Goal: Transaction & Acquisition: Purchase product/service

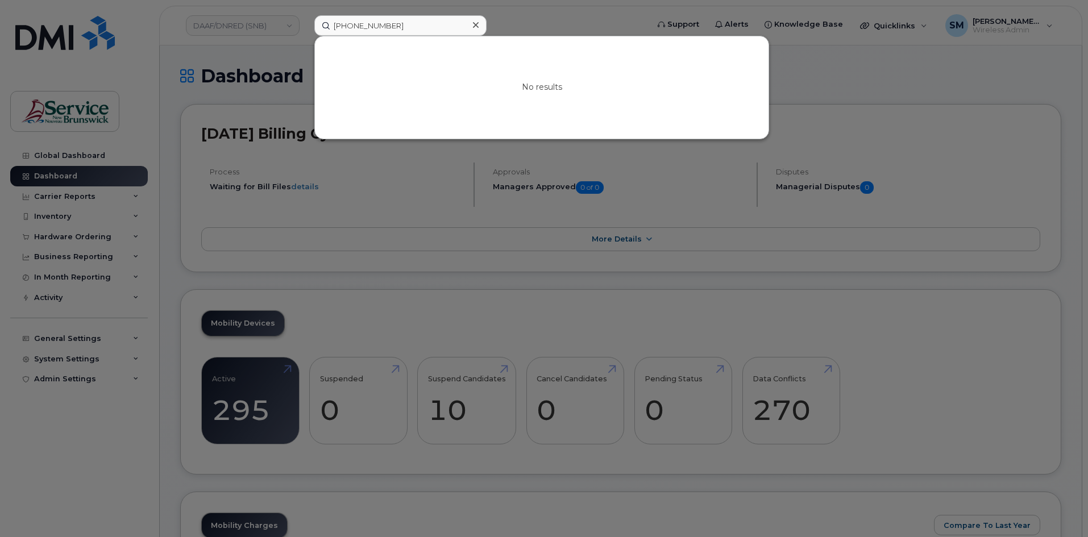
click at [476, 24] on icon at bounding box center [476, 25] width 6 height 6
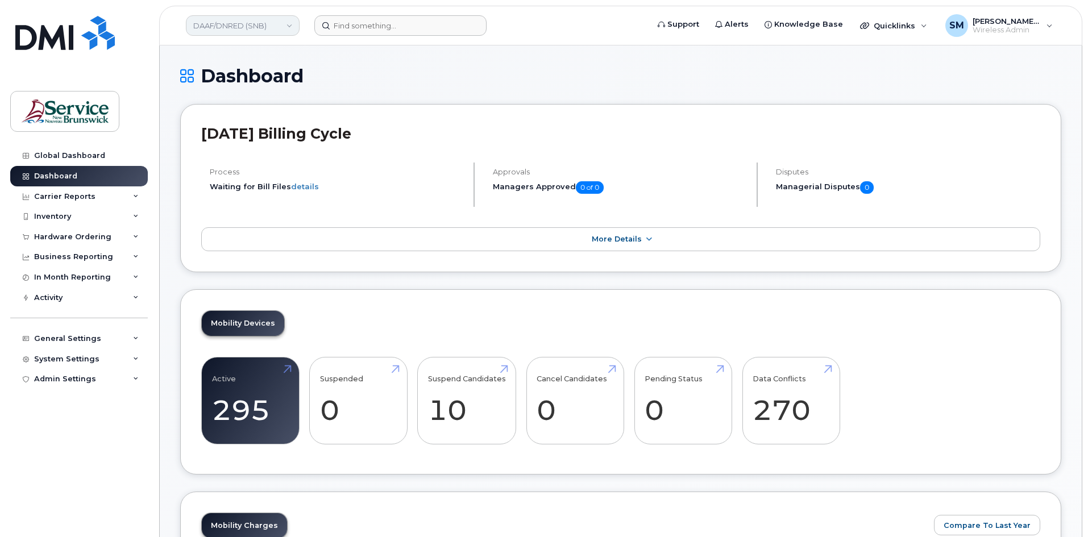
click at [278, 17] on link "DAAF/DNRED (SNB)" at bounding box center [243, 25] width 114 height 20
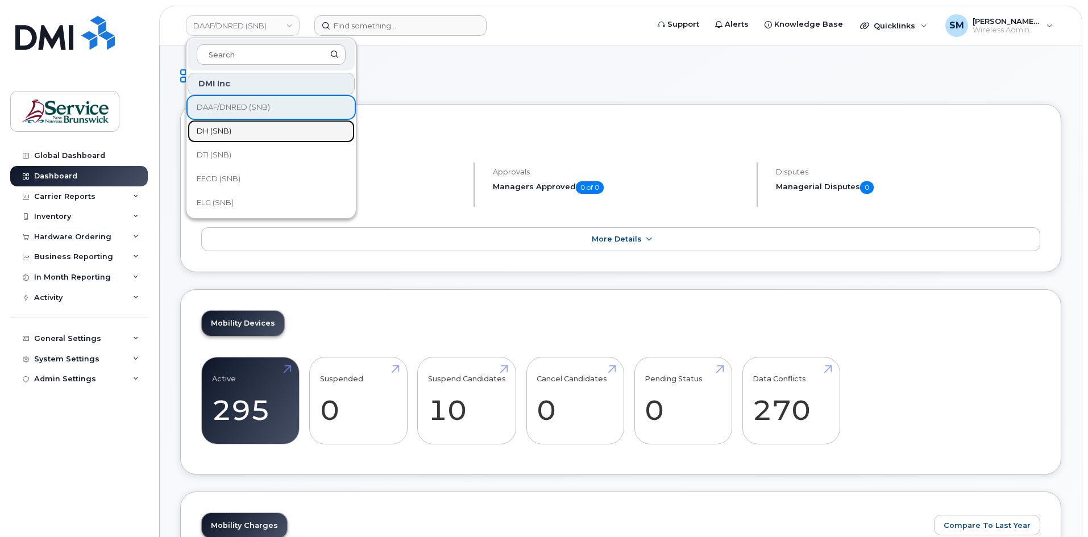
click at [243, 132] on link "DH (SNB)" at bounding box center [271, 131] width 167 height 23
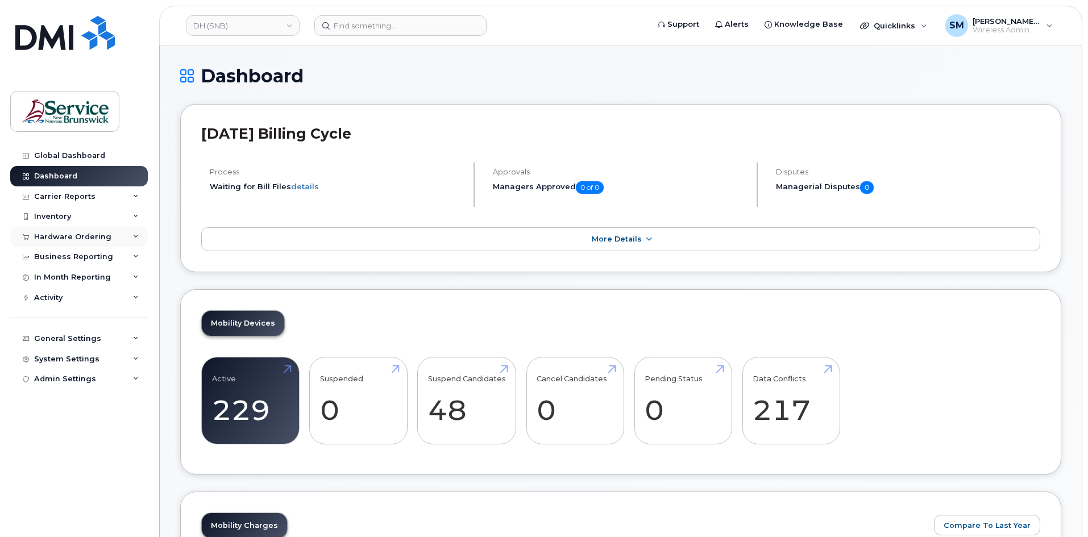
click at [70, 234] on div "Hardware Ordering" at bounding box center [72, 236] width 77 height 9
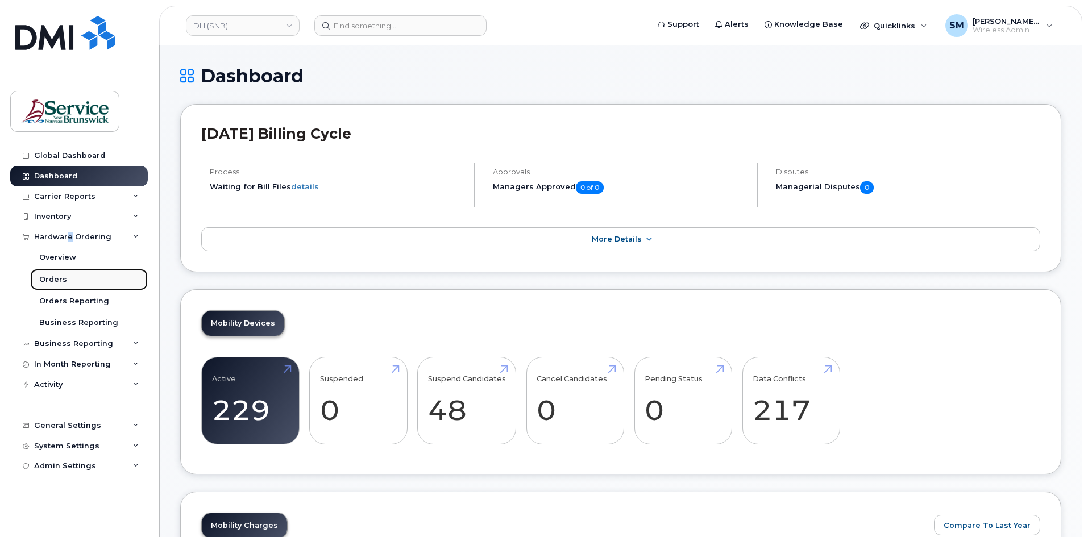
click at [65, 282] on link "Orders" at bounding box center [89, 280] width 118 height 22
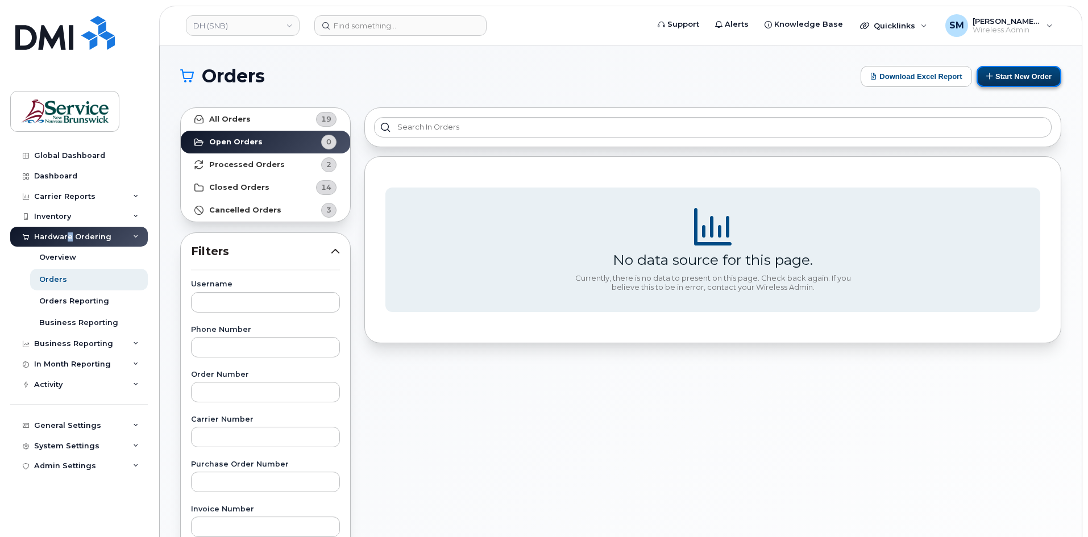
click at [994, 71] on button "Start New Order" at bounding box center [1018, 76] width 85 height 21
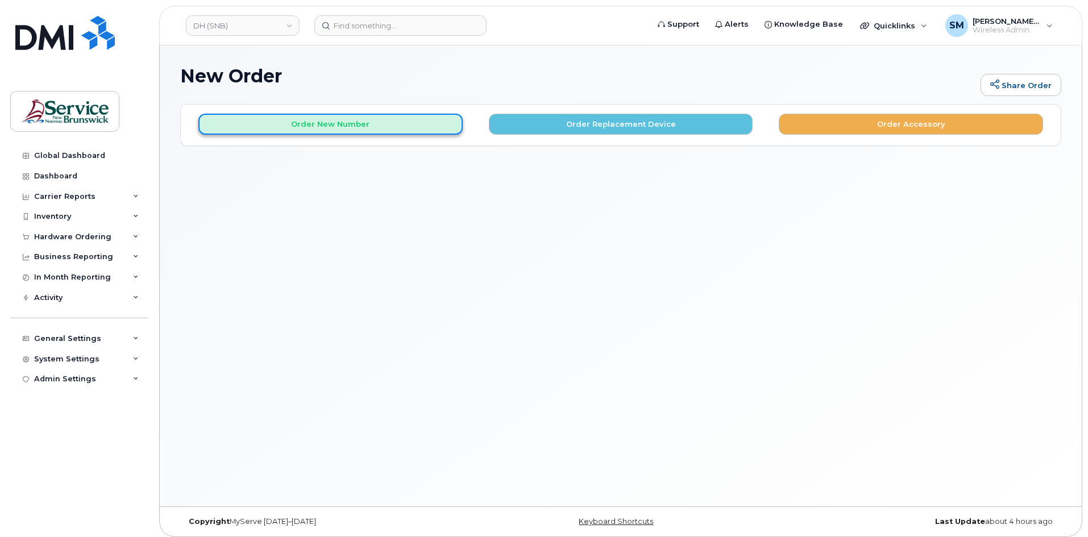
click at [386, 120] on button "Order New Number" at bounding box center [330, 124] width 264 height 21
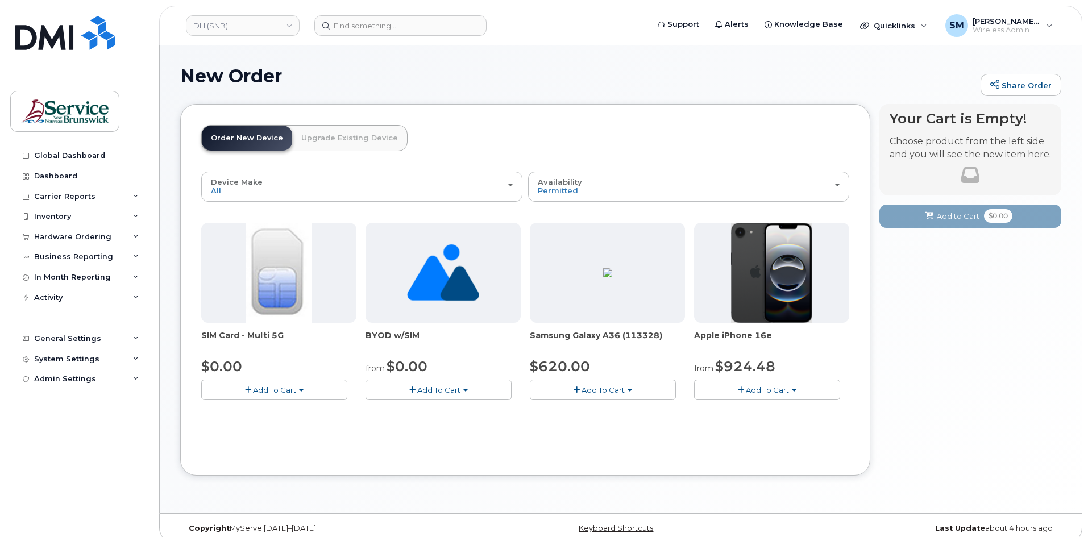
click at [638, 394] on button "Add To Cart" at bounding box center [603, 390] width 146 height 20
click at [615, 419] on link "$620.00 - 30-day activation (128GB model)" at bounding box center [624, 425] width 185 height 14
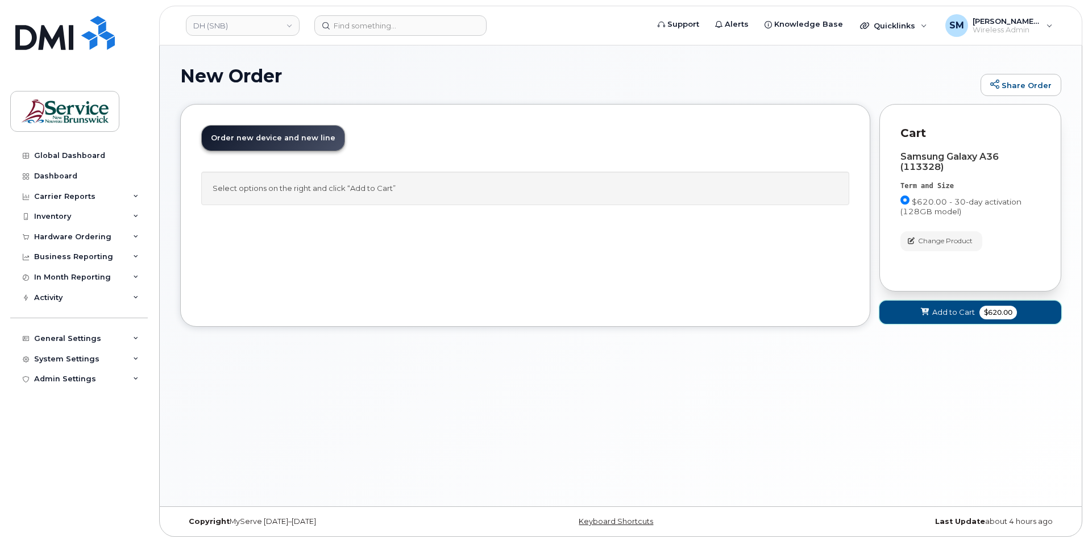
click at [927, 313] on icon at bounding box center [924, 312] width 8 height 7
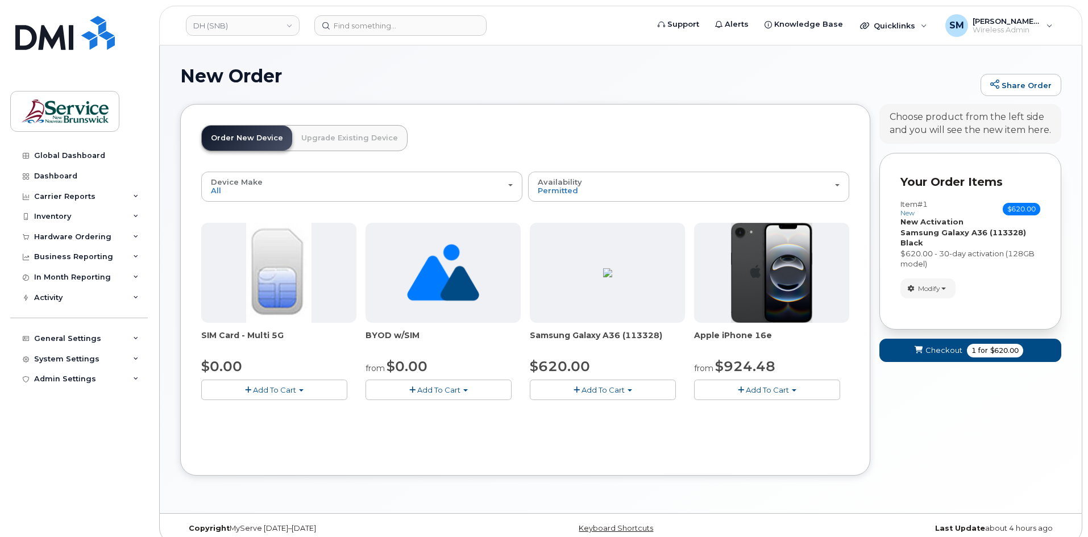
click at [735, 398] on button "Add To Cart" at bounding box center [767, 390] width 146 height 20
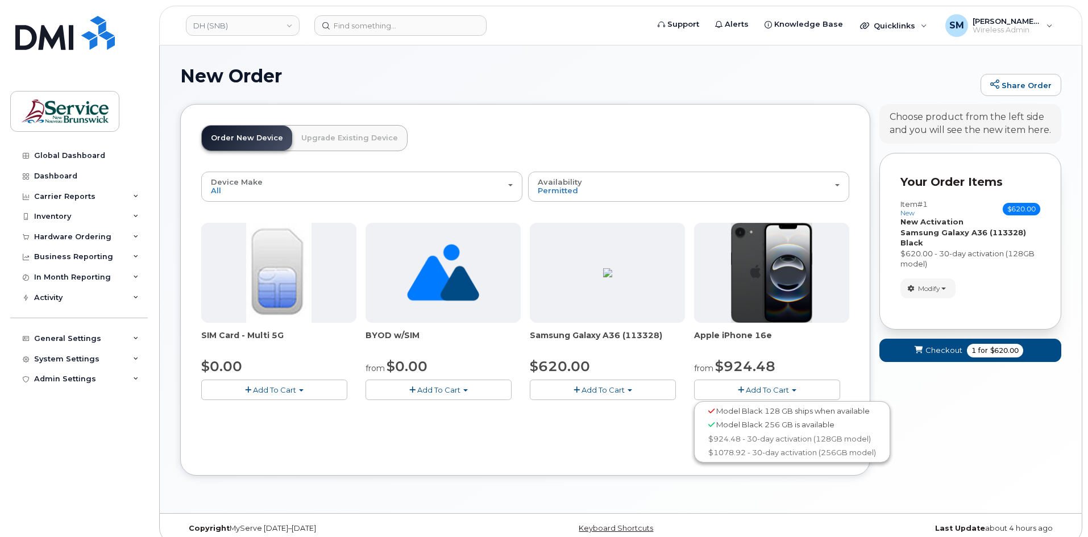
click at [735, 395] on button "Add To Cart" at bounding box center [767, 390] width 146 height 20
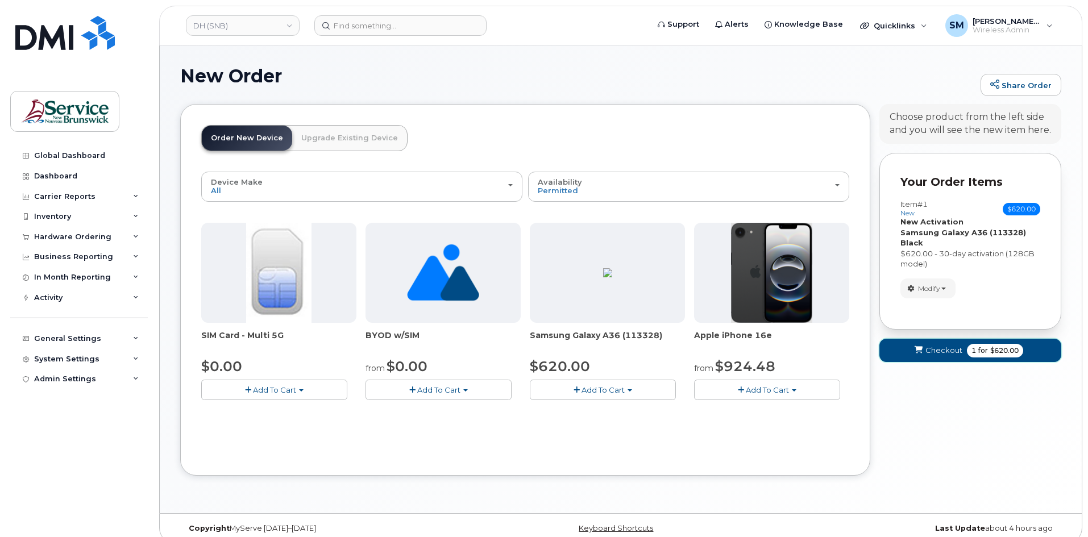
click at [917, 348] on icon "submit" at bounding box center [918, 350] width 8 height 7
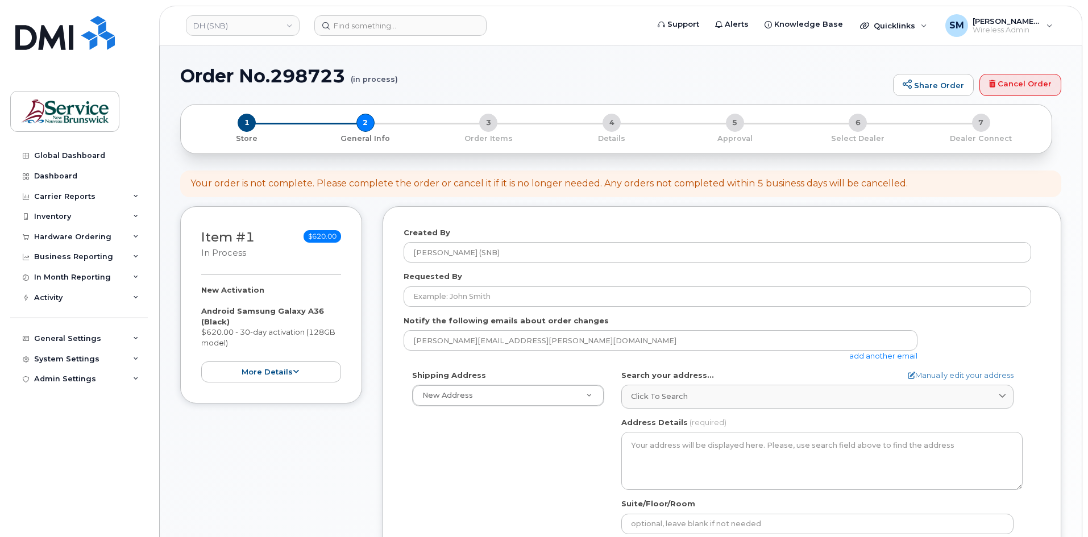
select select
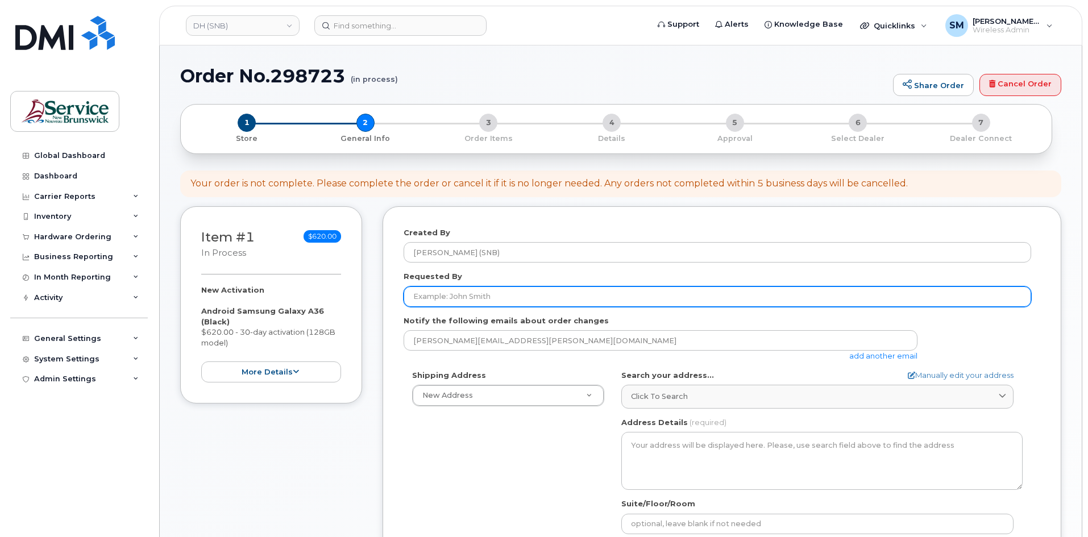
drag, startPoint x: 442, startPoint y: 294, endPoint x: 497, endPoint y: 295, distance: 55.1
click at [445, 295] on input "Requested By" at bounding box center [716, 296] width 627 height 20
paste input "Rachel.Lagace@gnb.ca"
type input "Rachel.Lagace@gnb.ca"
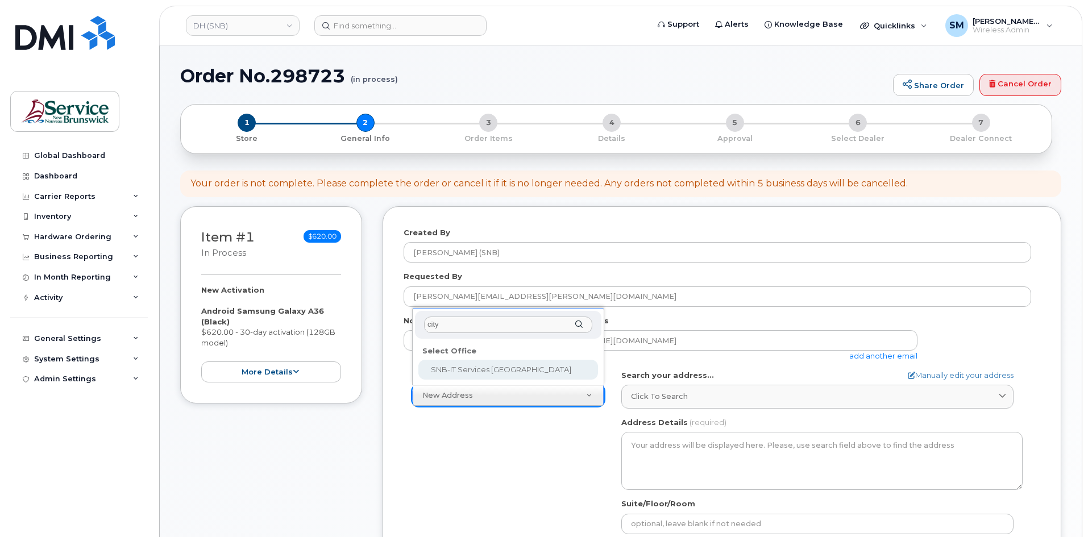
type input "cit"
select select
type textarea "157 Water St, Unit 8 Campbellton New Brunswick E3N 3L4"
type input "Bruno Bujold"
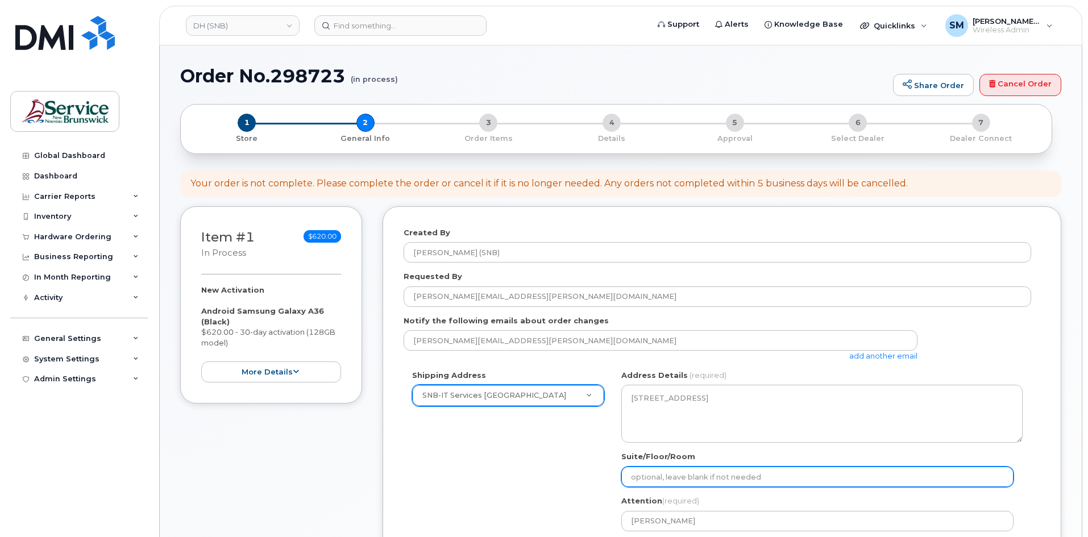
drag, startPoint x: 699, startPoint y: 474, endPoint x: 707, endPoint y: 466, distance: 10.4
click at [699, 474] on input "Suite/Floor/Room" at bounding box center [817, 476] width 392 height 20
paste input "WO0000000480725"
select select
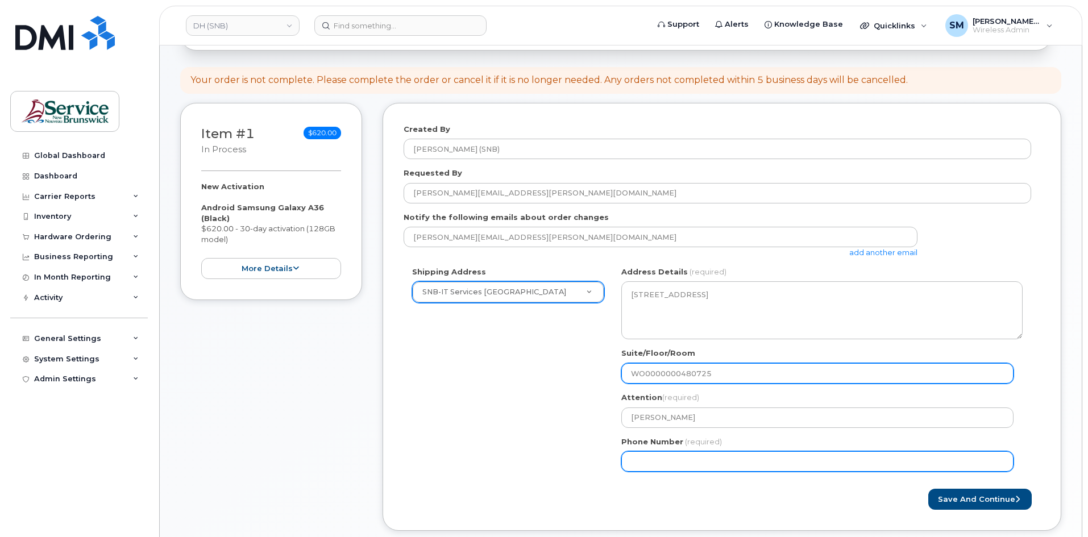
scroll to position [227, 0]
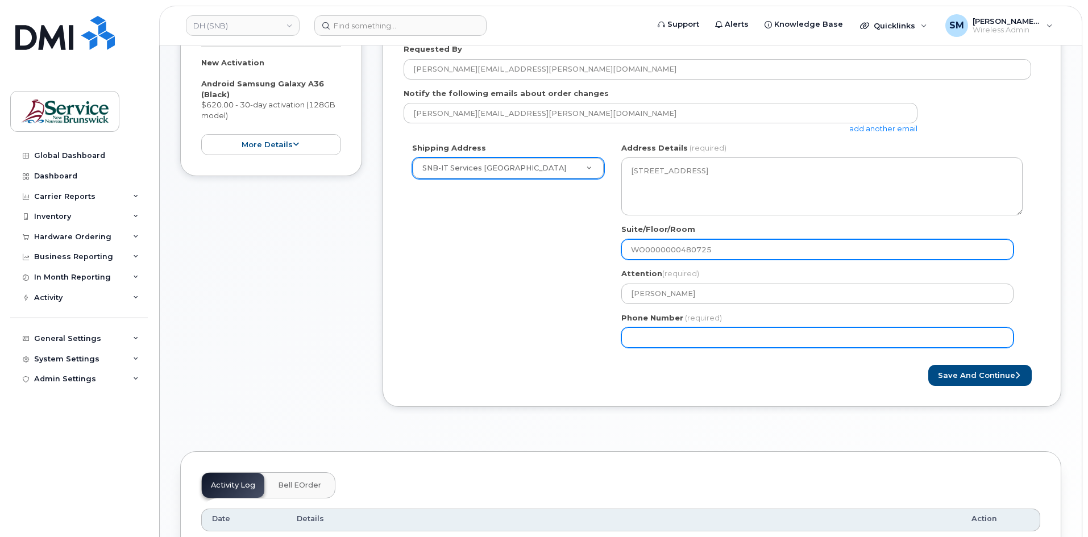
type input "WO0000000480725"
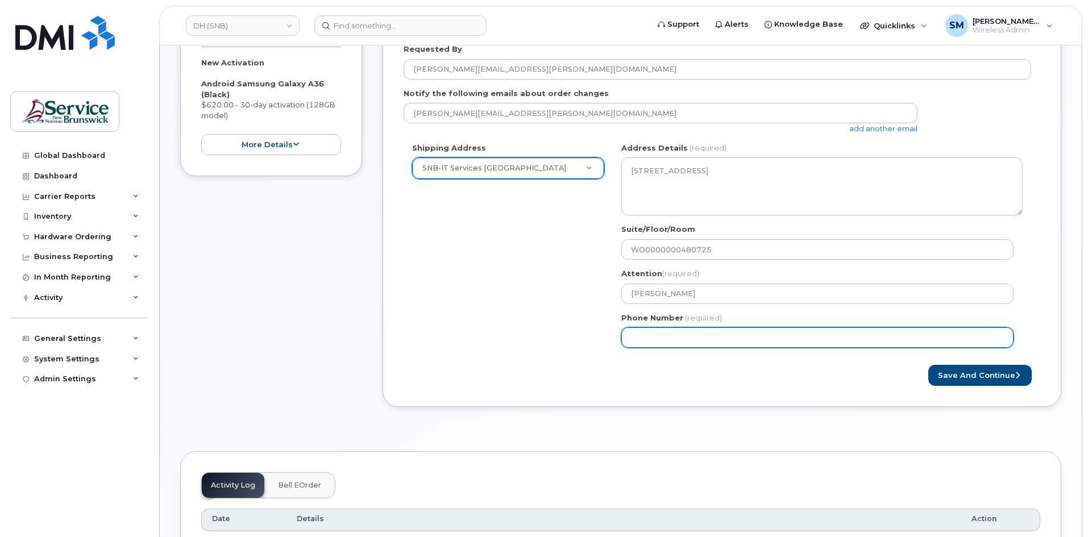
click at [716, 330] on input "Phone Number" at bounding box center [817, 337] width 392 height 20
select select
type input "506639633"
select select
type input "5066396338"
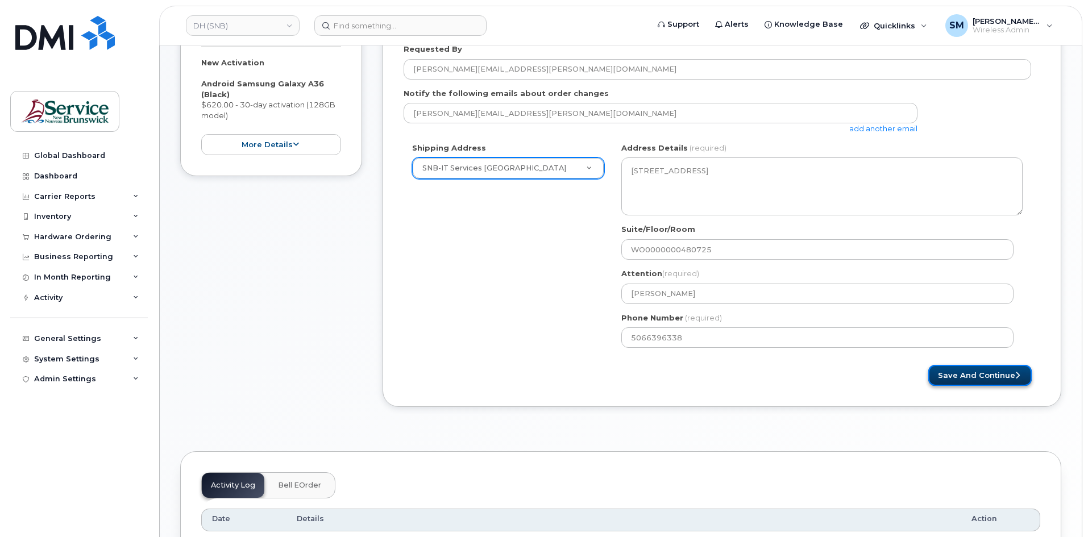
click at [991, 380] on button "Save and Continue" at bounding box center [979, 375] width 103 height 21
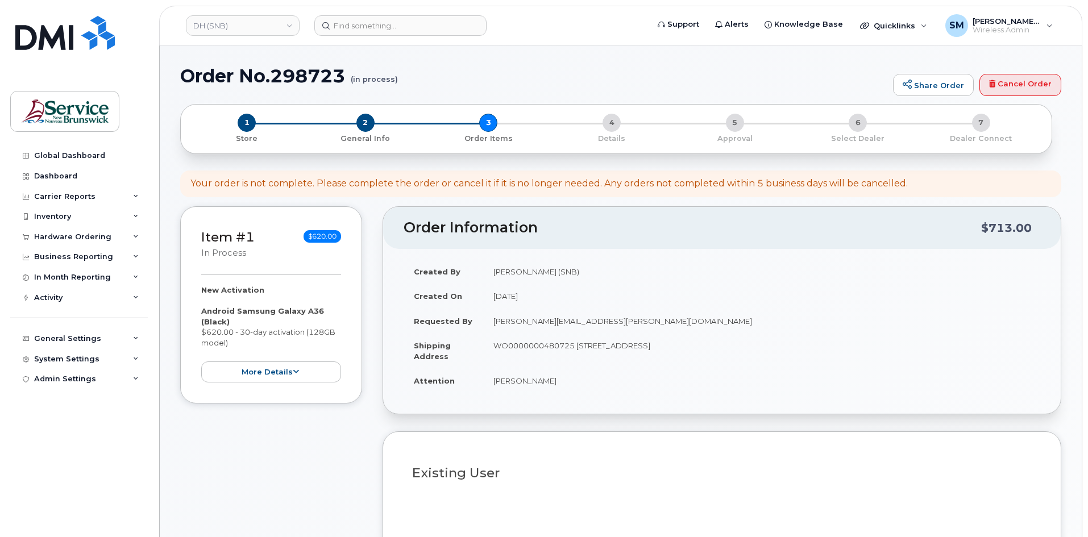
select select
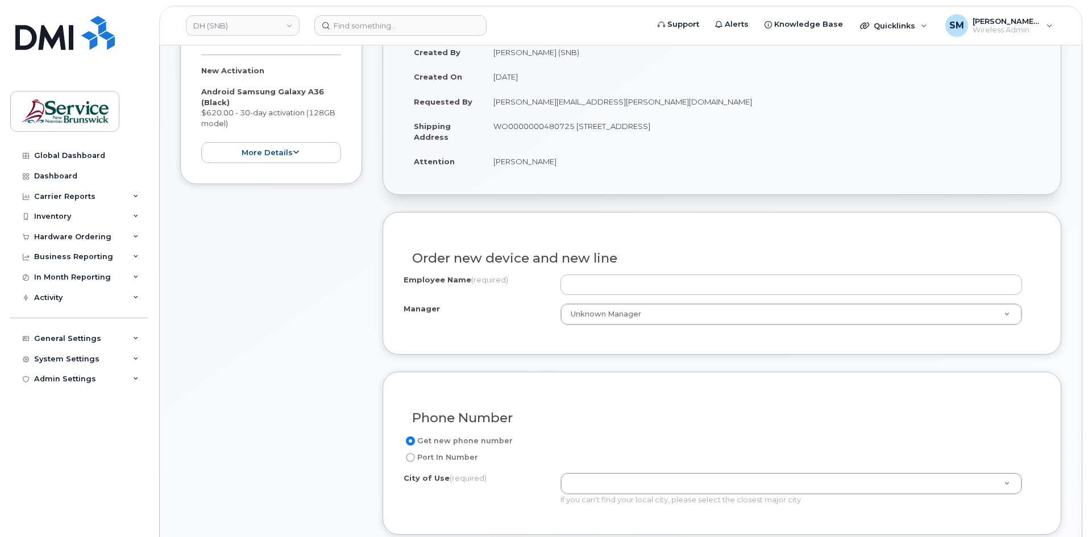
scroll to position [227, 0]
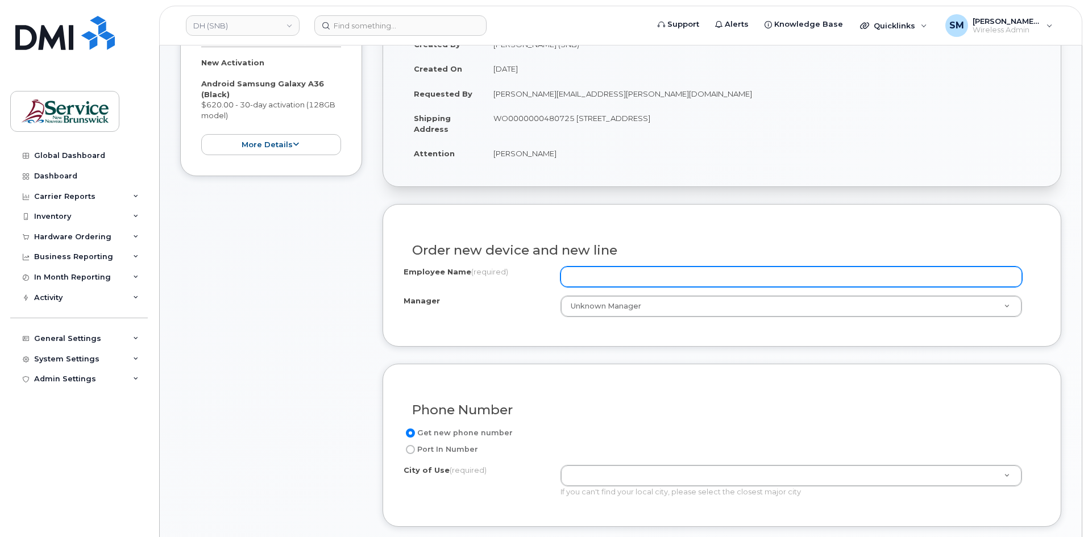
click at [624, 278] on input "Employee Name (required)" at bounding box center [790, 276] width 461 height 20
paste input "[PERSON_NAME]"
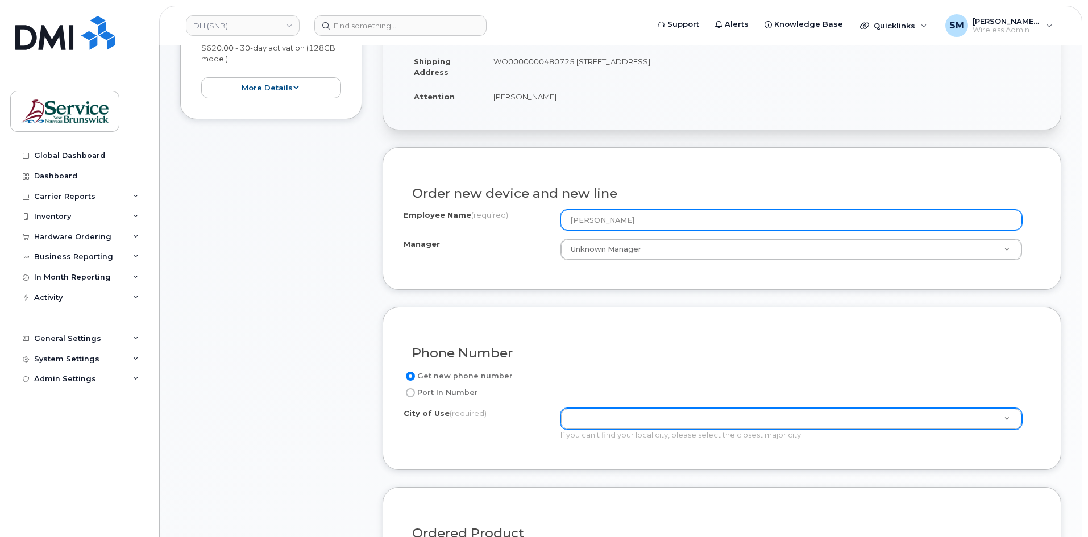
type input "[PERSON_NAME]"
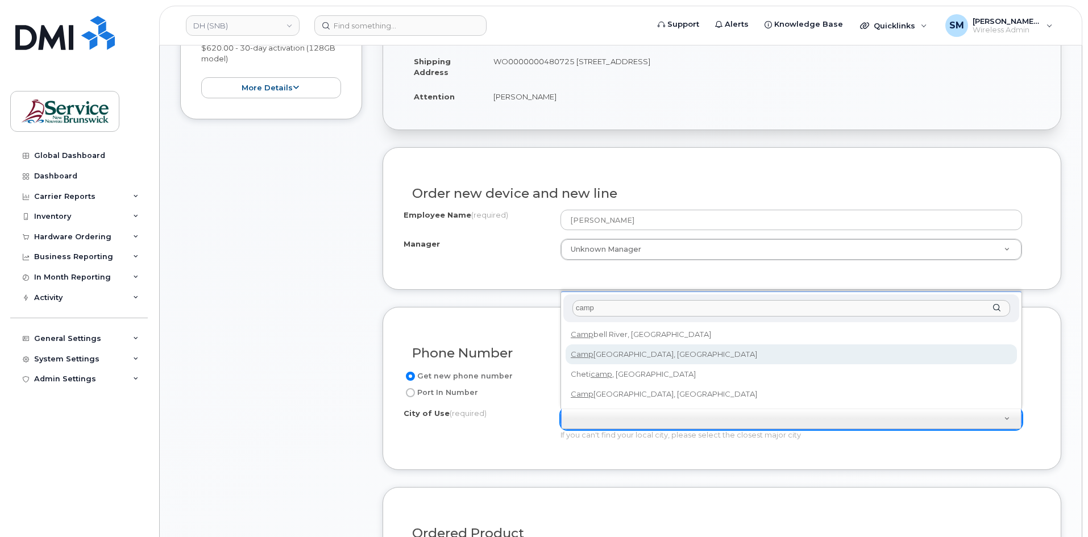
type input "camp"
type input "1446"
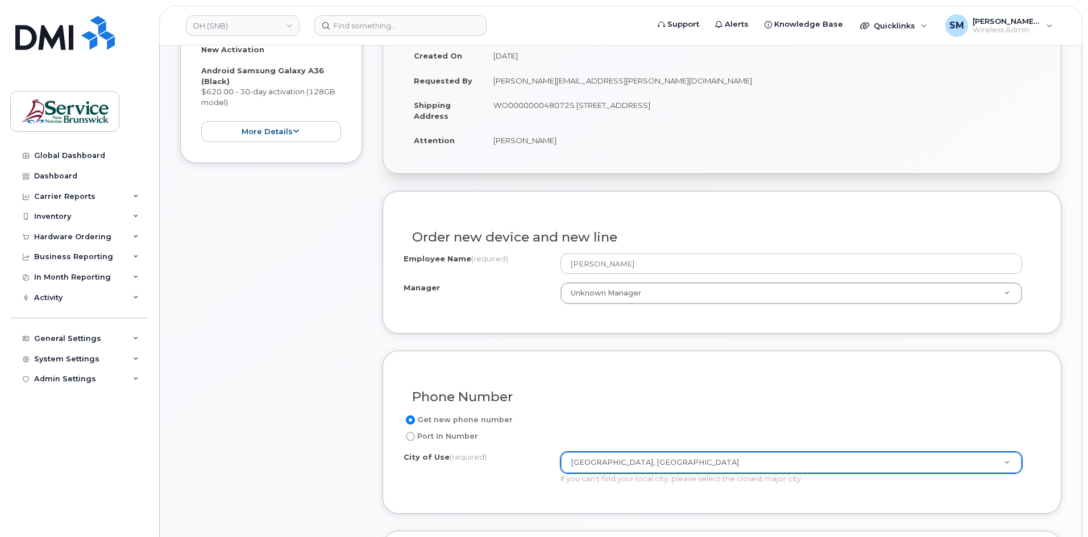
scroll to position [0, 0]
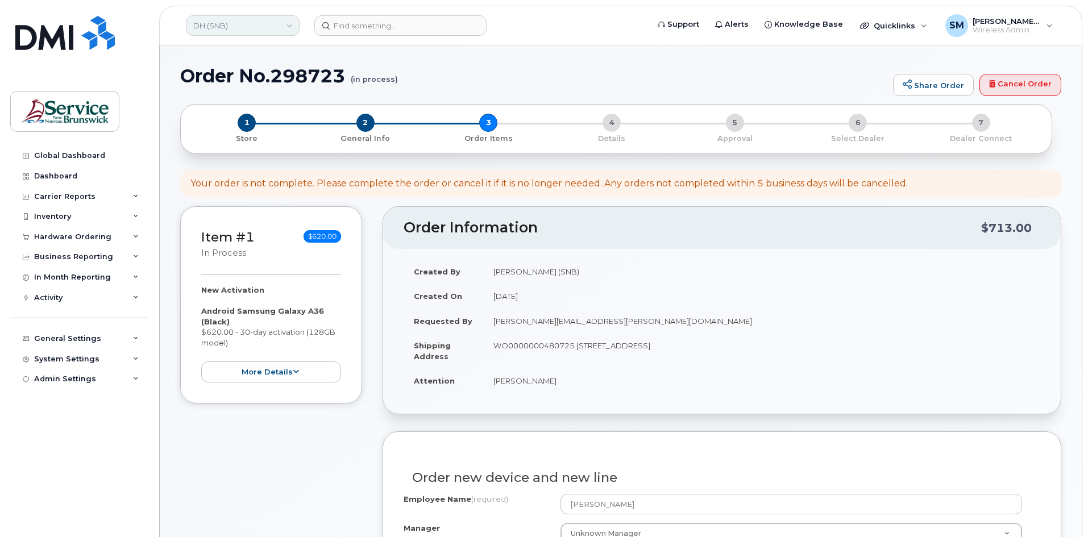
click at [234, 26] on link "DH (SNB)" at bounding box center [243, 25] width 114 height 20
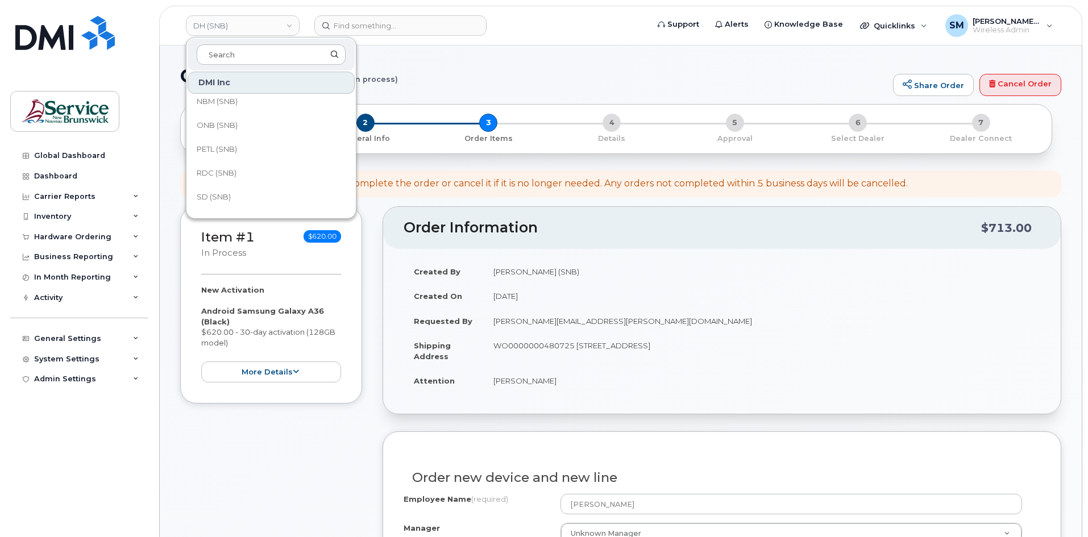
scroll to position [284, 0]
click at [235, 178] on span "SNB (SNB)" at bounding box center [216, 181] width 39 height 11
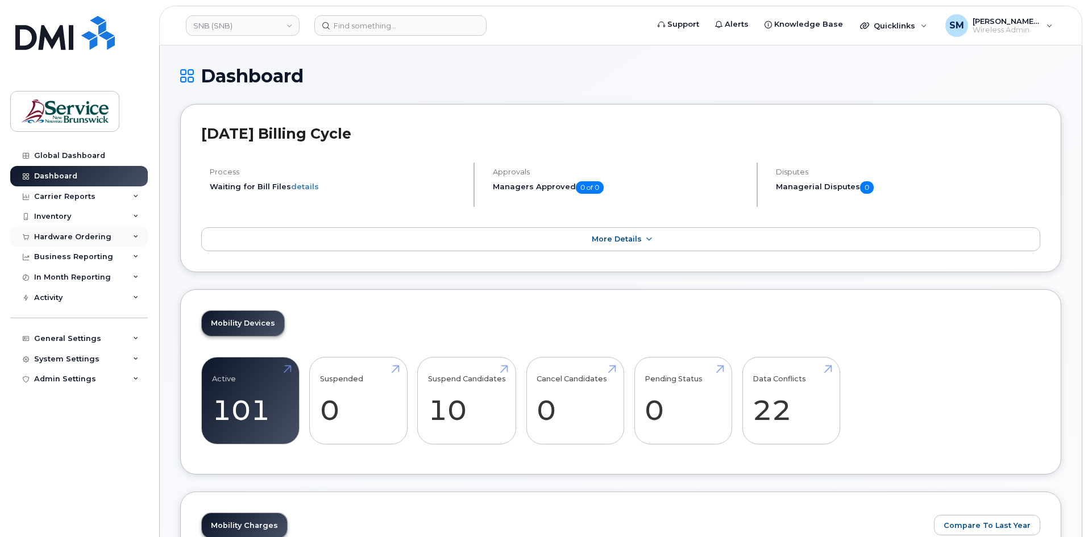
click at [93, 232] on div "Hardware Ordering" at bounding box center [72, 236] width 77 height 9
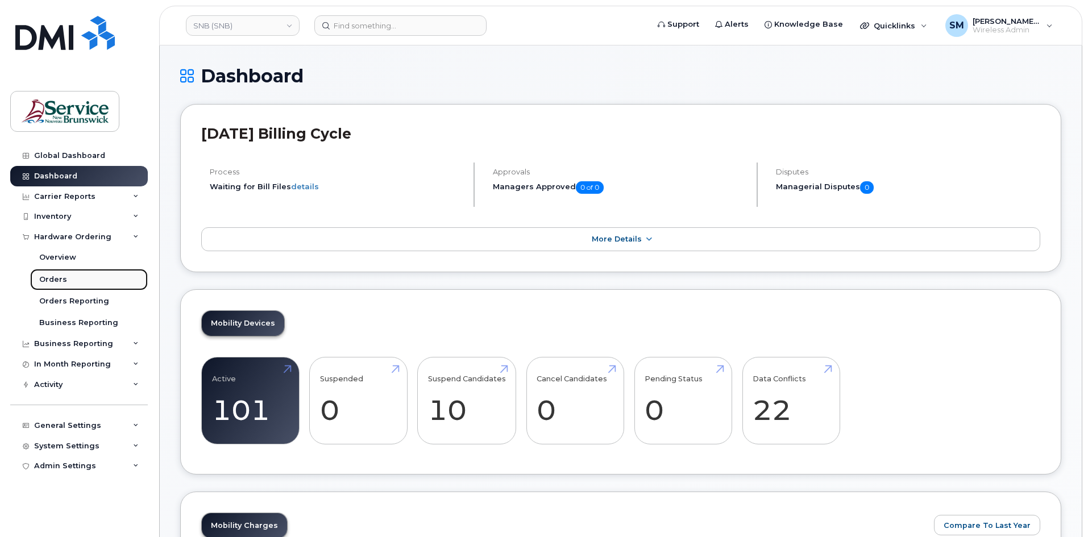
click at [81, 281] on link "Orders" at bounding box center [89, 280] width 118 height 22
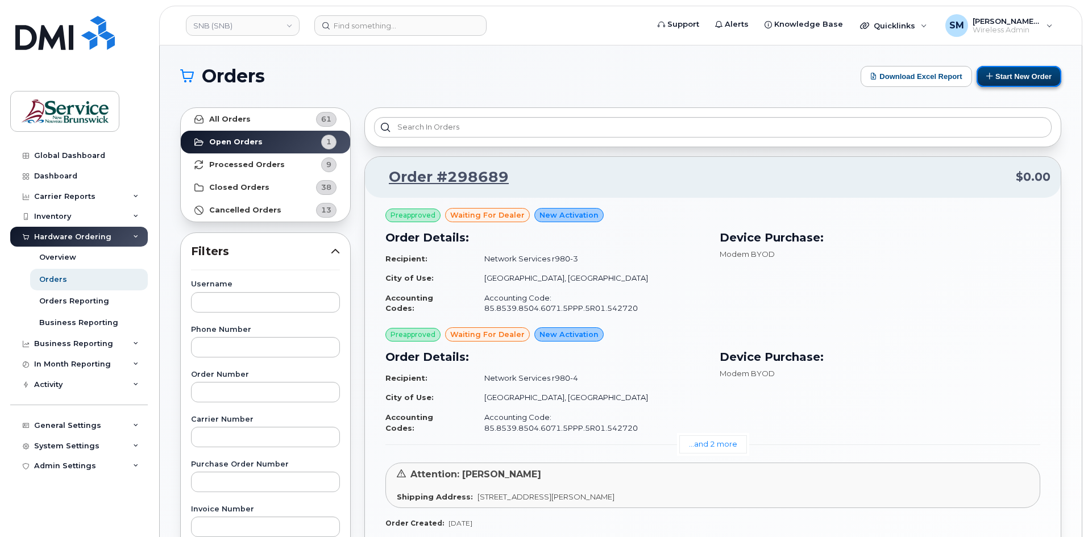
click at [1005, 72] on button "Start New Order" at bounding box center [1018, 76] width 85 height 21
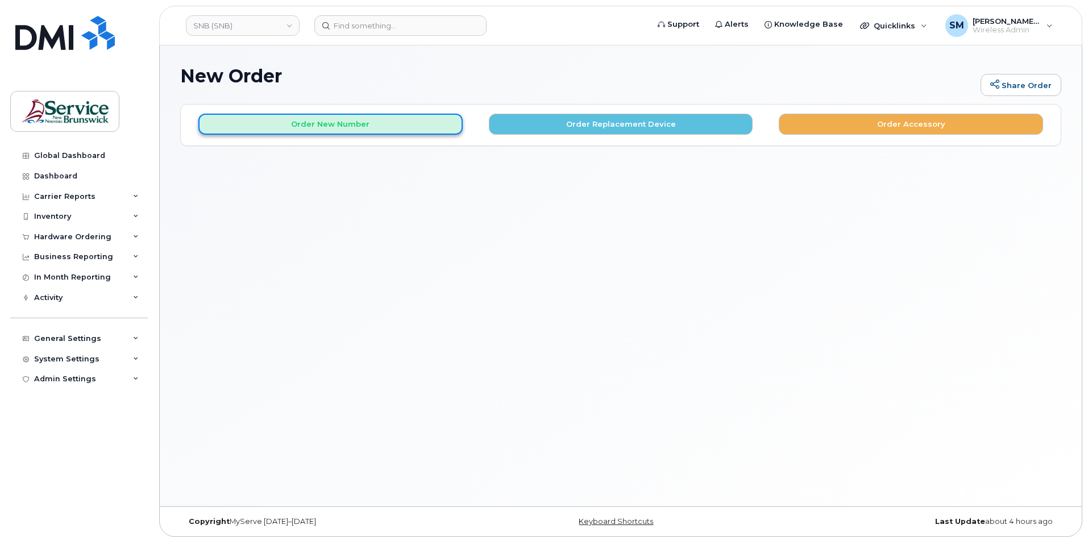
click at [389, 133] on button "Order New Number" at bounding box center [330, 124] width 264 height 21
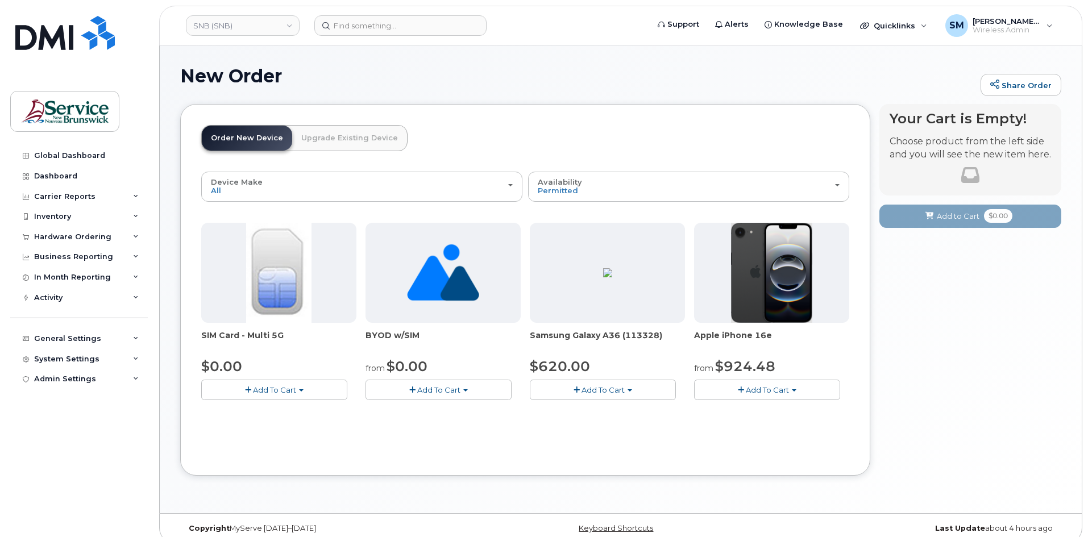
click at [766, 388] on span "Add To Cart" at bounding box center [766, 389] width 43 height 9
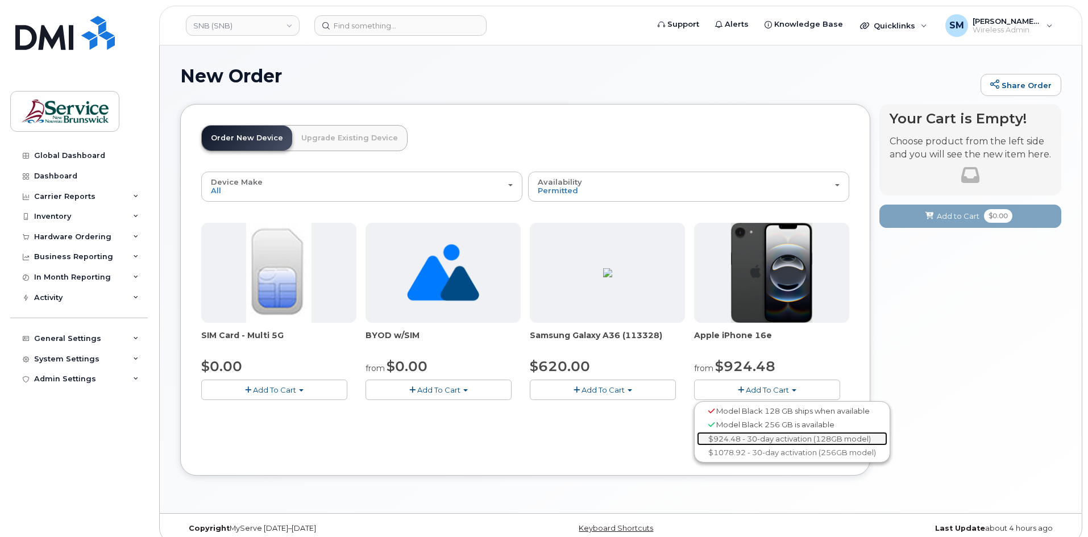
click at [726, 435] on link "$924.48 - 30-day activation (128GB model)" at bounding box center [792, 439] width 190 height 14
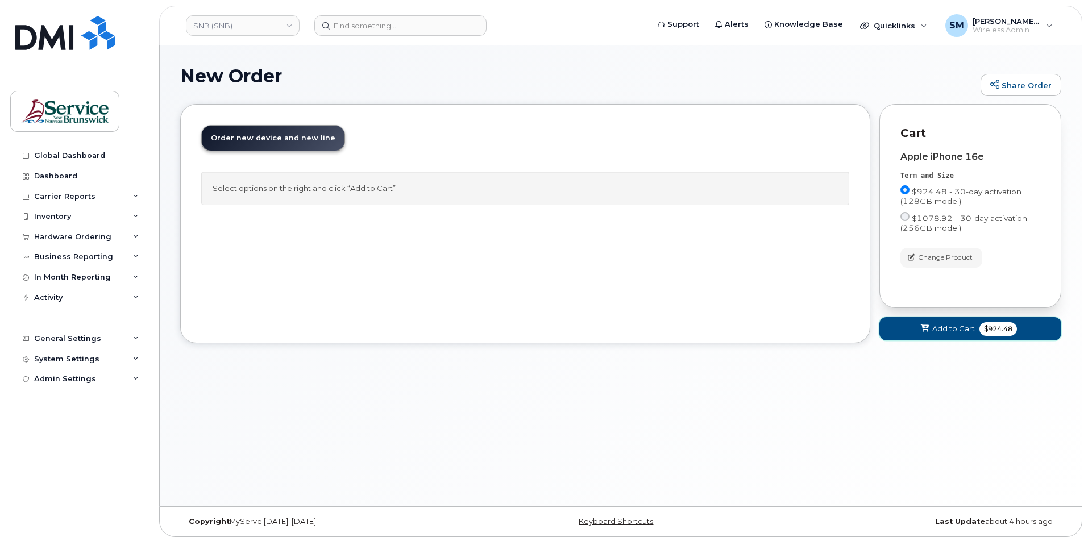
click at [938, 332] on span "Add to Cart" at bounding box center [953, 328] width 43 height 11
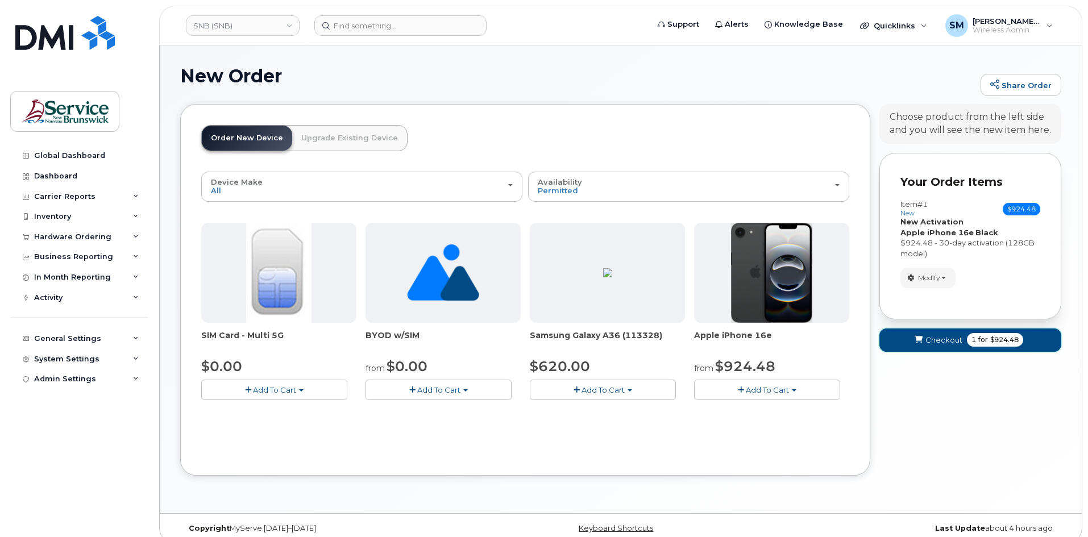
click at [898, 341] on button "Checkout 1 for $924.48" at bounding box center [970, 339] width 182 height 23
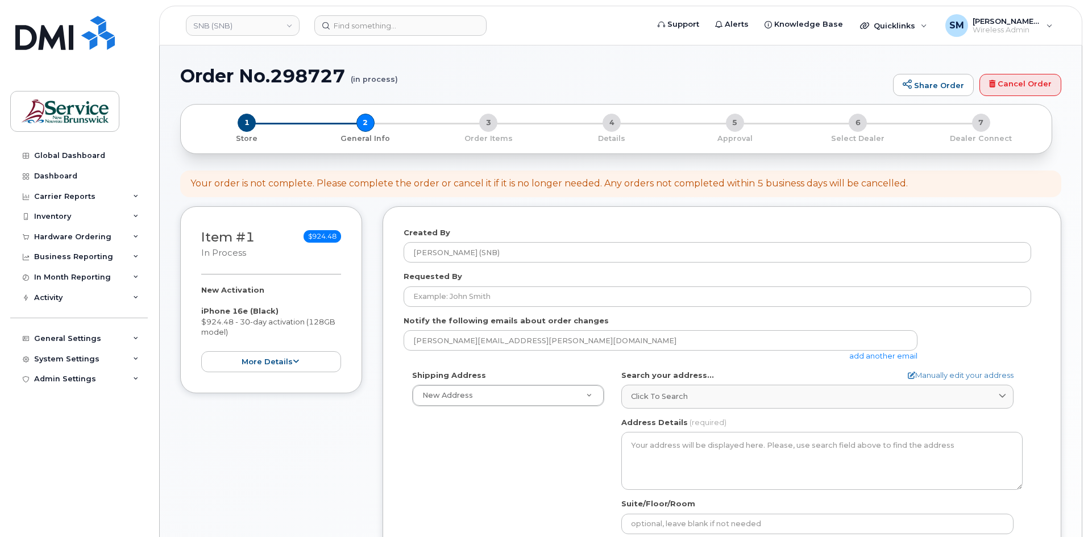
select select
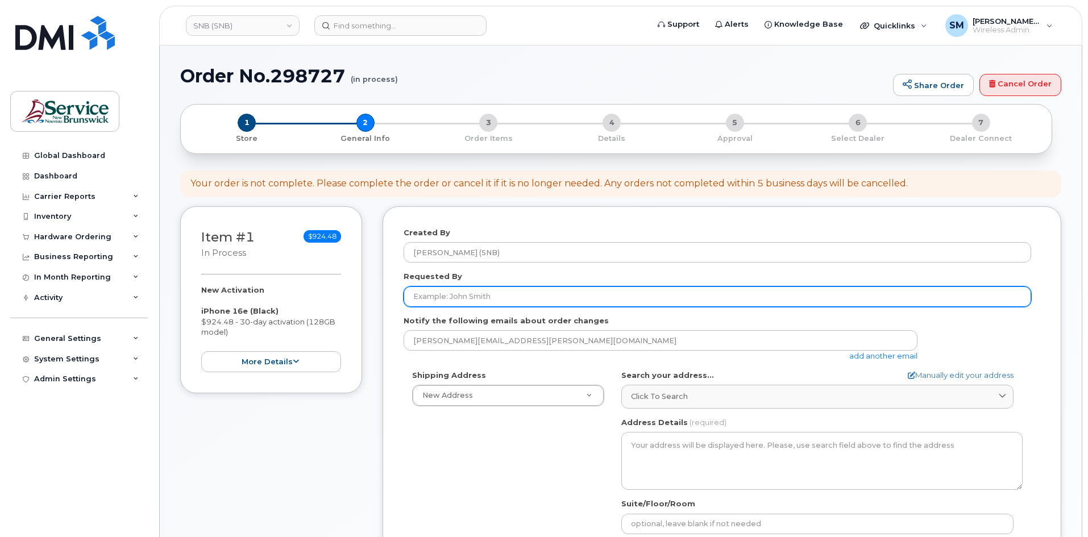
click at [436, 290] on input "Requested By" at bounding box center [716, 296] width 627 height 20
paste input "[PERSON_NAME][EMAIL_ADDRESS][PERSON_NAME][DOMAIN_NAME]"
type input "[PERSON_NAME][EMAIL_ADDRESS][PERSON_NAME][DOMAIN_NAME]"
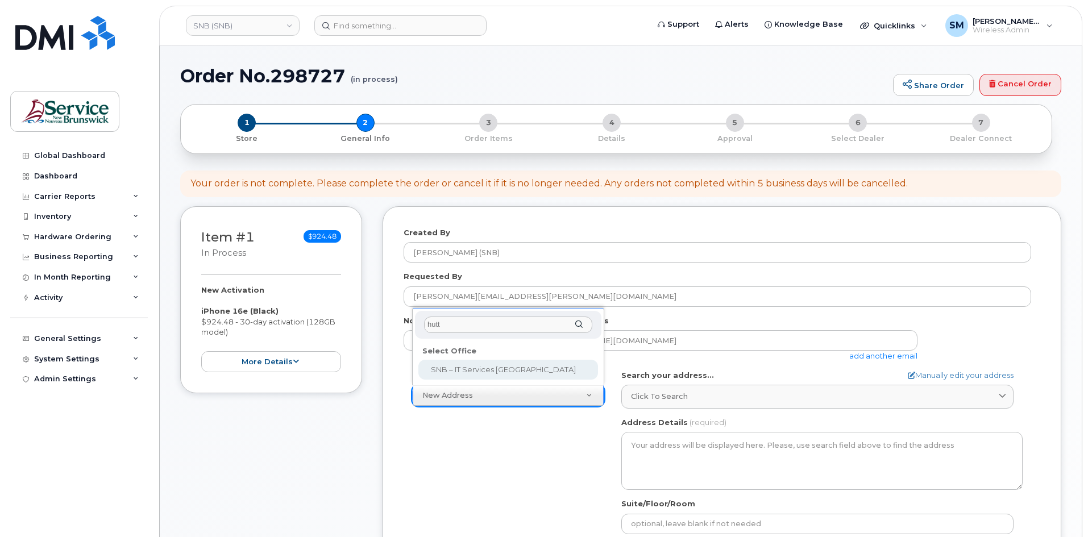
type input "hutt"
select select
type textarea "125 Hilton Rd Fredericton New Brunswick E3B 6B1"
type input "[PERSON_NAME]/[PERSON_NAME]"
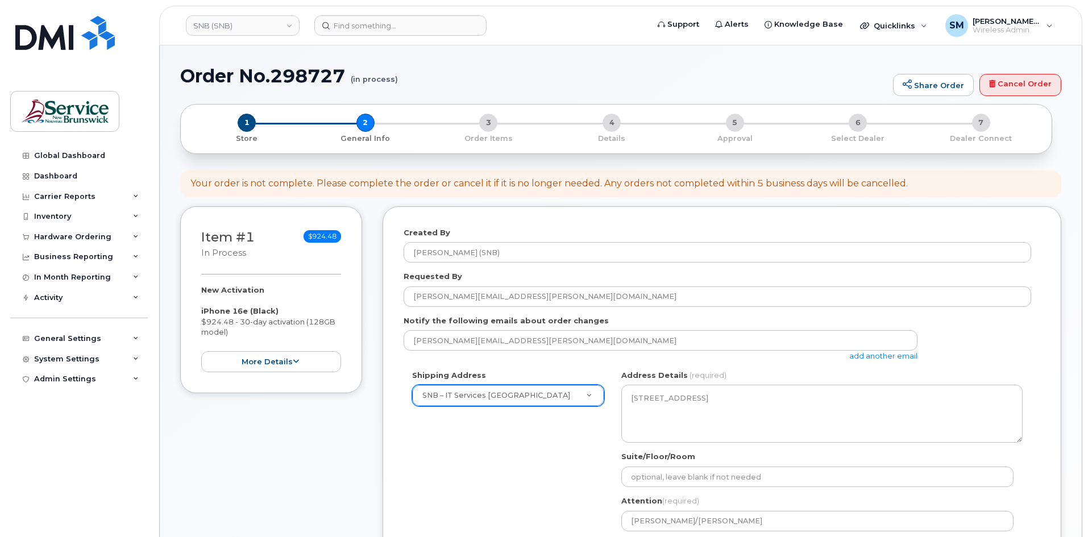
click at [499, 469] on div "Shipping Address SNB – IT Services Huttl Building New Address ASD-E Main Office…" at bounding box center [716, 477] width 627 height 214
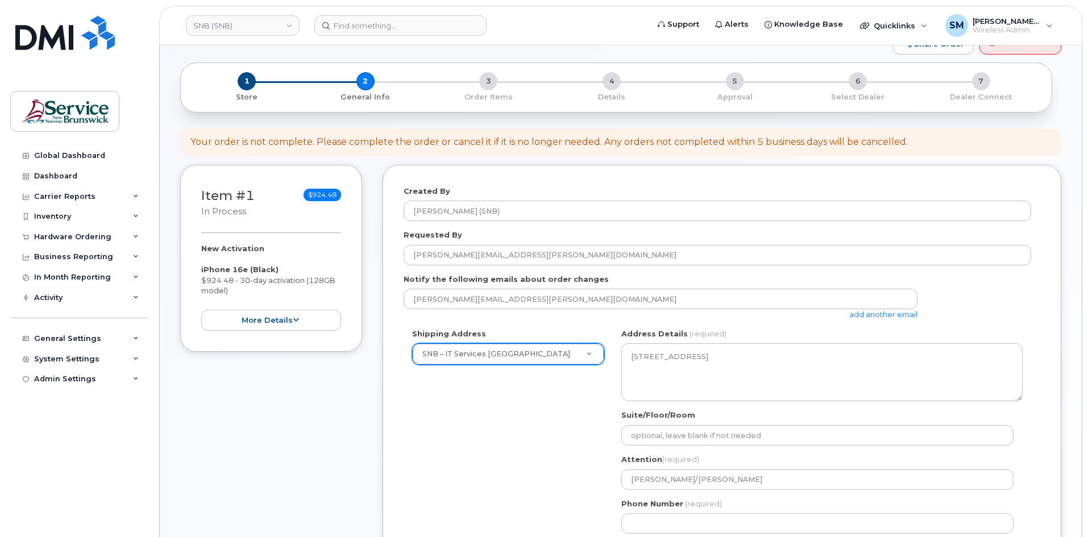
scroll to position [170, 0]
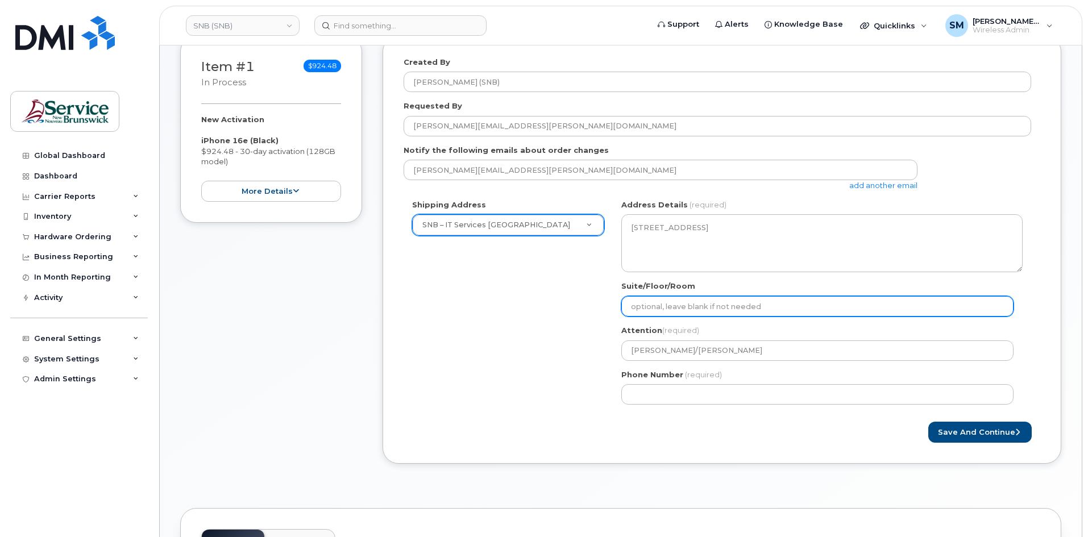
click at [680, 306] on input "Suite/Floor/Room" at bounding box center [817, 306] width 392 height 20
click at [714, 310] on input "Suite/Floor/Room" at bounding box center [817, 306] width 392 height 20
paste input "WO0000000479549"
select select
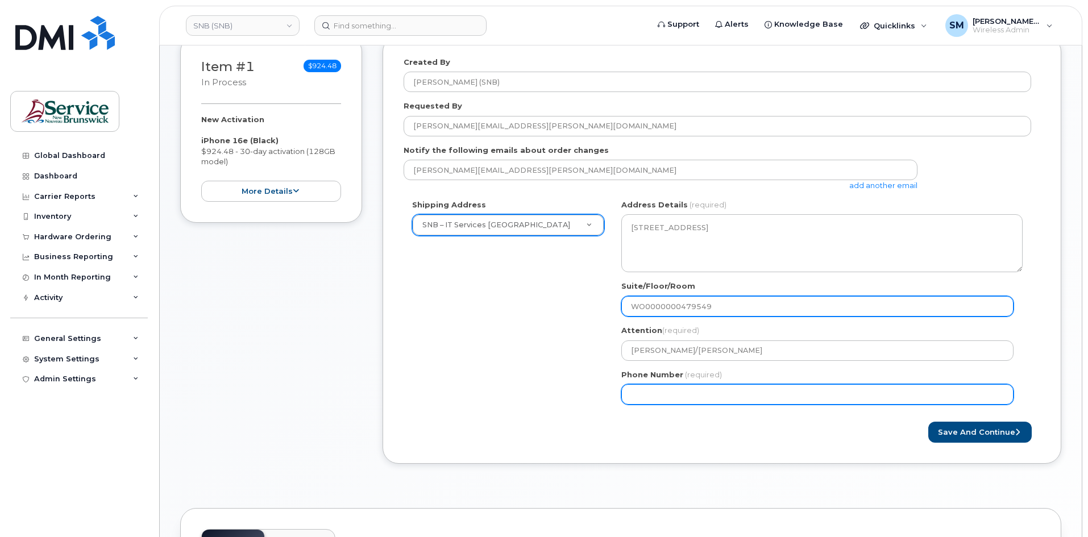
type input "WO0000000479549"
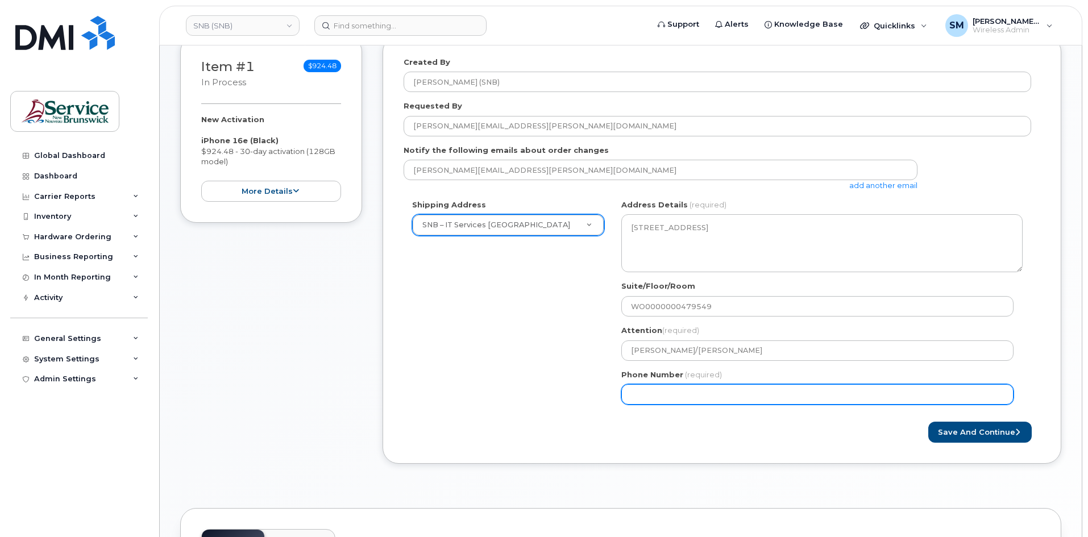
click at [656, 390] on input "Phone Number" at bounding box center [817, 394] width 392 height 20
select select
type input "506639633"
select select
type input "5066396338"
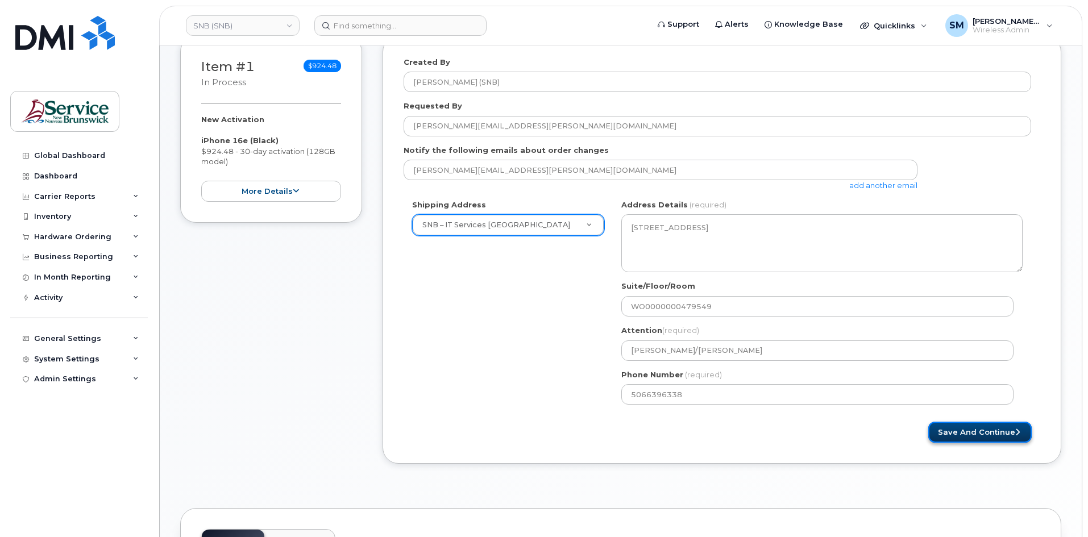
click at [1013, 433] on button "Save and Continue" at bounding box center [979, 432] width 103 height 21
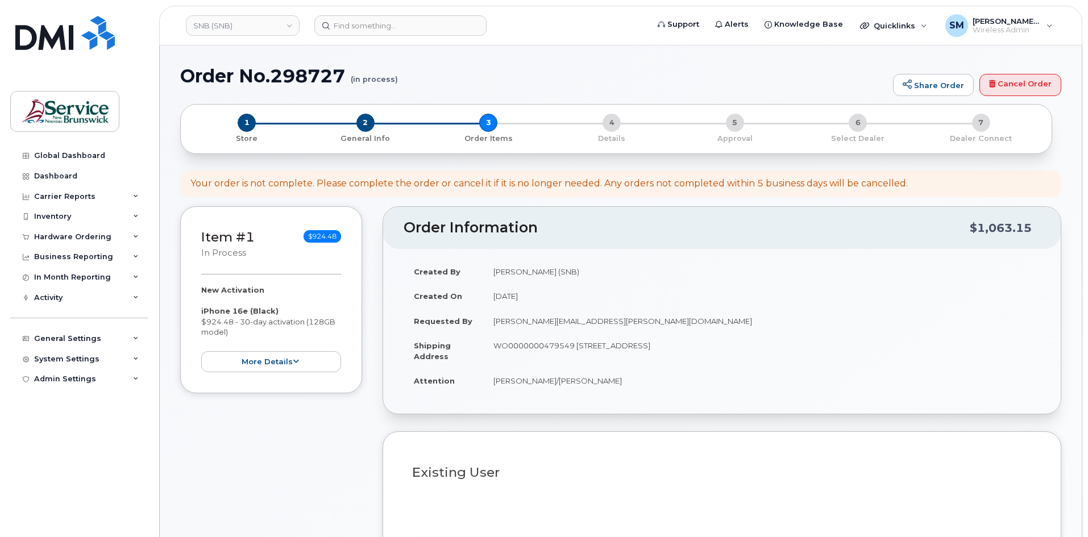
select select
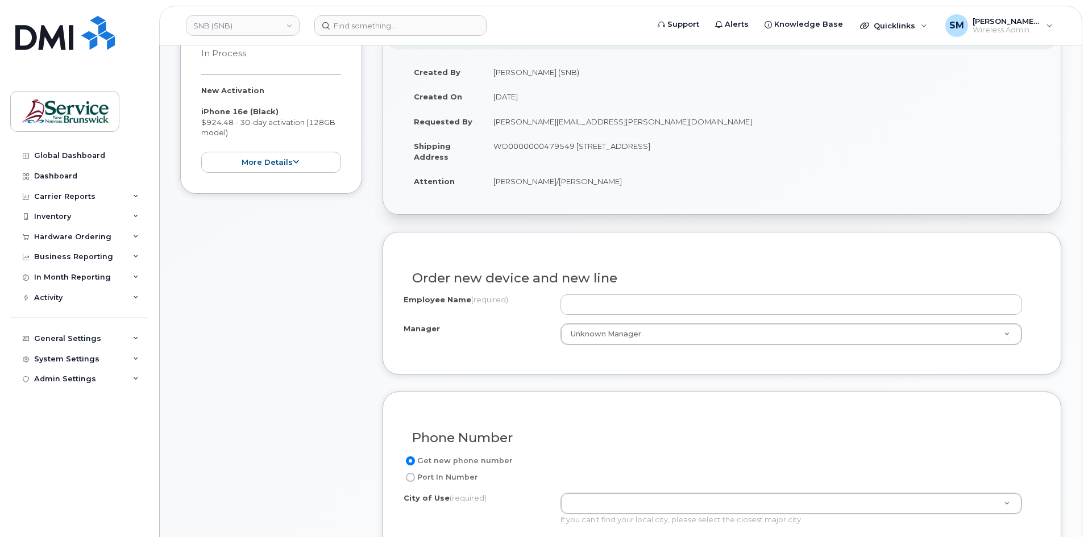
scroll to position [227, 0]
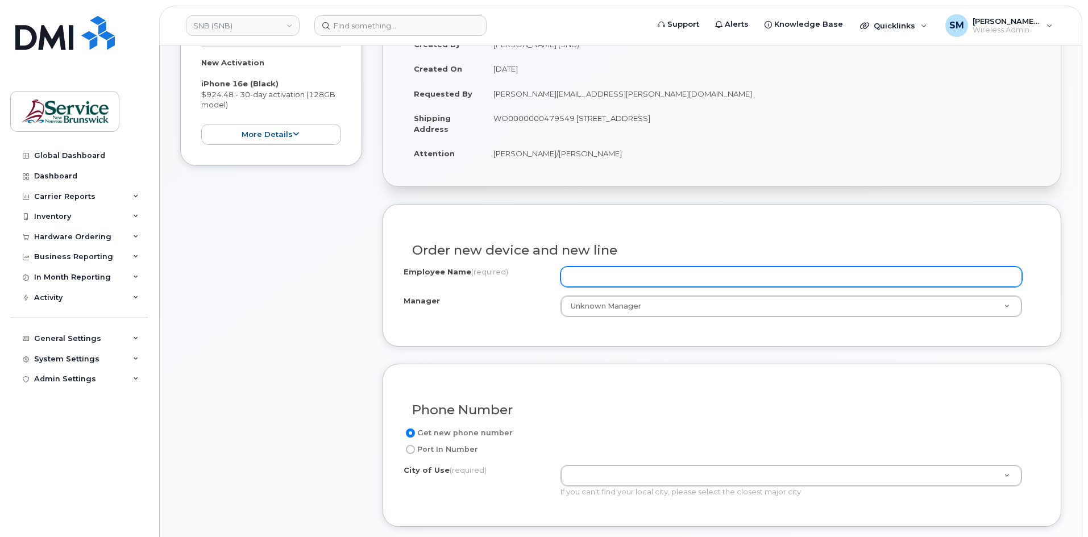
click at [610, 277] on input "Employee Name (required)" at bounding box center [790, 276] width 461 height 20
paste input "[PERSON_NAME]"
type input "[PERSON_NAME]"
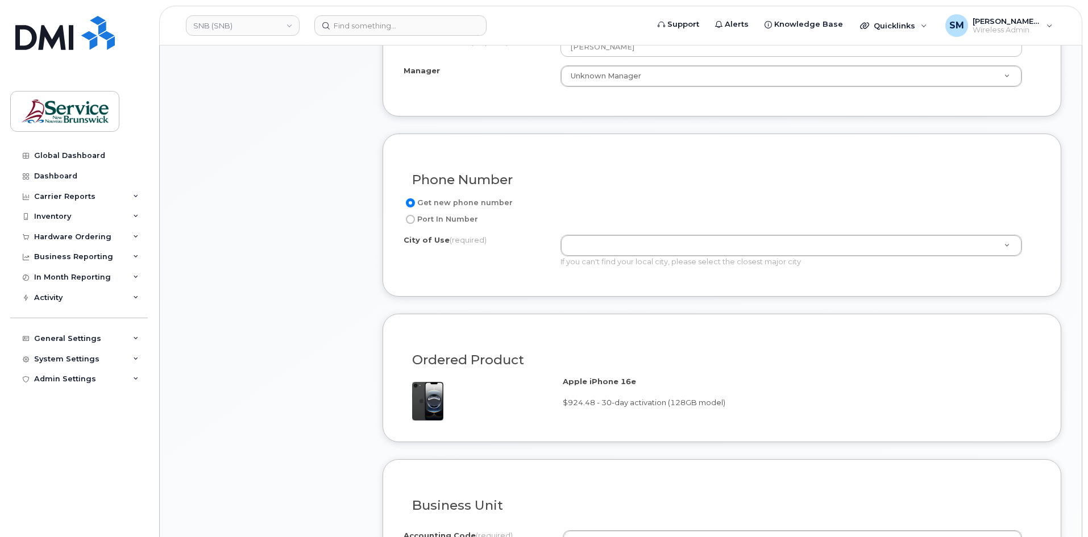
scroll to position [455, 0]
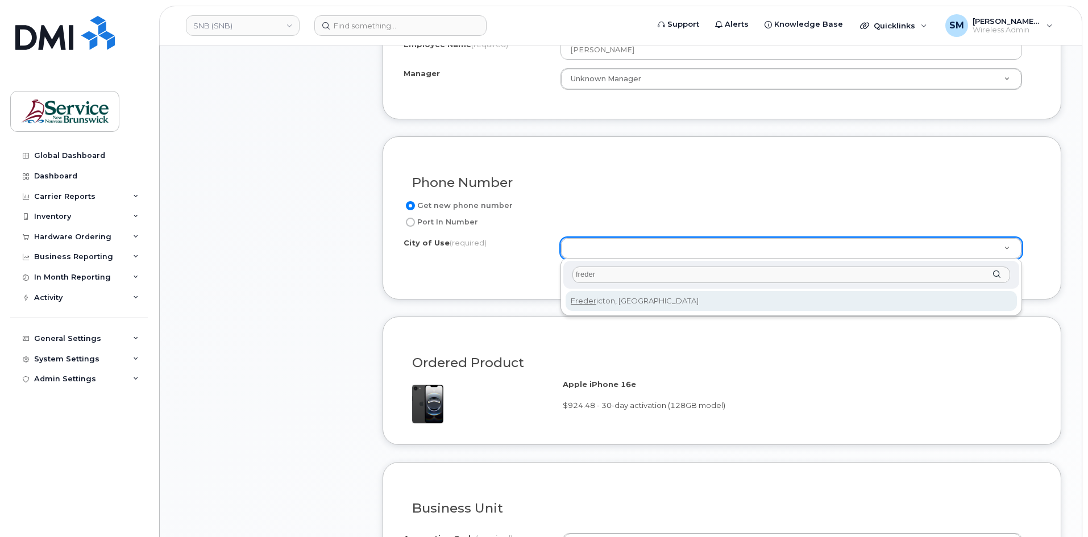
type input "freder"
type input "1578"
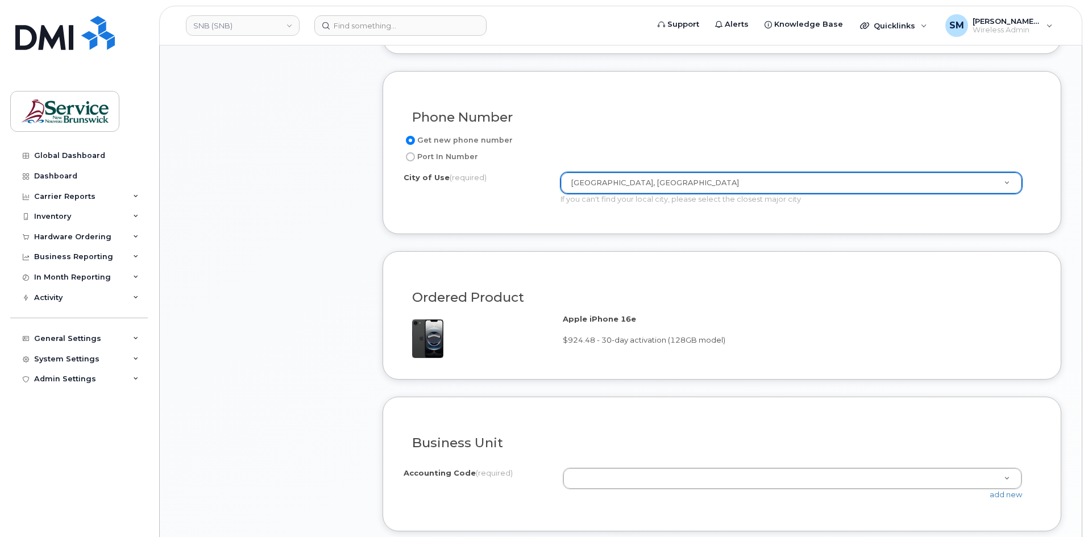
scroll to position [682, 0]
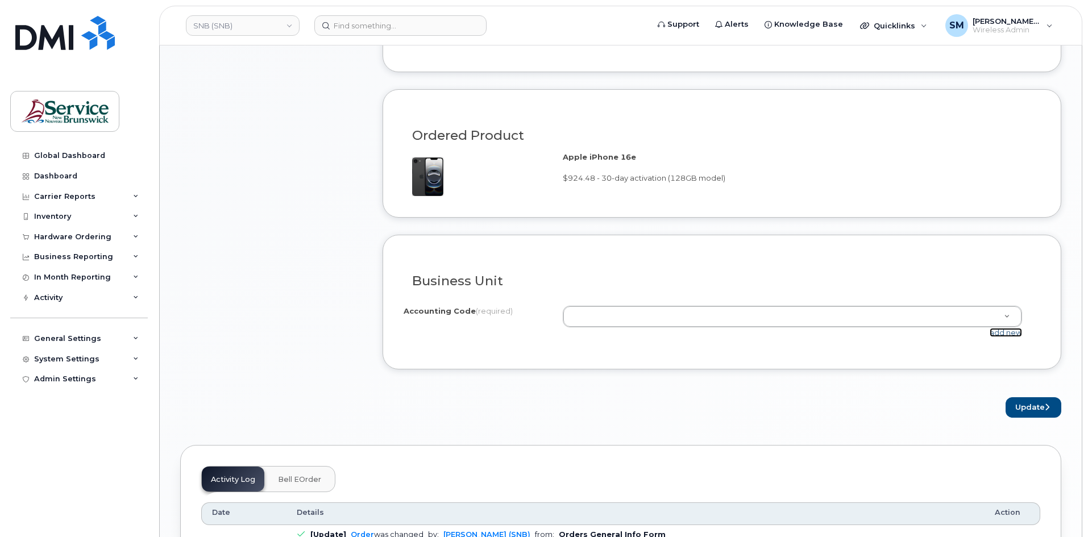
click at [1007, 333] on link "add new" at bounding box center [1005, 332] width 32 height 9
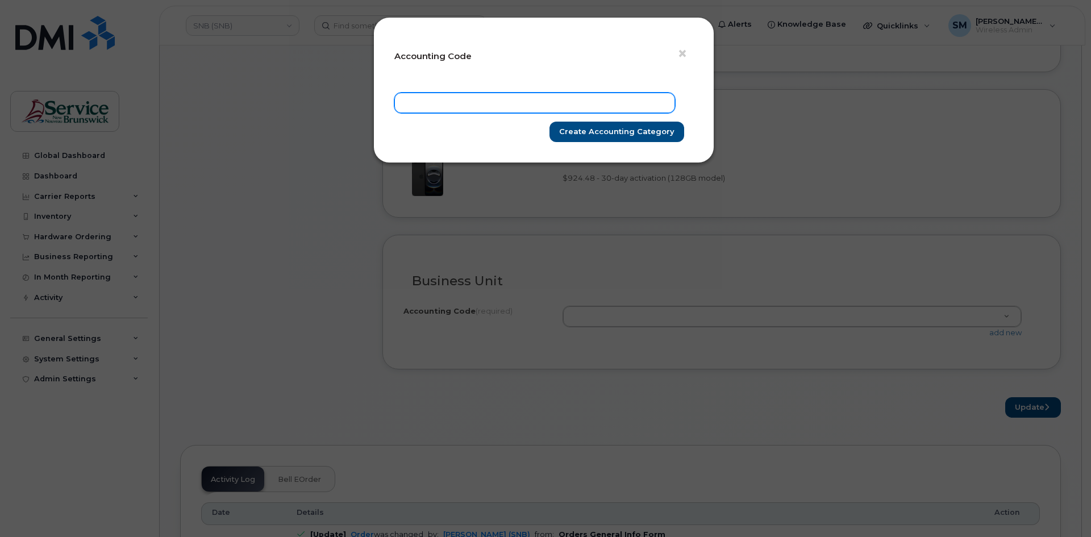
click at [604, 106] on input "text" at bounding box center [534, 103] width 281 height 20
paste input "85.8536.8504.4866.5PPP.5S01.541160"
type input "85.8536.8504.4866.5PPP.5S01.541160"
click at [645, 139] on input "Create Accounting category" at bounding box center [616, 132] width 135 height 21
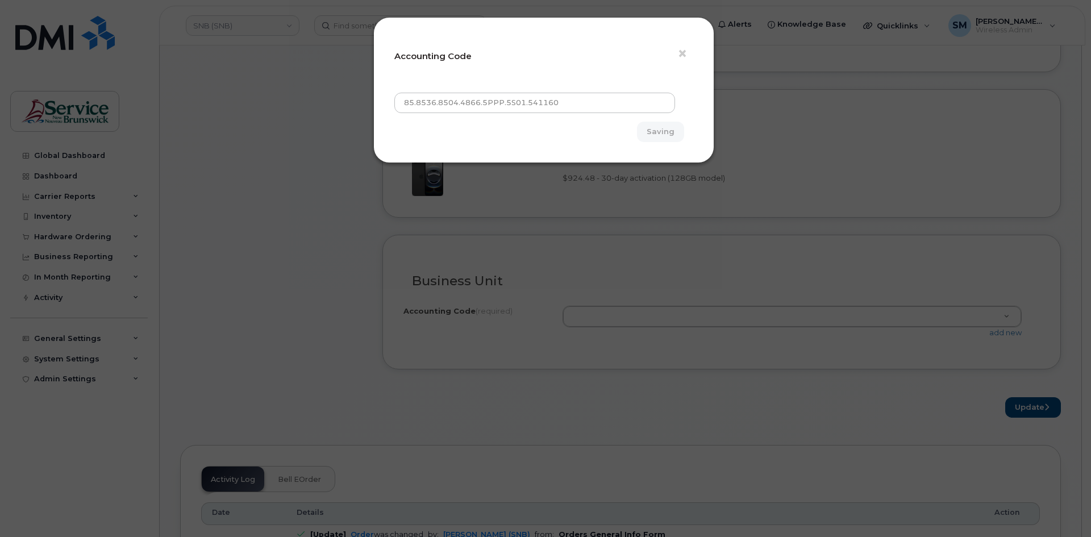
type input "Create Accounting category"
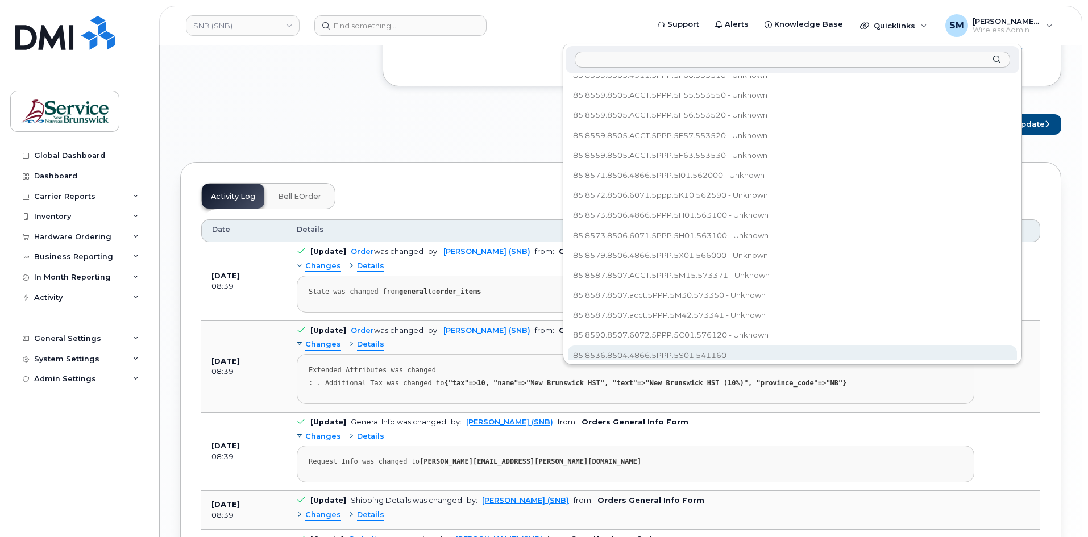
scroll to position [966, 0]
select select "85.8536.8504.4866.5PPP.5S01.541160"
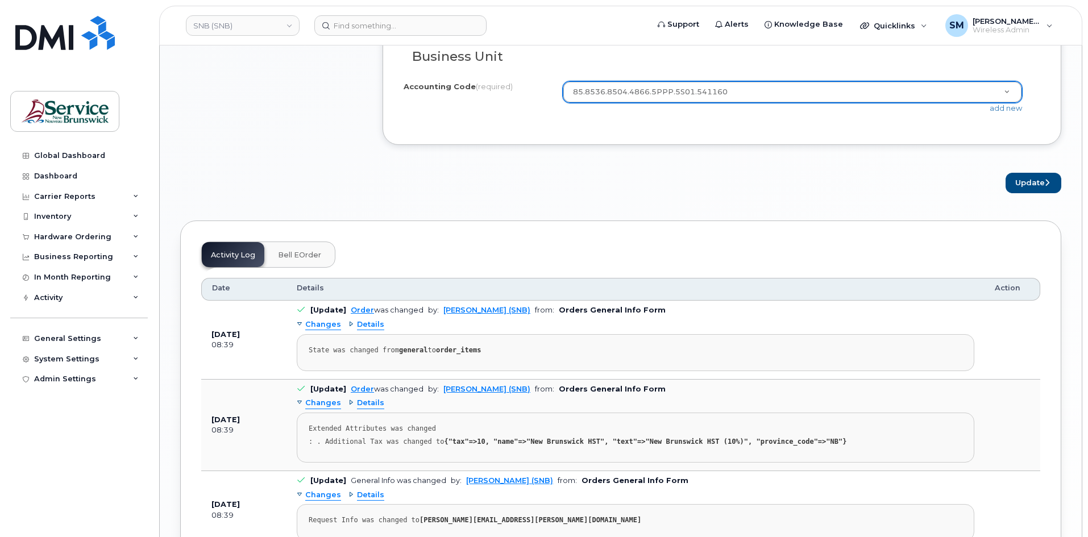
scroll to position [852, 0]
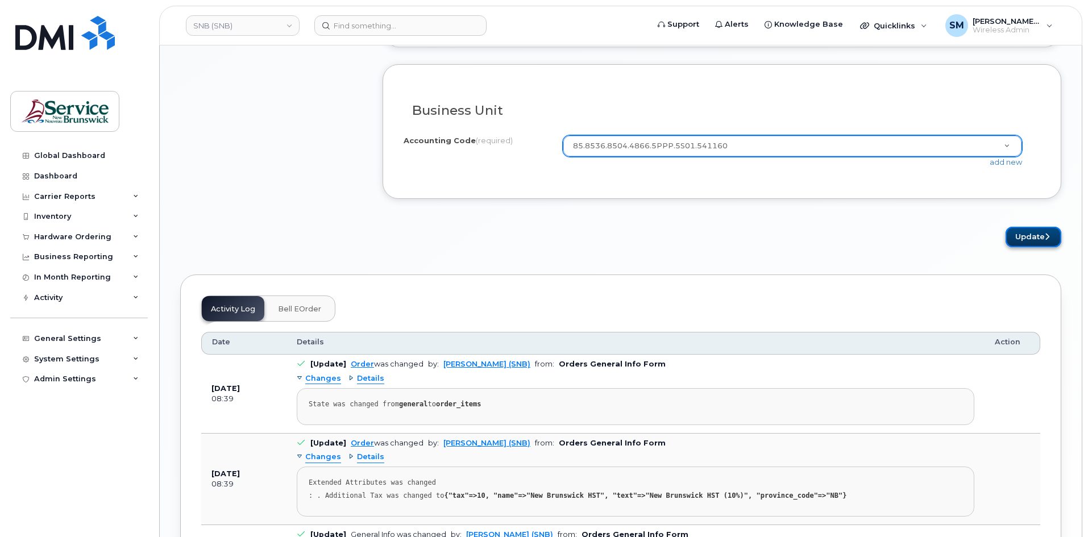
click at [1034, 233] on button "Update" at bounding box center [1033, 237] width 56 height 21
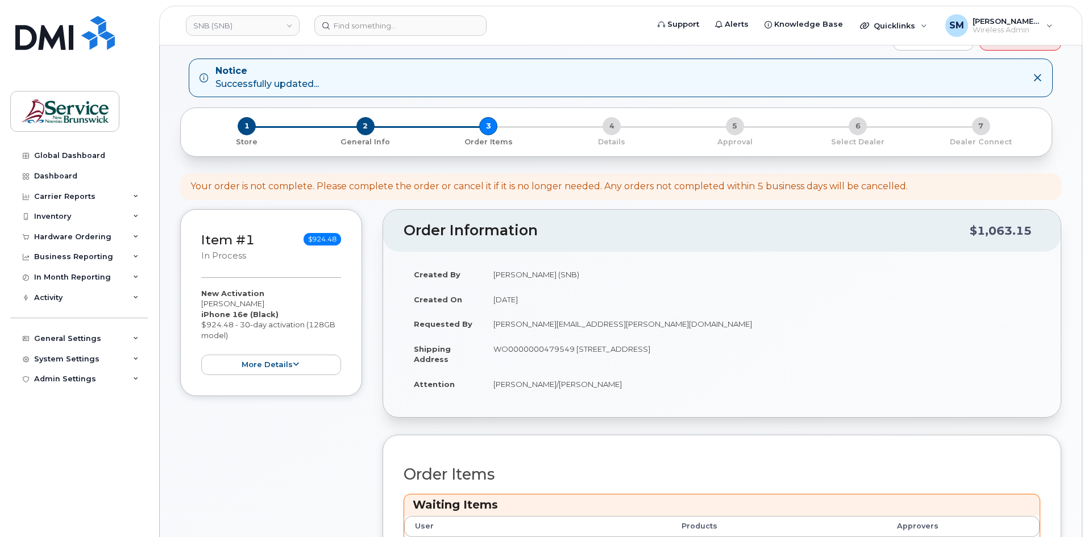
scroll to position [284, 0]
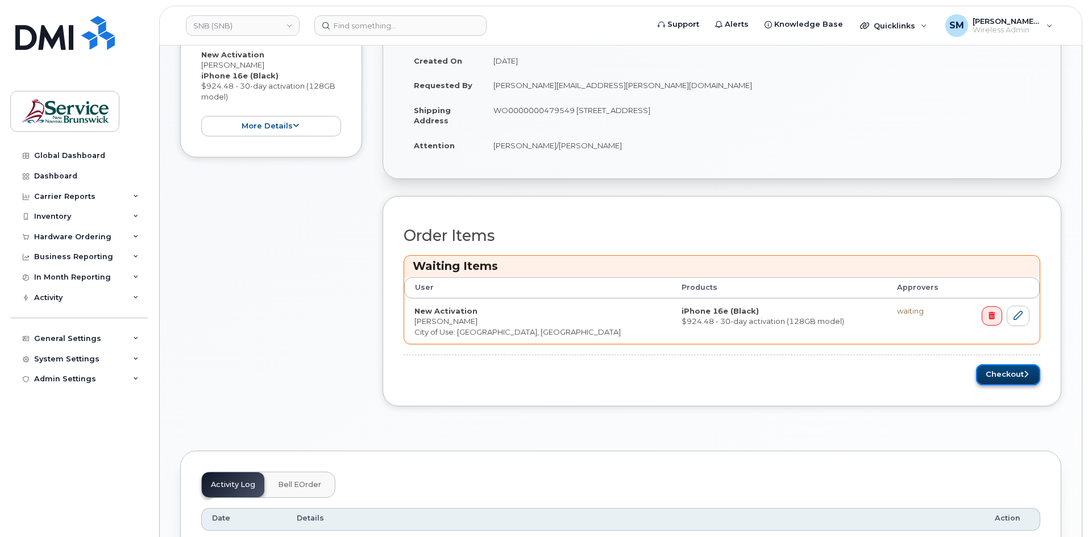
click at [994, 372] on button "Checkout" at bounding box center [1008, 374] width 64 height 21
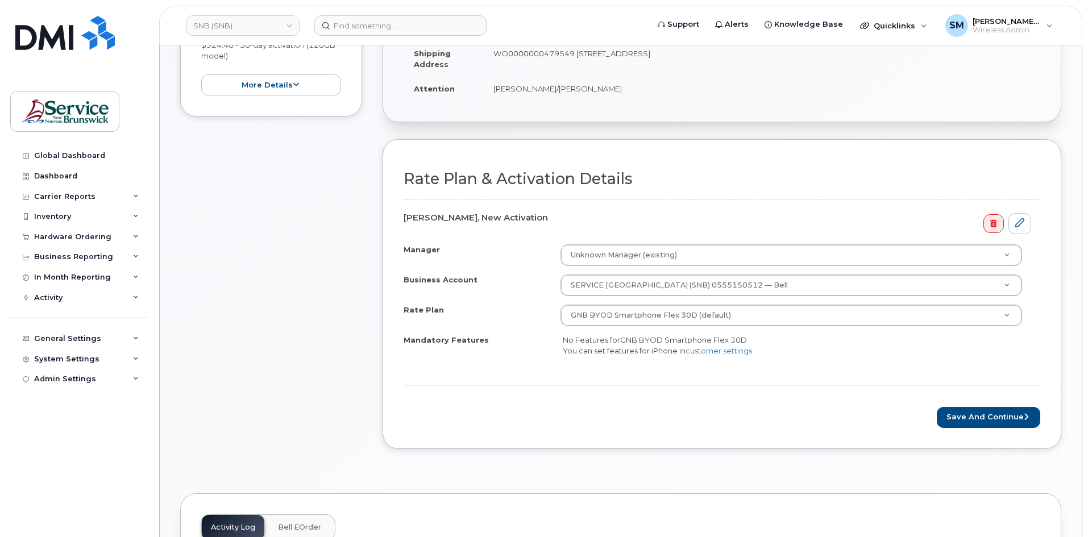
scroll to position [284, 0]
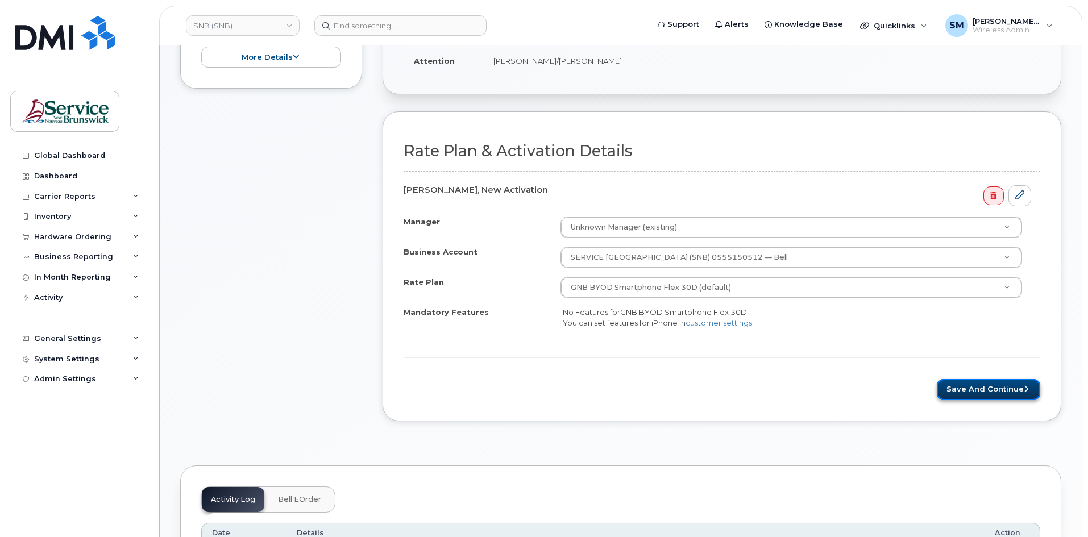
click at [968, 387] on button "Save and Continue" at bounding box center [987, 389] width 103 height 21
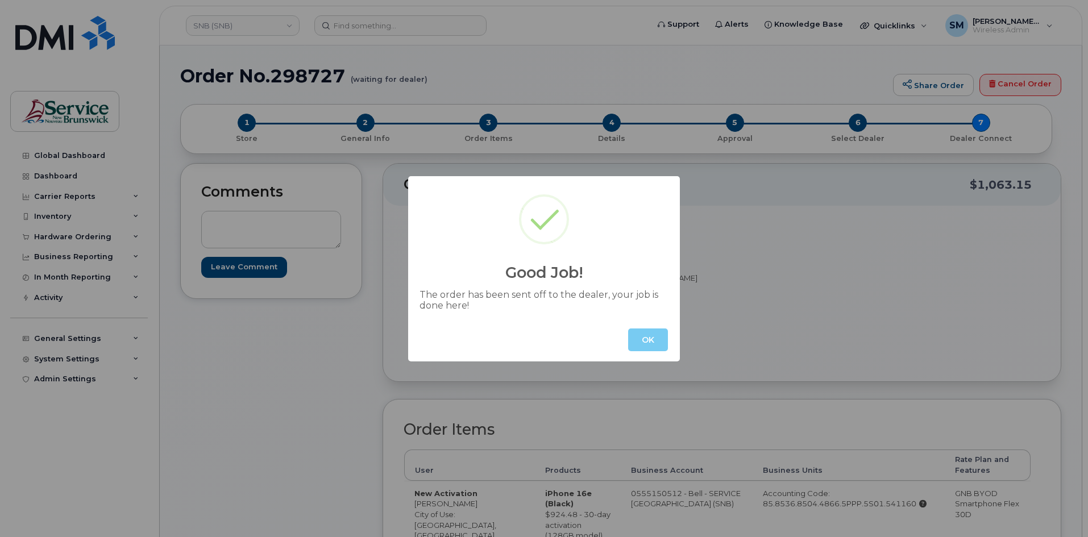
click at [656, 344] on button "OK" at bounding box center [648, 339] width 40 height 23
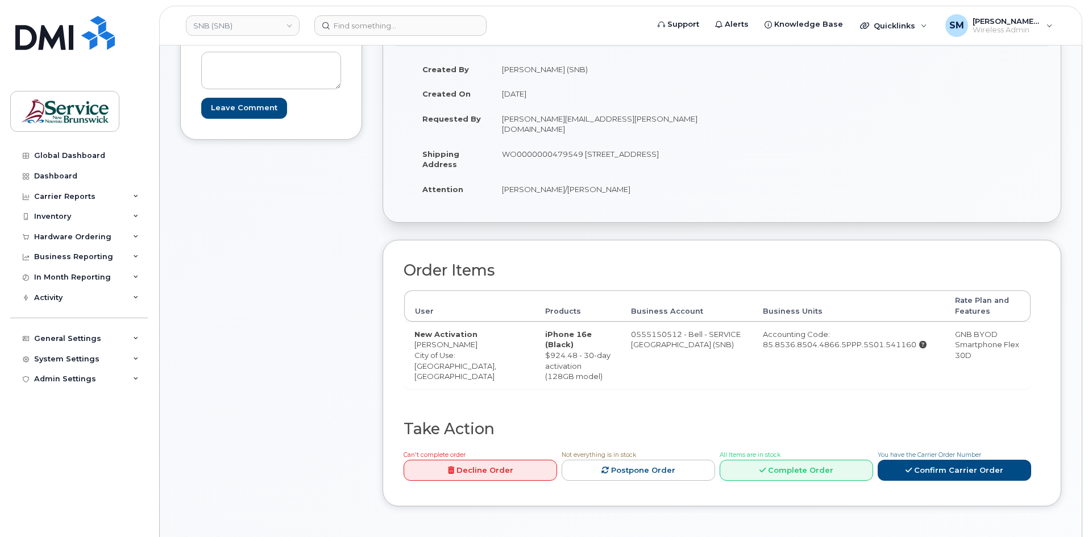
scroll to position [341, 0]
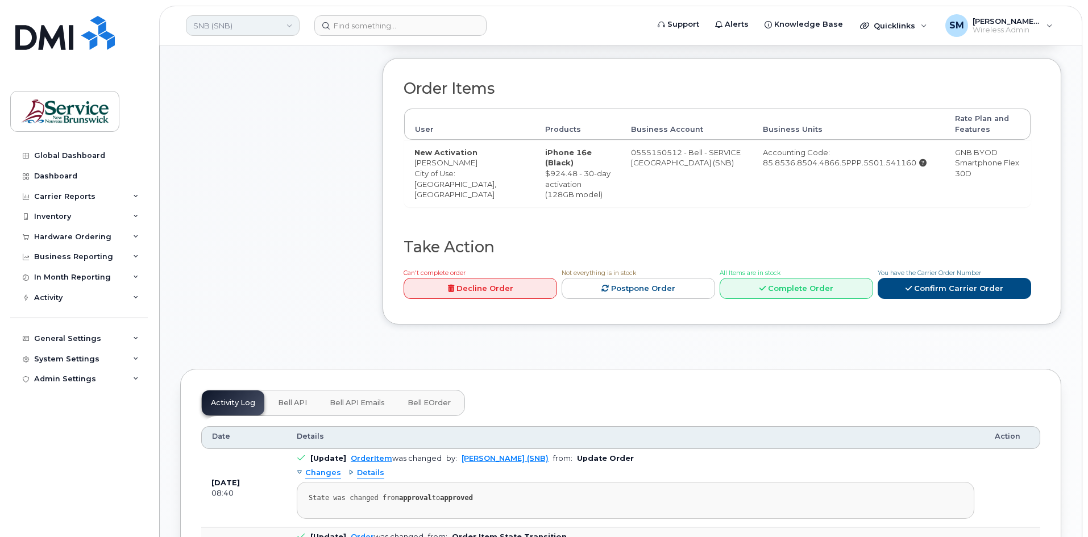
click at [232, 26] on link "SNB (SNB)" at bounding box center [243, 25] width 114 height 20
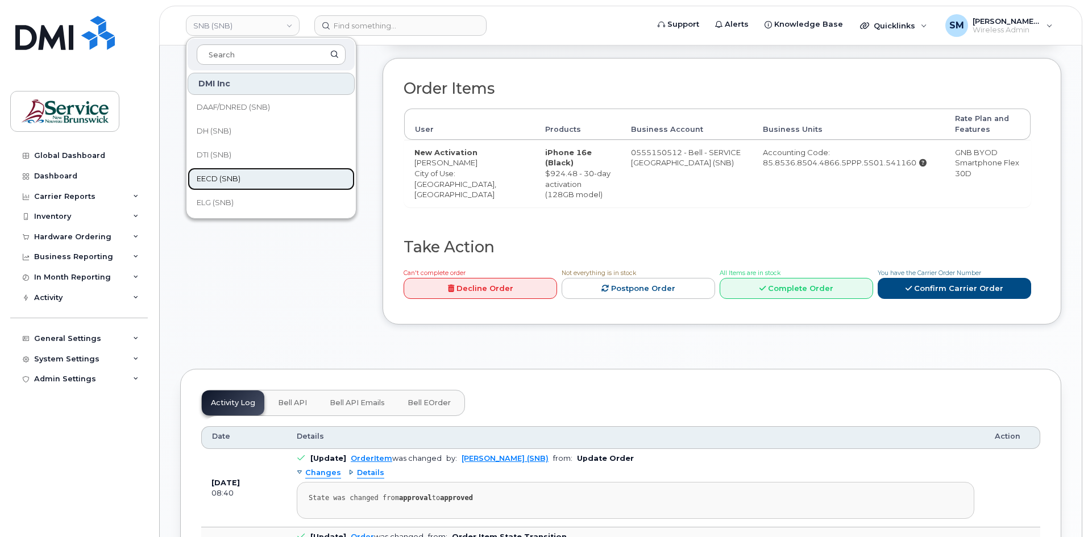
click at [236, 174] on span "EECD (SNB)" at bounding box center [219, 178] width 44 height 11
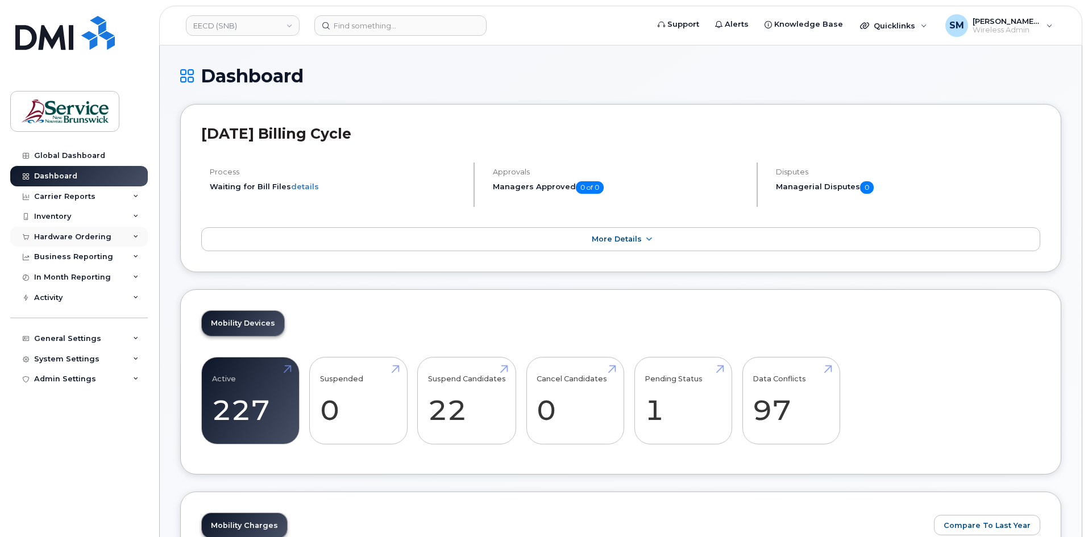
click at [76, 235] on div "Hardware Ordering" at bounding box center [72, 236] width 77 height 9
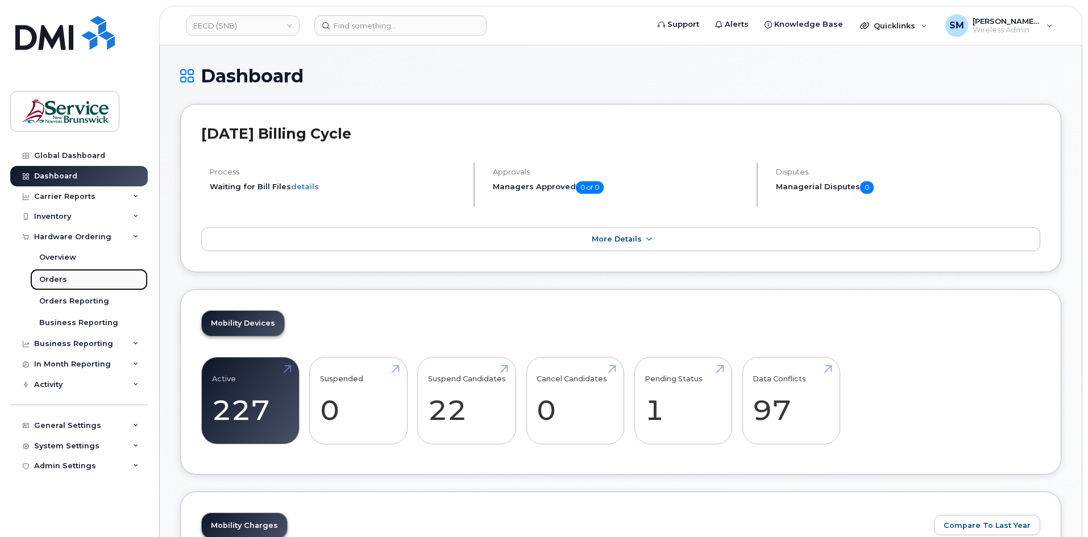
click at [94, 285] on link "Orders" at bounding box center [89, 280] width 118 height 22
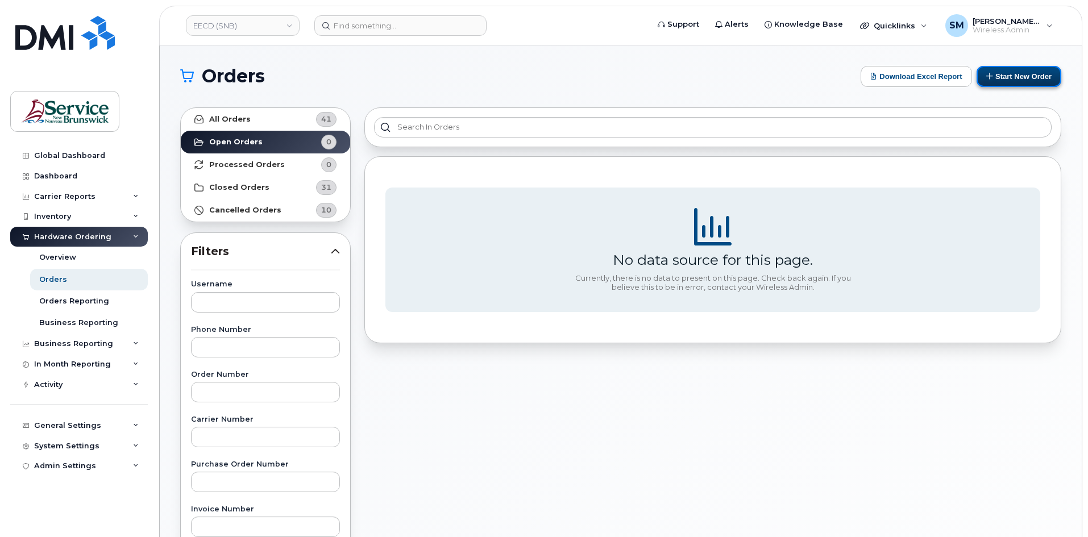
click at [1030, 77] on button "Start New Order" at bounding box center [1018, 76] width 85 height 21
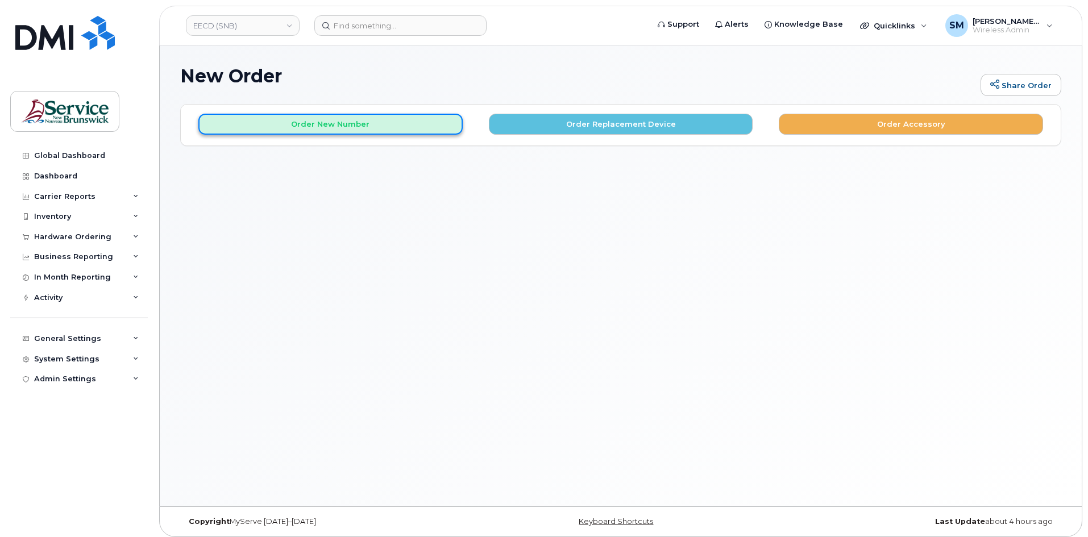
click at [412, 126] on button "Order New Number" at bounding box center [330, 124] width 264 height 21
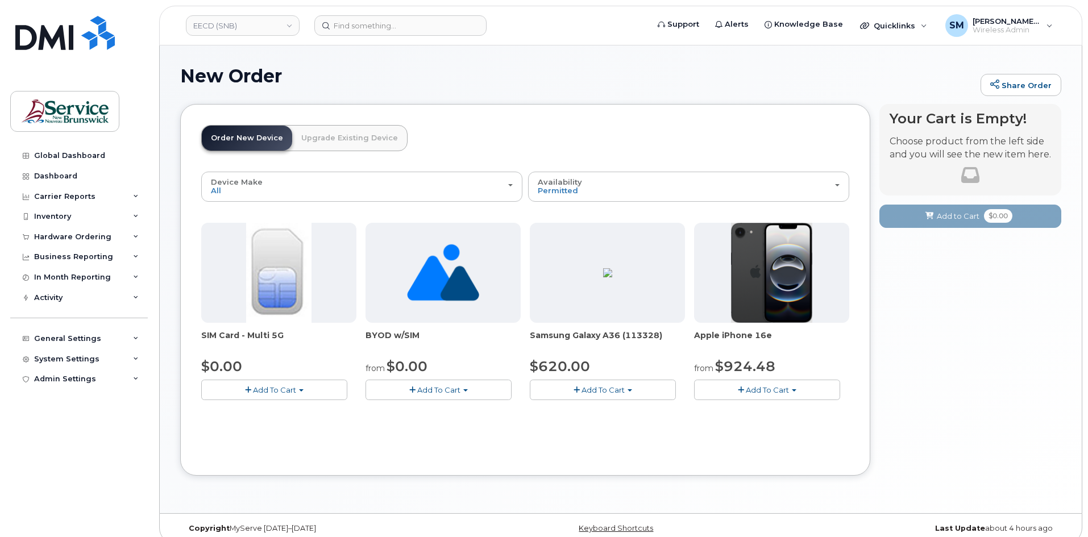
click at [401, 389] on button "Add To Cart" at bounding box center [438, 390] width 146 height 20
click at [444, 413] on link "$0.00 - New Activation" at bounding box center [427, 411] width 118 height 14
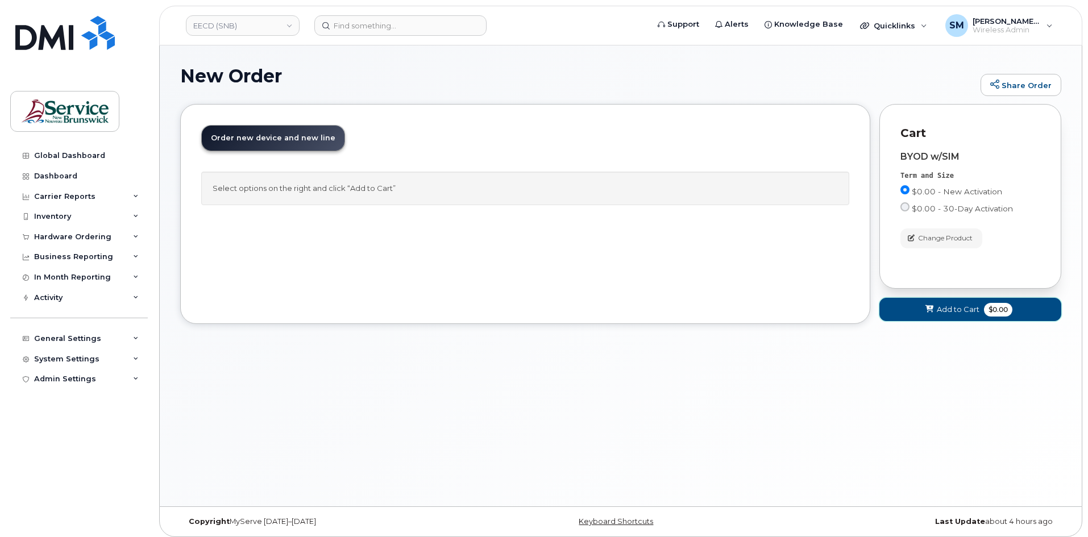
click at [922, 306] on button "Add to Cart $0.00" at bounding box center [970, 309] width 182 height 23
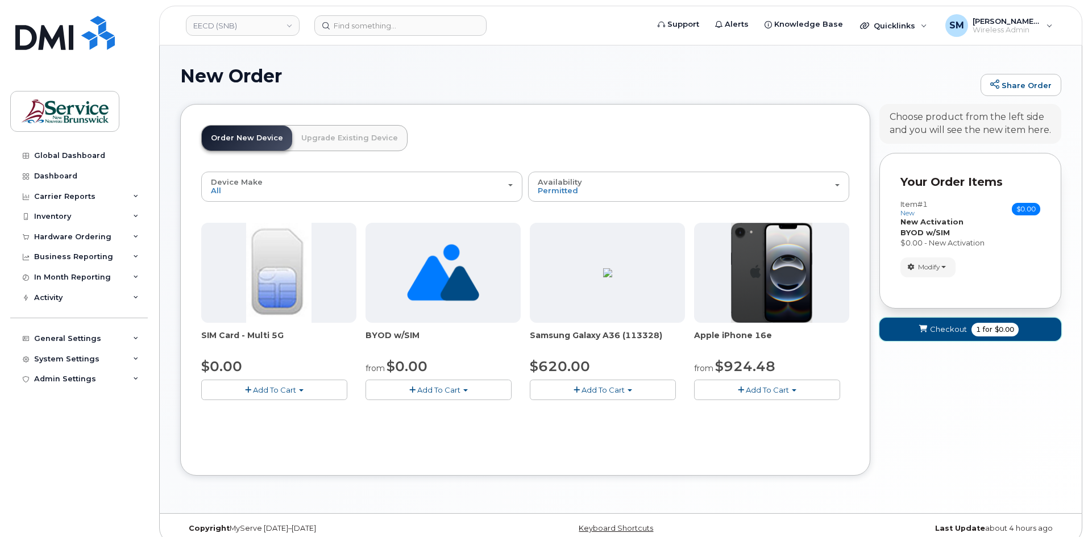
click at [928, 330] on span "submit" at bounding box center [922, 329] width 11 height 11
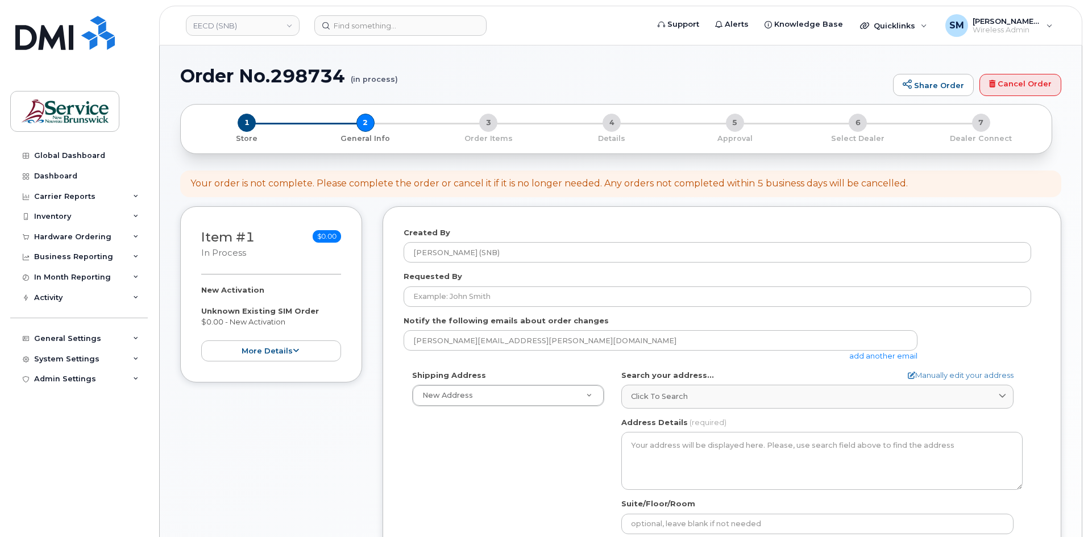
select select
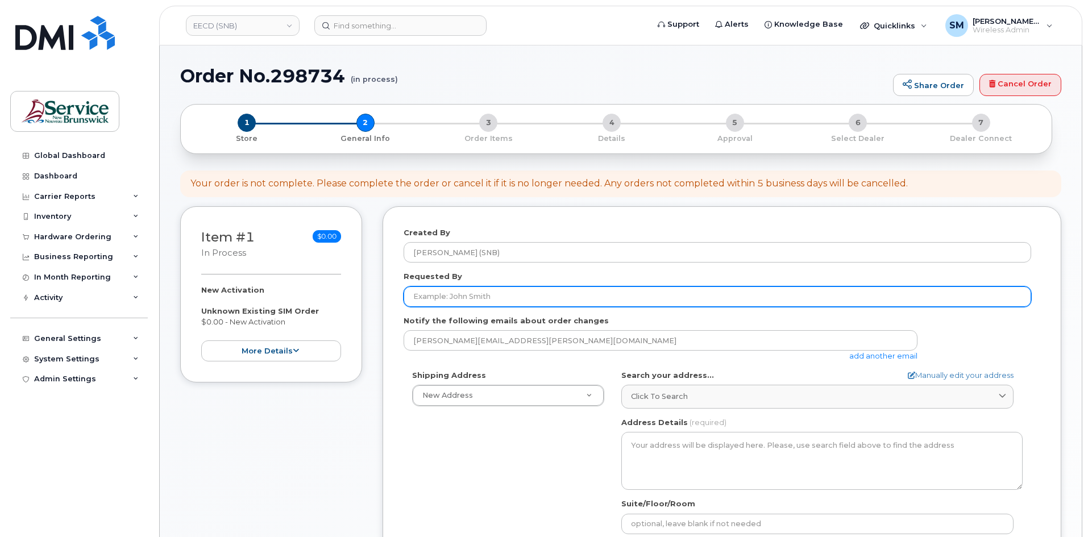
click at [551, 293] on input "Requested By" at bounding box center [716, 296] width 627 height 20
paste input "Carrie.Lenentine@gnb.ca"
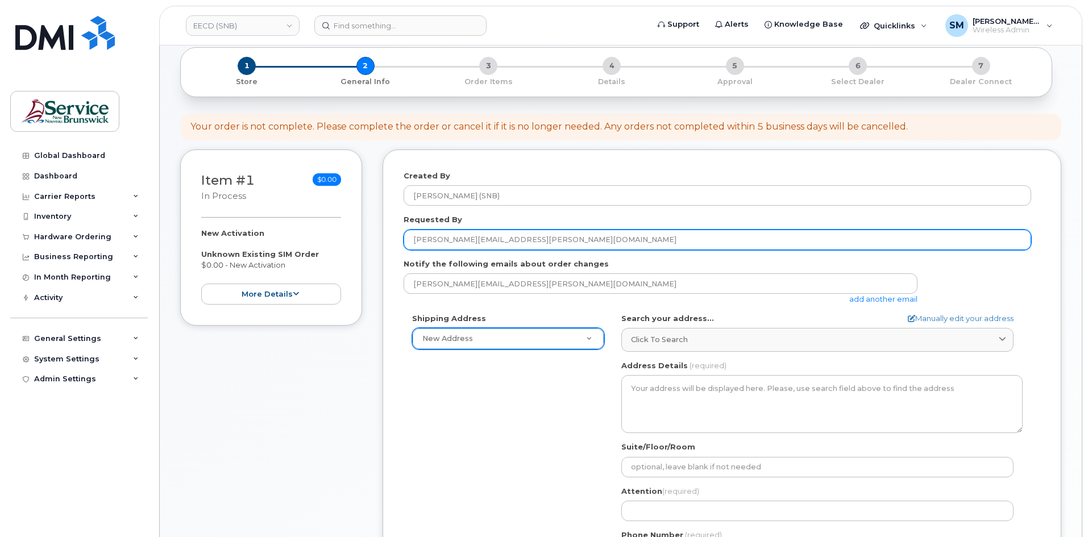
type input "Carrie.Lenentine@gnb.ca"
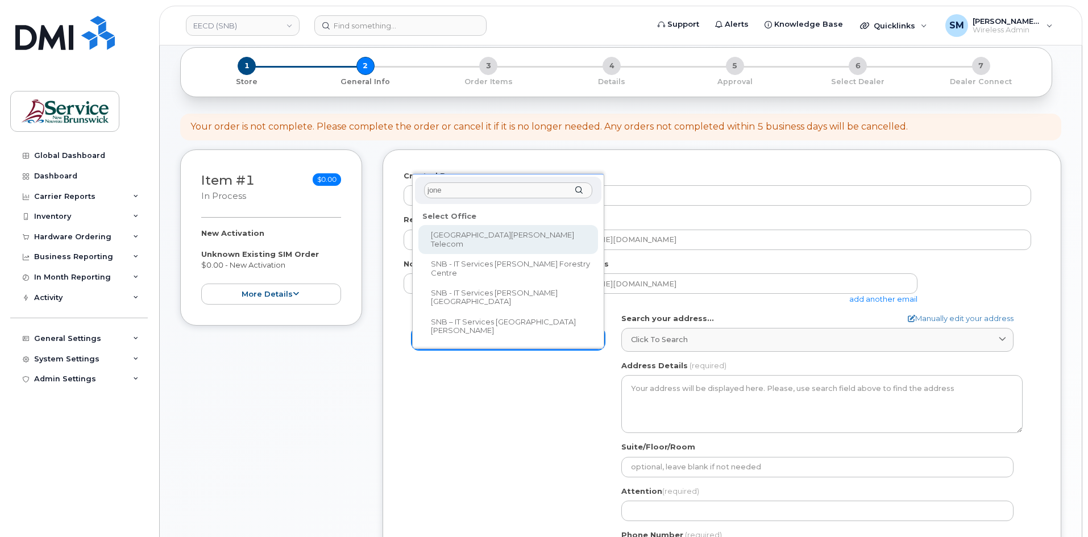
type input "jones"
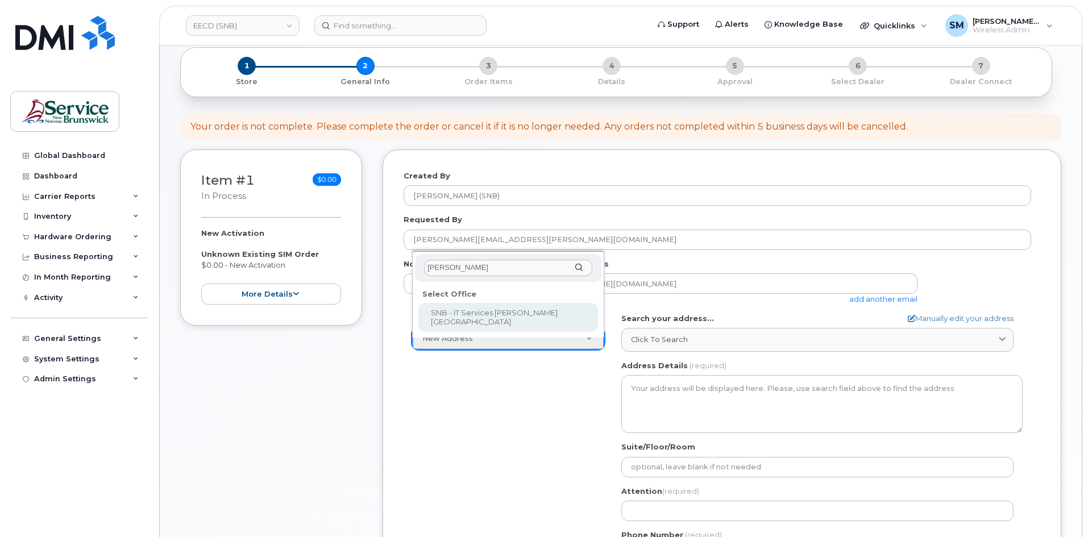
select select
type textarea "105-1600 Main St Moncton New Brunswick E1E 1G5"
type input "Fred Doiron/Jeff McIntyre/Vincent Hache/Sebastien Bernard"
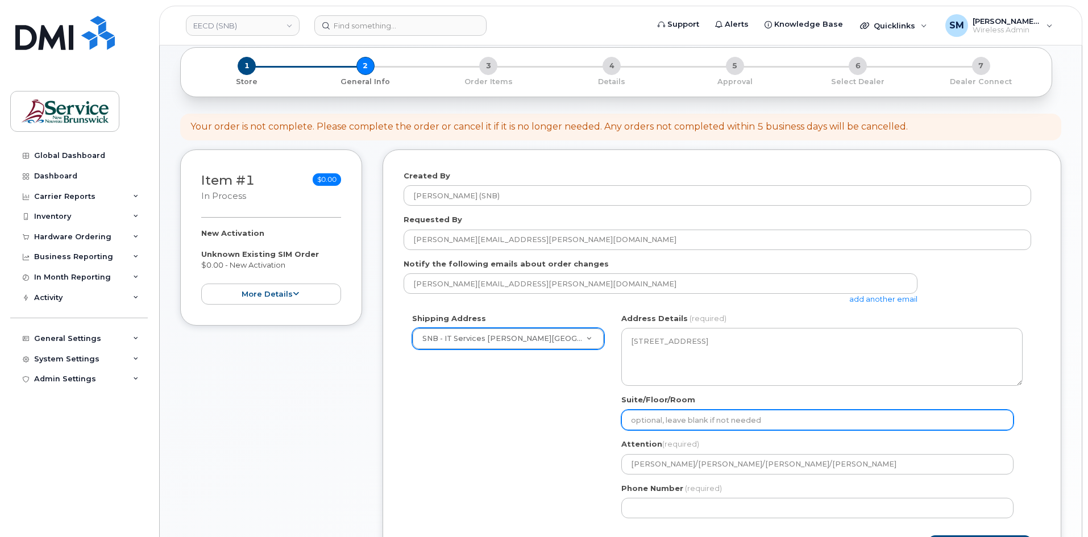
click at [688, 426] on input "Suite/Floor/Room" at bounding box center [817, 420] width 392 height 20
paste input "WO0000000479601"
select select
type input "WO0000000479601"
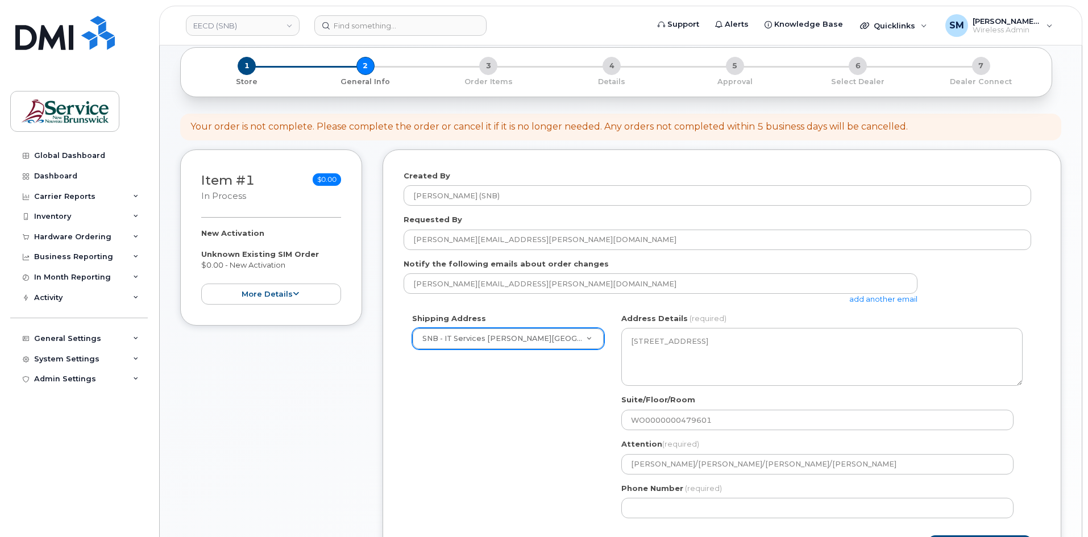
click at [505, 444] on div "Shipping Address SNB - IT Services Jones Lake Place New Address ASD-E Main Offi…" at bounding box center [716, 420] width 627 height 214
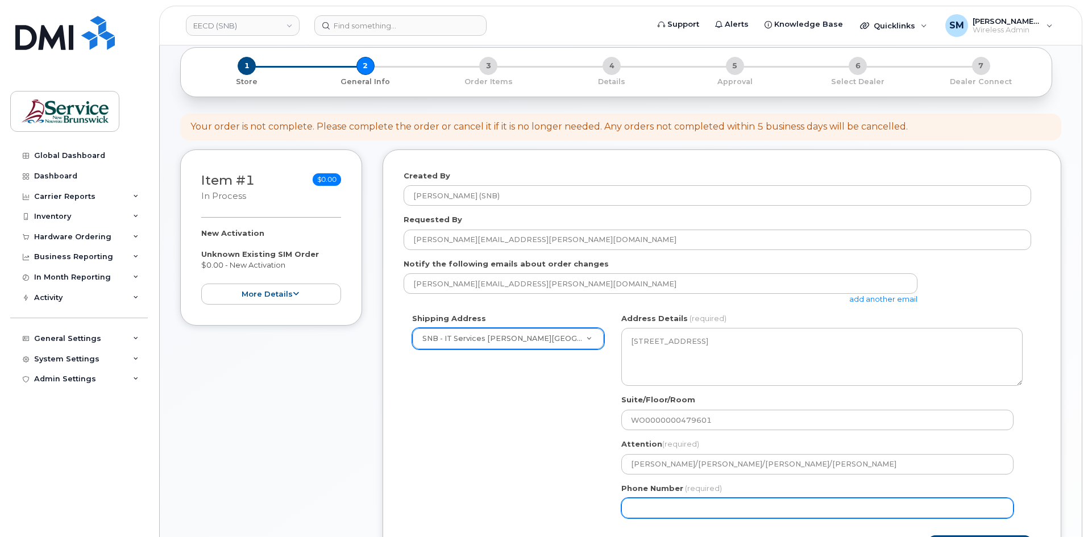
click at [716, 503] on input "Phone Number" at bounding box center [817, 508] width 392 height 20
select select
type input "506639633"
select select
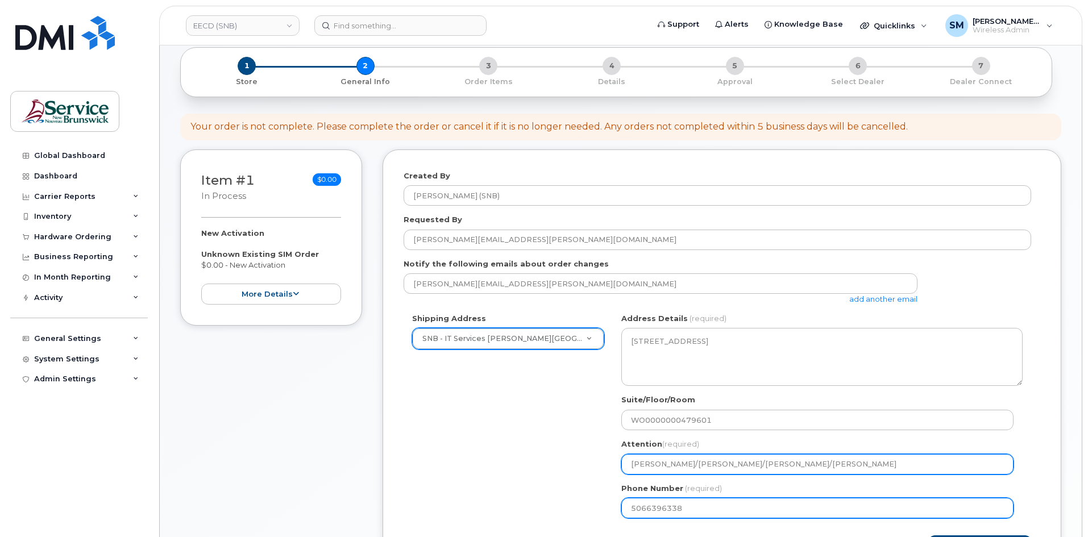
type input "5066396338"
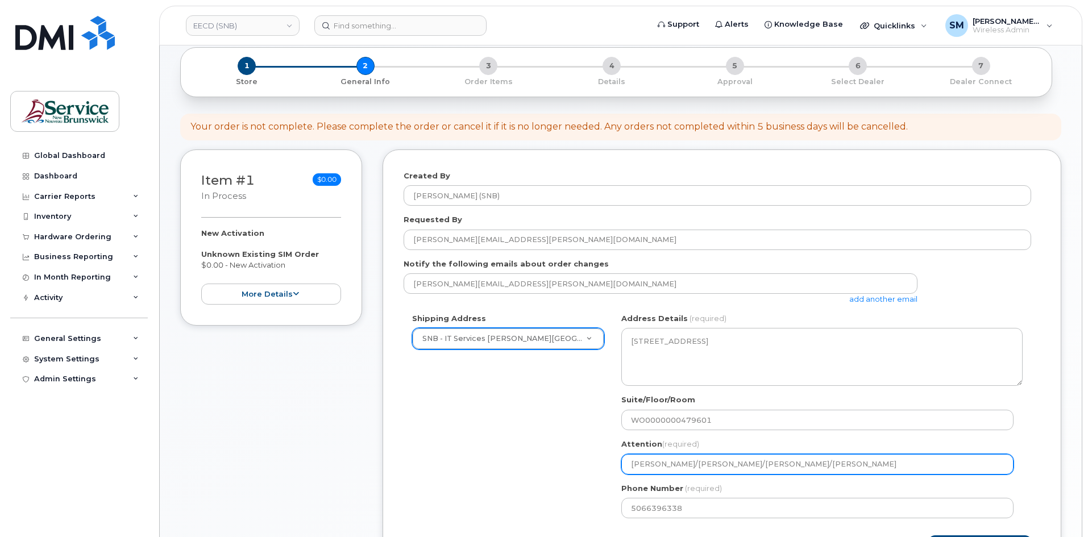
drag, startPoint x: 724, startPoint y: 466, endPoint x: 902, endPoint y: 466, distance: 178.4
click at [902, 466] on input "Fred Doiron/Jeff McIntyre/Vincent Hache/Sebastien Bernard" at bounding box center [817, 464] width 392 height 20
select select
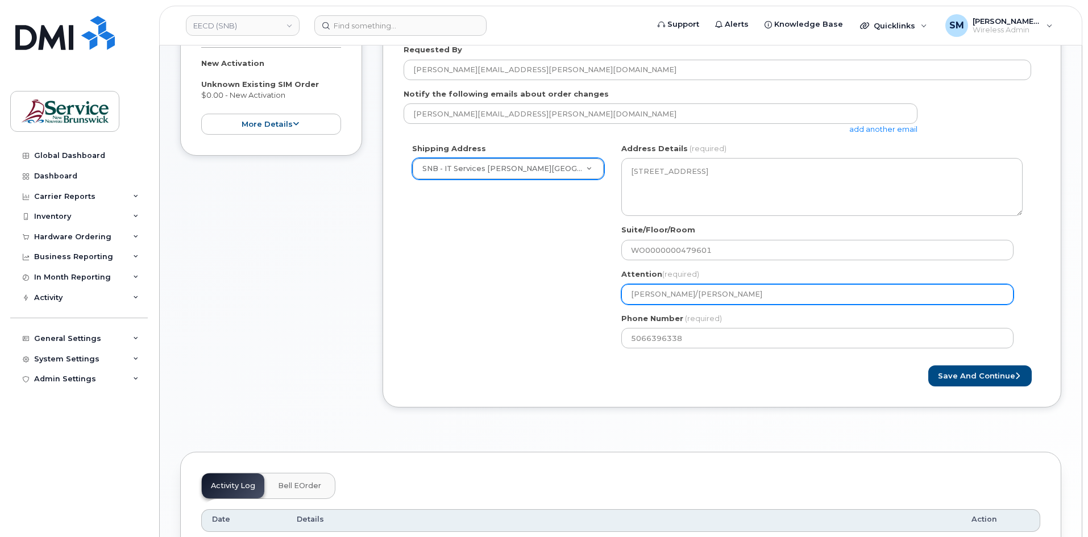
scroll to position [227, 0]
type input "Fred Doiron/Jeff McIntyre"
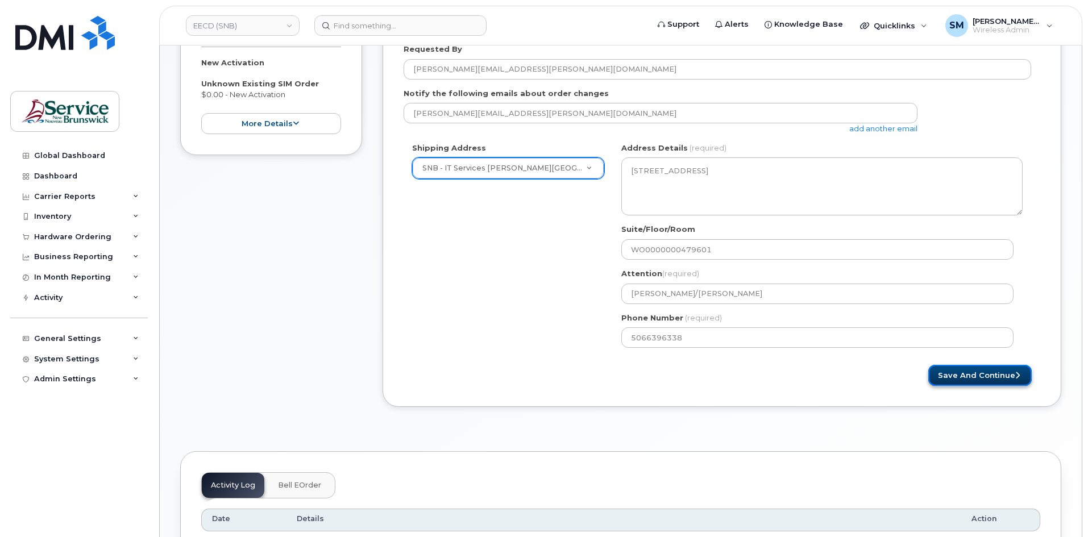
click at [1008, 382] on button "Save and Continue" at bounding box center [979, 375] width 103 height 21
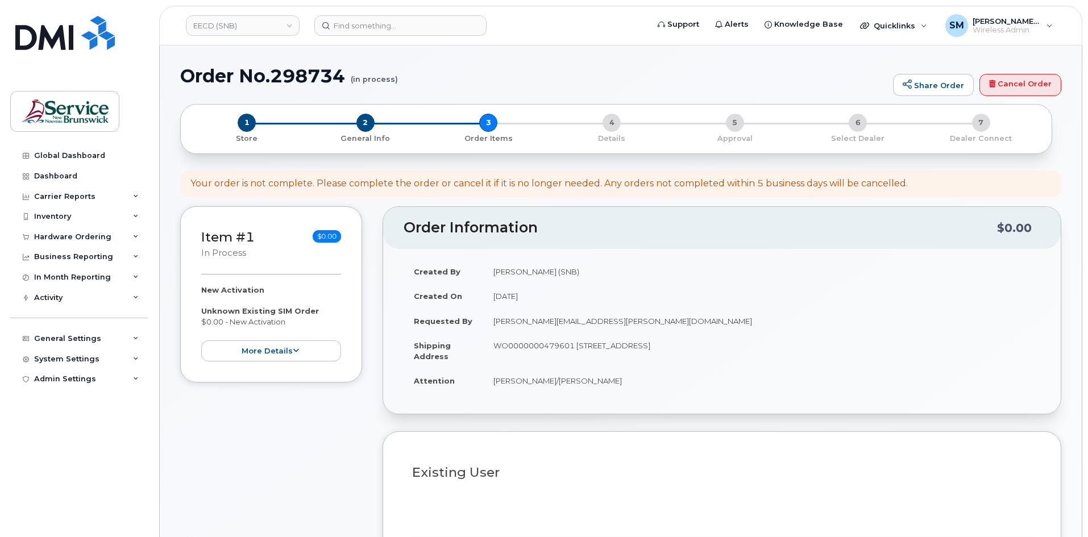
select select
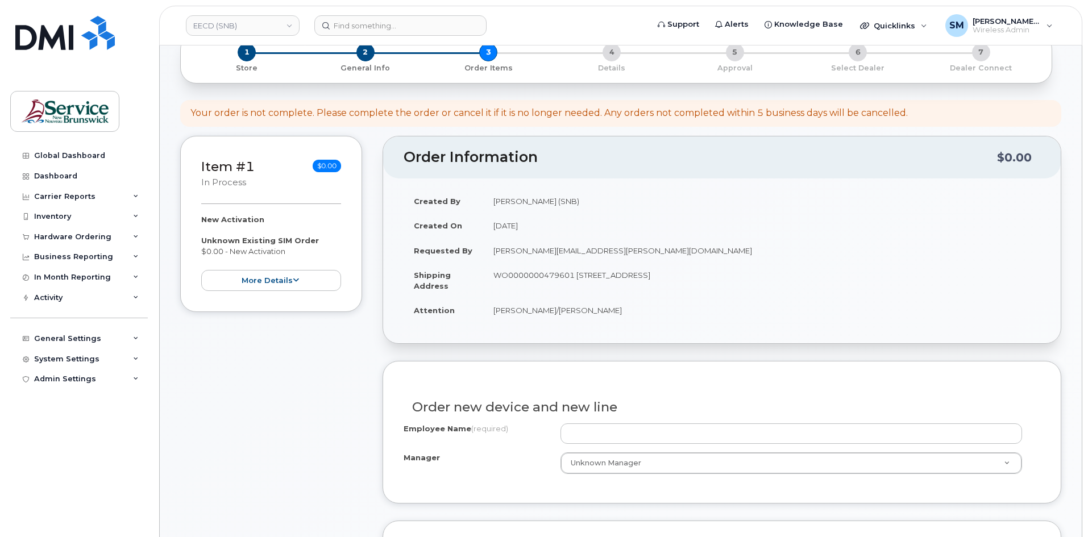
scroll to position [227, 0]
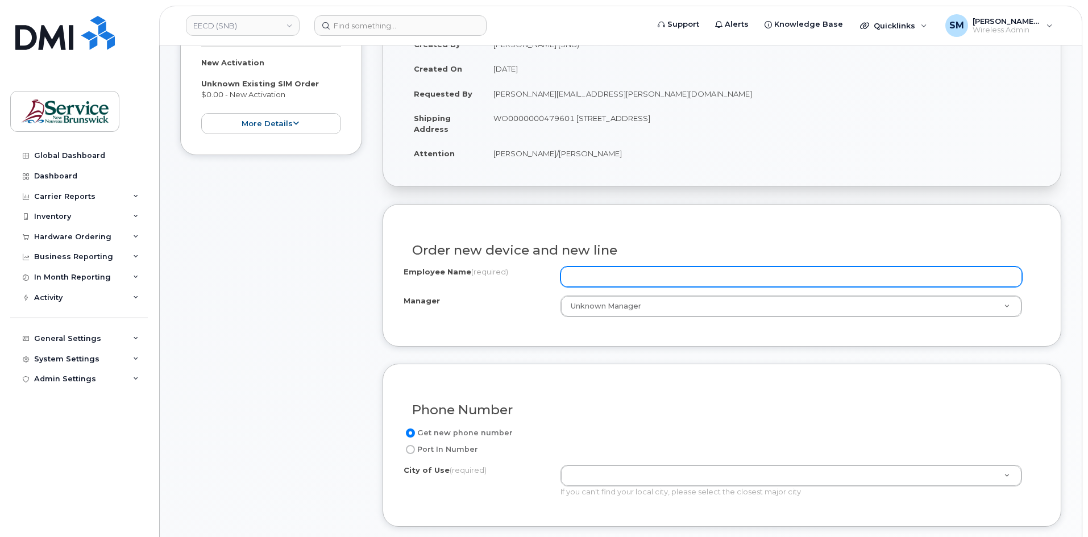
click at [566, 276] on input "Employee Name (required)" at bounding box center [790, 276] width 461 height 20
paste input "[PERSON_NAME]"
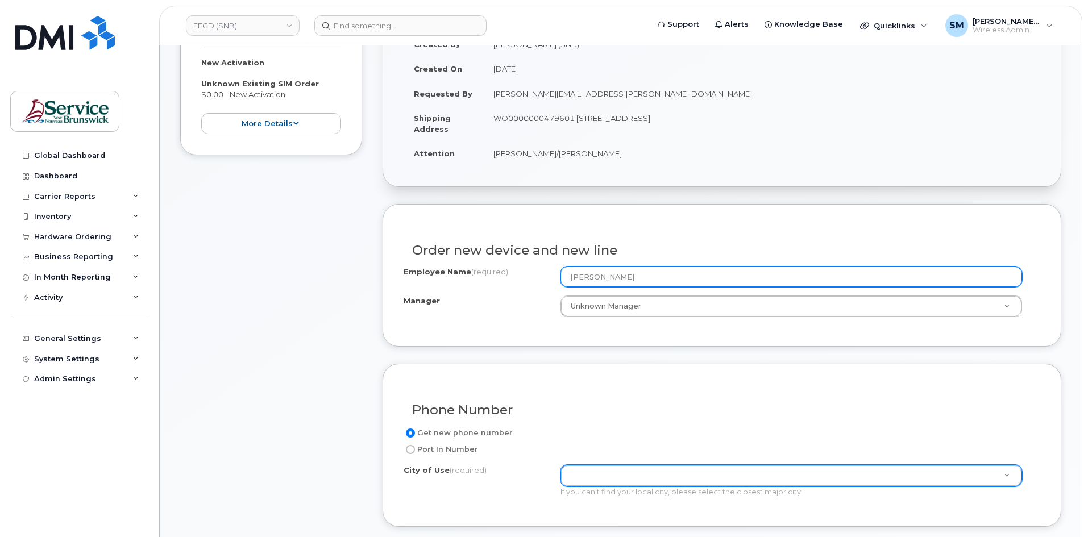
type input "[PERSON_NAME]"
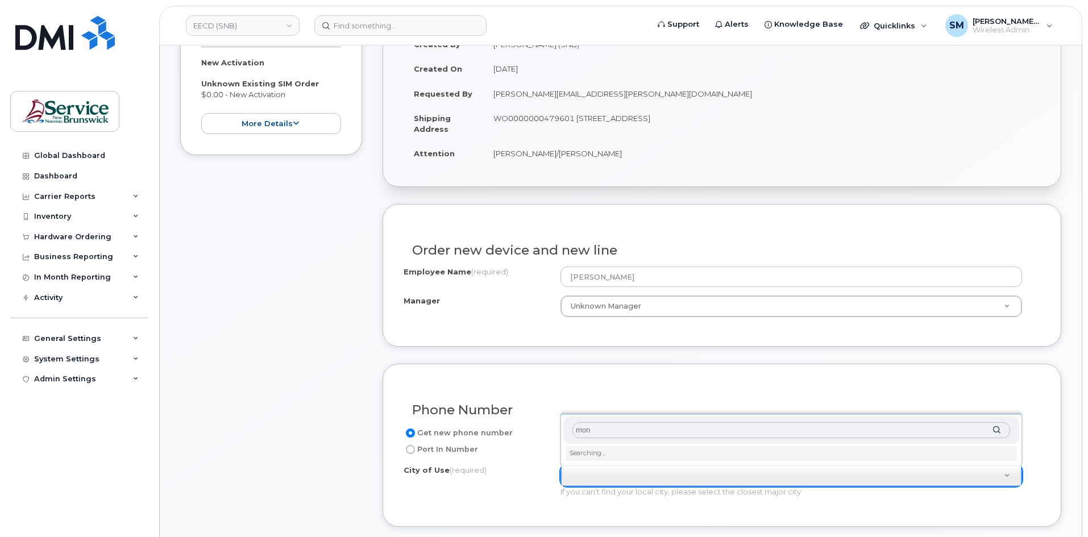
type input "monc"
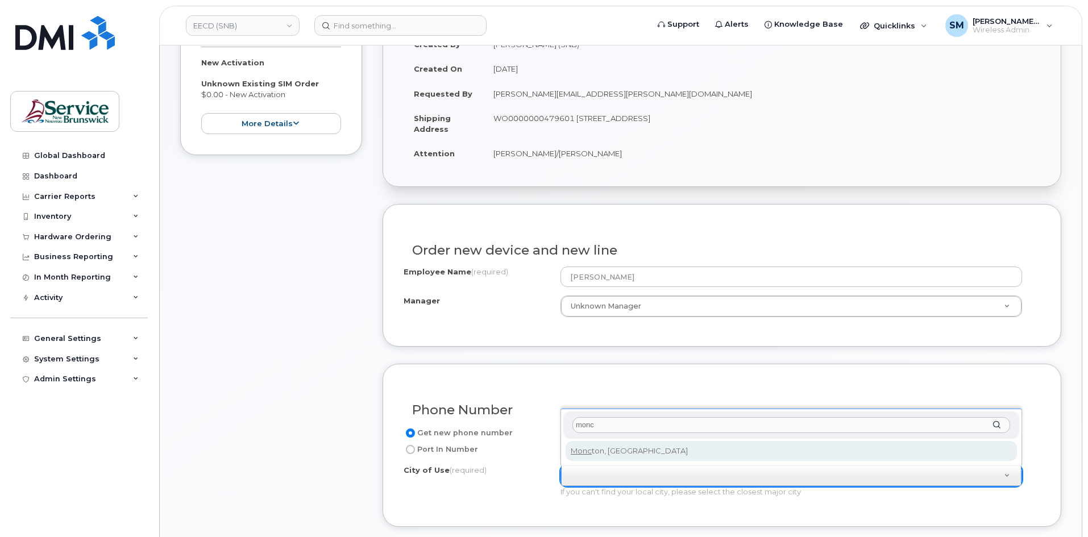
type input "1817"
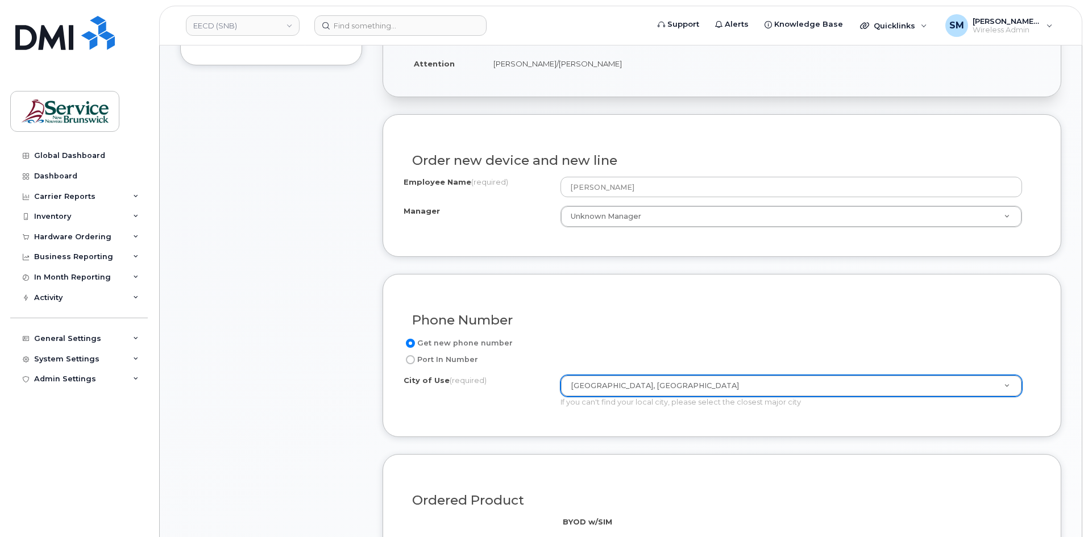
scroll to position [511, 0]
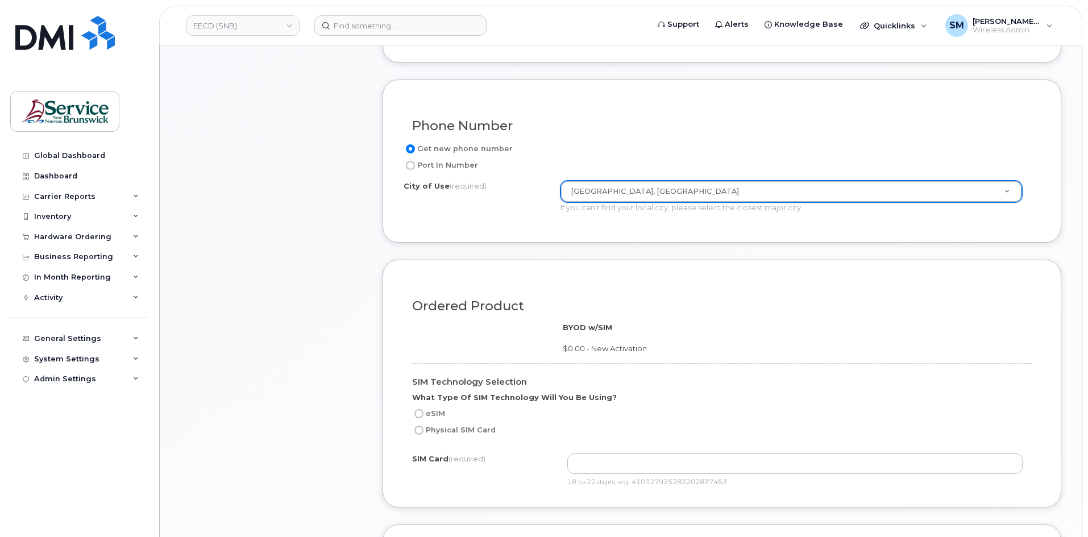
click at [463, 430] on label "Physical SIM Card" at bounding box center [454, 430] width 84 height 14
click at [423, 430] on input "Physical SIM Card" at bounding box center [418, 430] width 9 height 9
radio input "true"
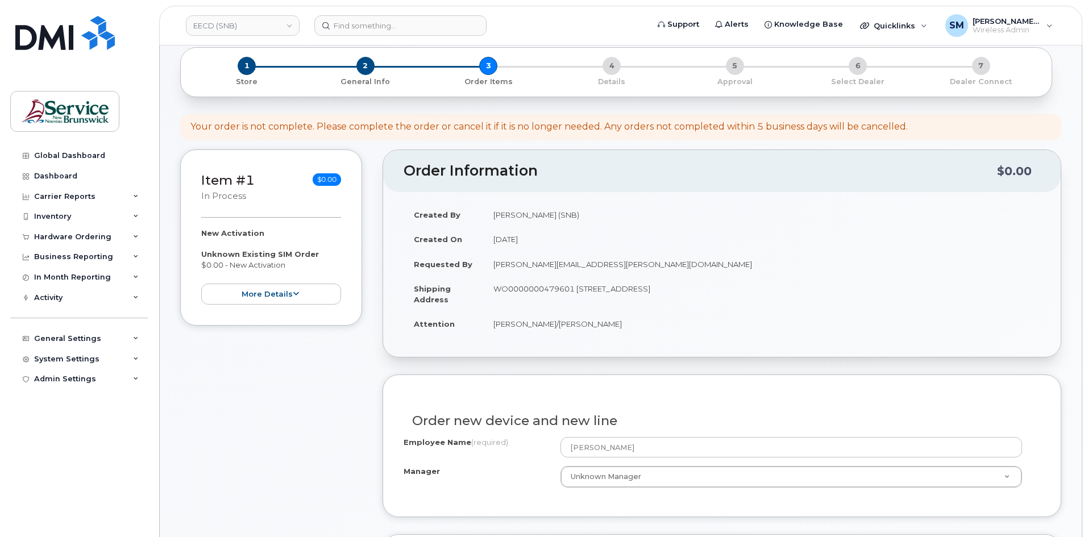
scroll to position [0, 0]
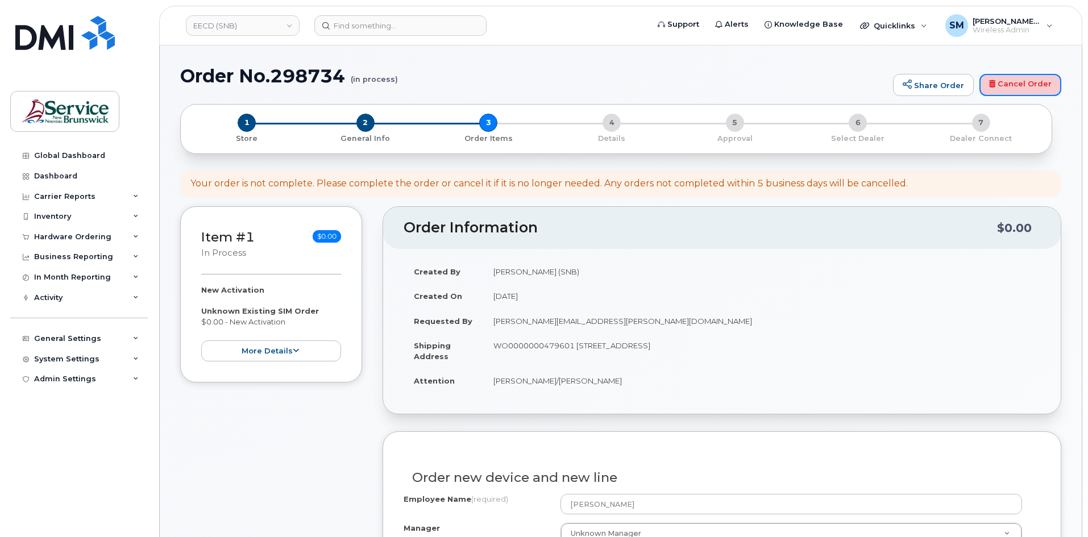
drag, startPoint x: 1002, startPoint y: 84, endPoint x: 599, endPoint y: 65, distance: 403.9
click at [1003, 84] on link "Cancel Order" at bounding box center [1020, 85] width 82 height 23
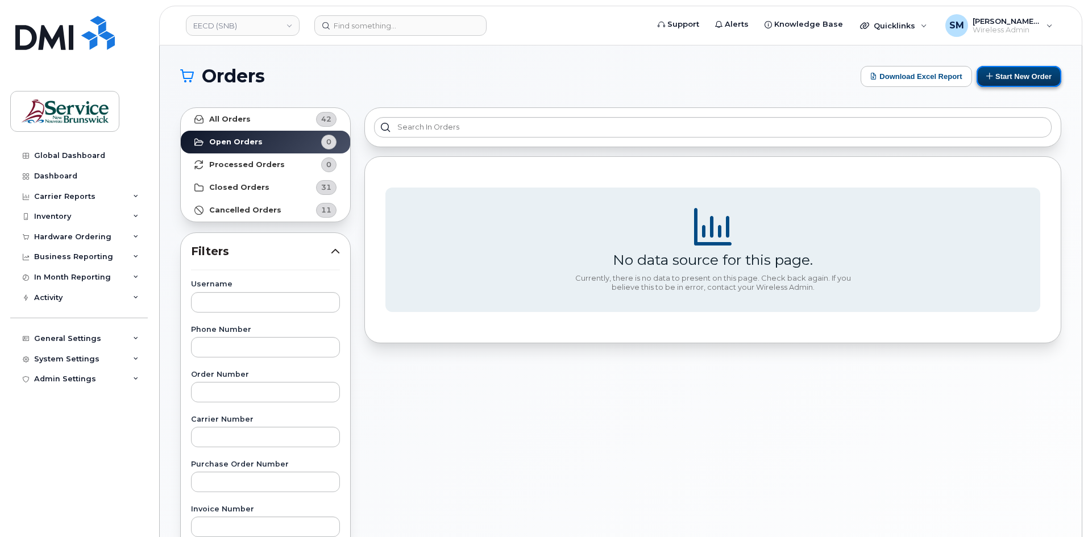
click at [1027, 84] on button "Start New Order" at bounding box center [1018, 76] width 85 height 21
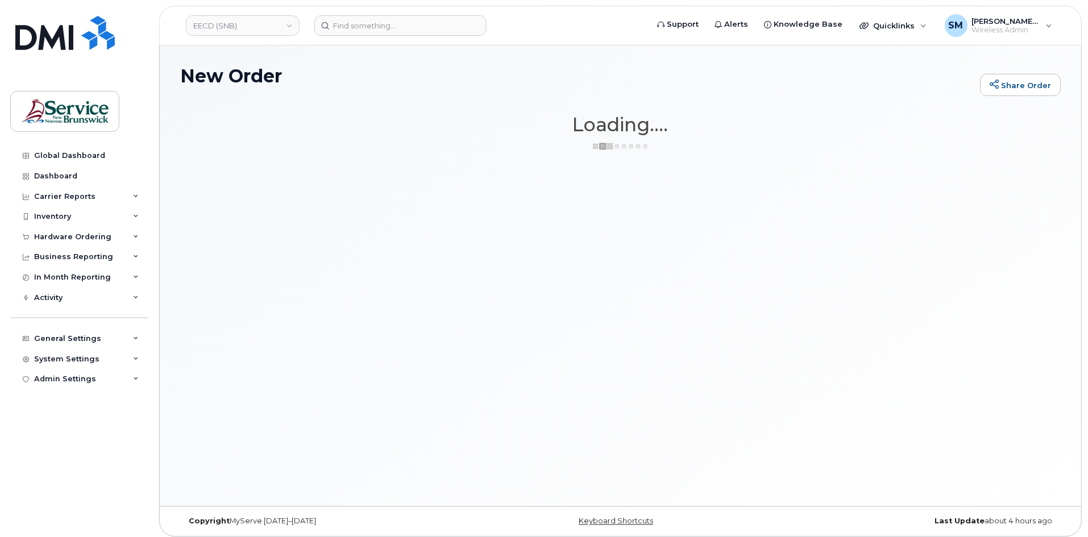
click at [1026, 74] on link "Share Order" at bounding box center [1020, 85] width 81 height 23
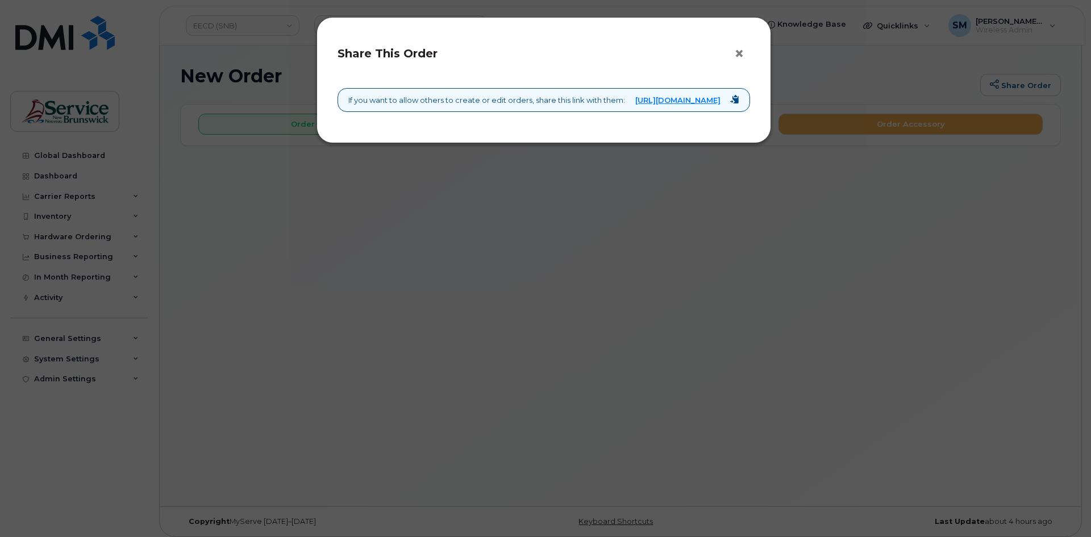
click at [748, 51] on button "×" at bounding box center [742, 53] width 16 height 17
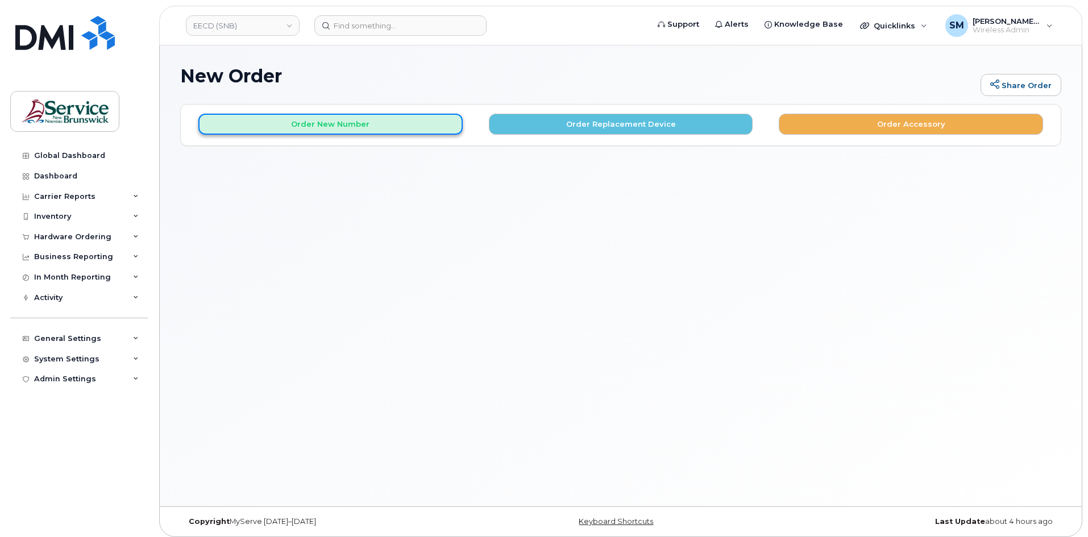
click at [405, 119] on button "Order New Number" at bounding box center [330, 124] width 264 height 21
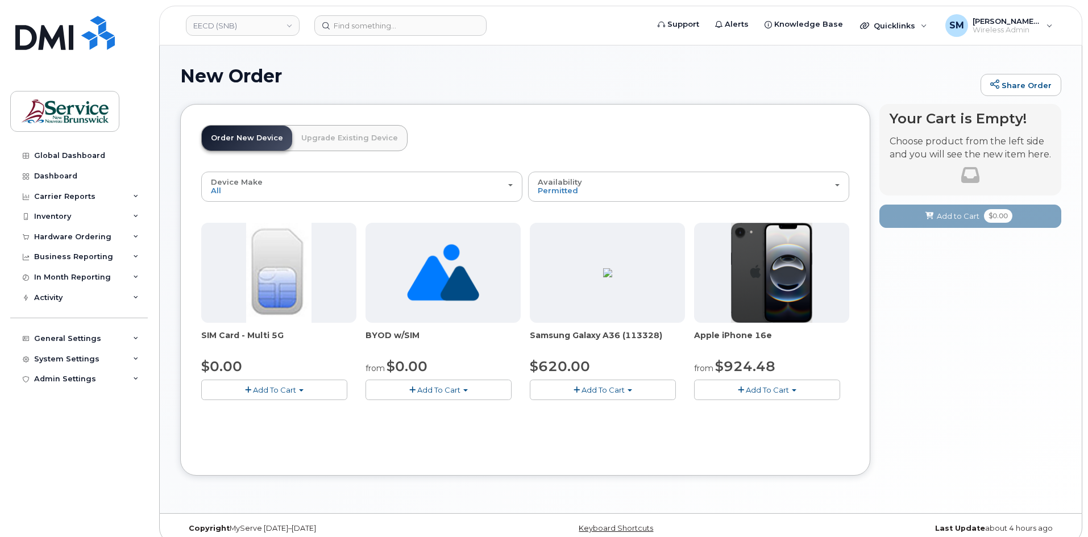
click at [434, 386] on span "Add To Cart" at bounding box center [438, 389] width 43 height 9
click at [272, 388] on span "Add To Cart" at bounding box center [274, 389] width 43 height 9
click at [272, 409] on link "$0.00 - New Activation" at bounding box center [258, 411] width 108 height 14
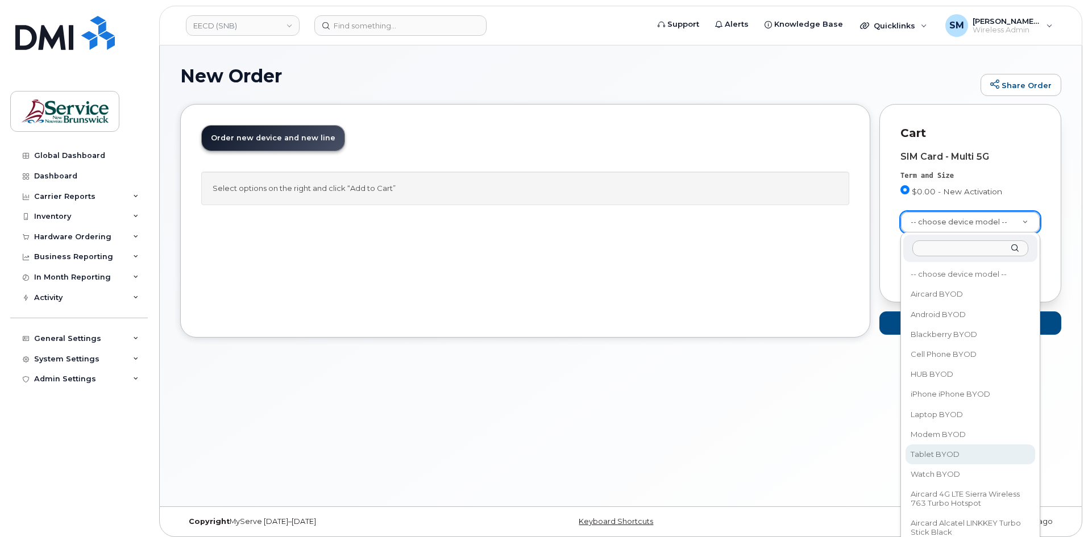
select select "2487"
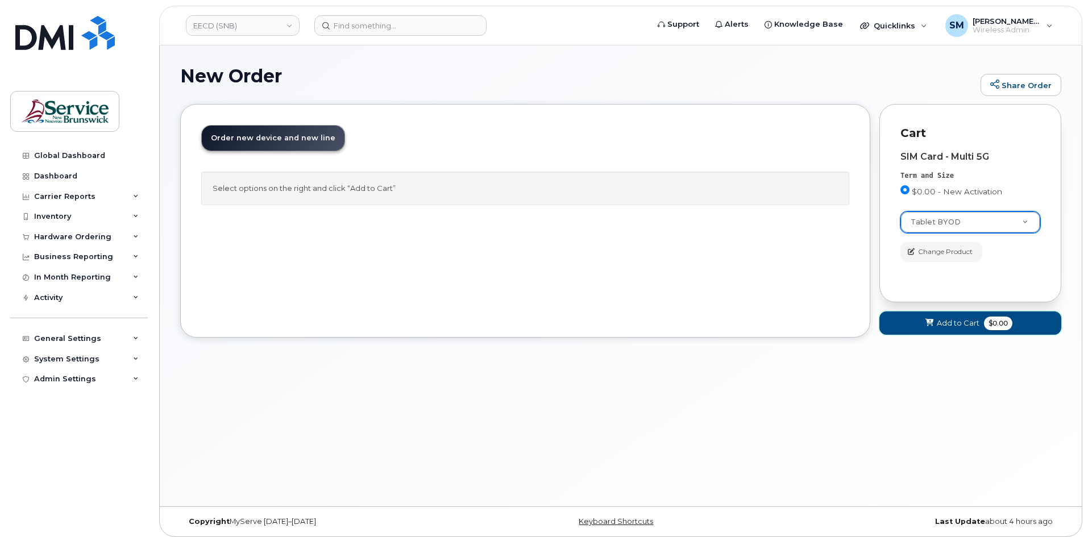
click at [968, 328] on span "Add to Cart" at bounding box center [957, 323] width 43 height 11
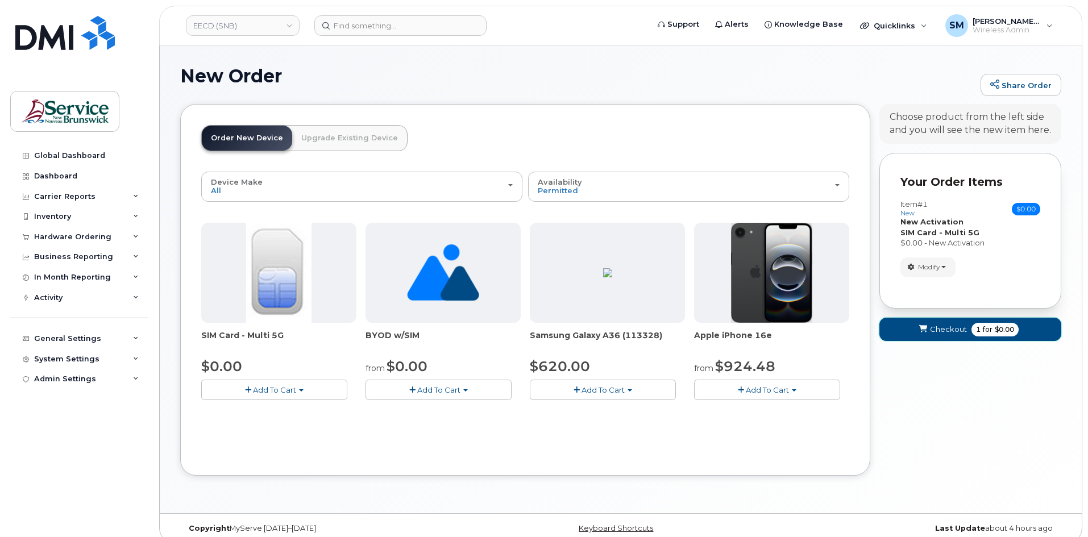
click at [917, 333] on span "submit" at bounding box center [922, 329] width 11 height 11
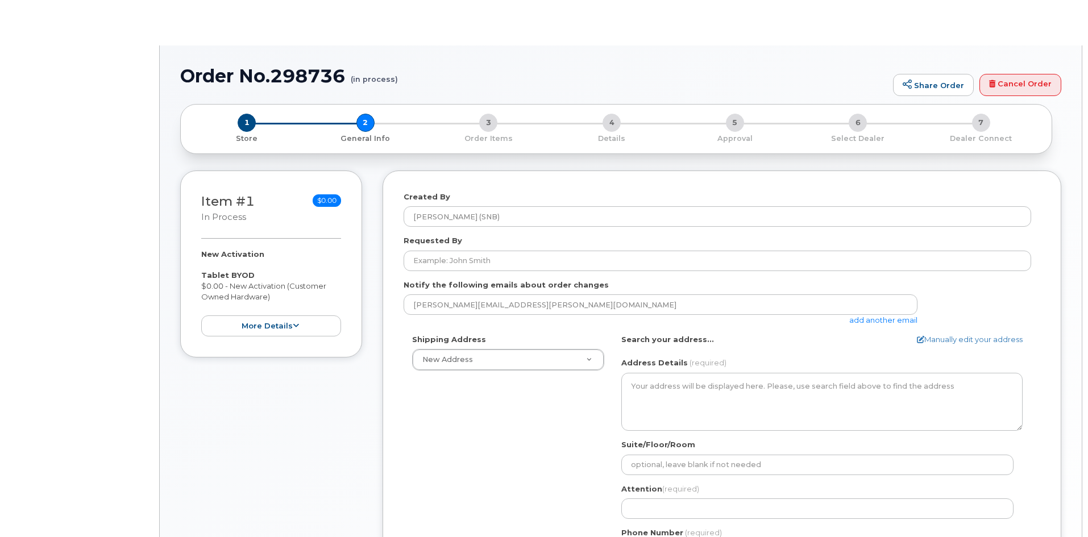
select select
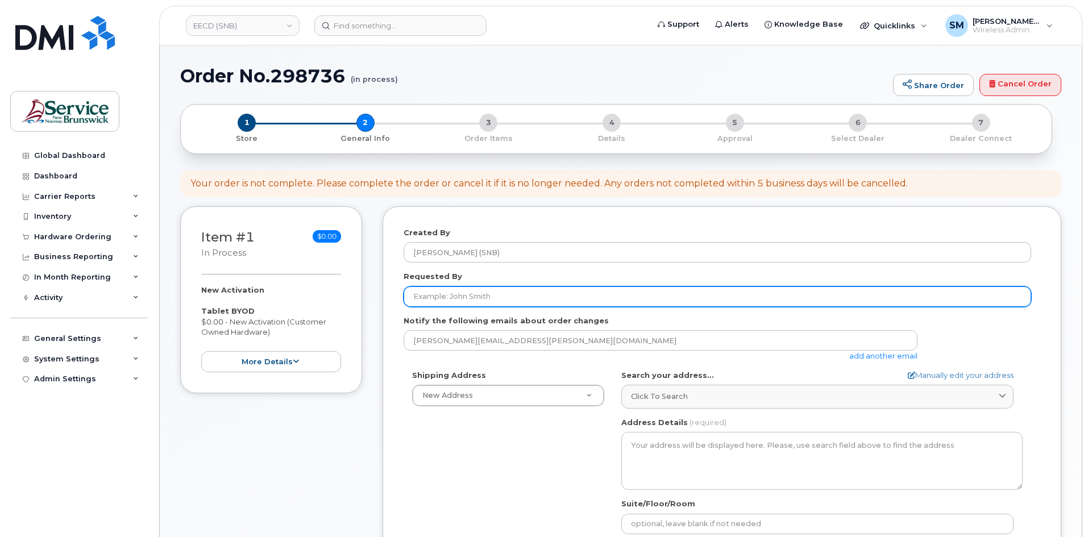
click at [524, 302] on input "Requested By" at bounding box center [716, 296] width 627 height 20
paste input "[PERSON_NAME][EMAIL_ADDRESS][PERSON_NAME][DOMAIN_NAME]"
type input "[PERSON_NAME][EMAIL_ADDRESS][PERSON_NAME][DOMAIN_NAME]"
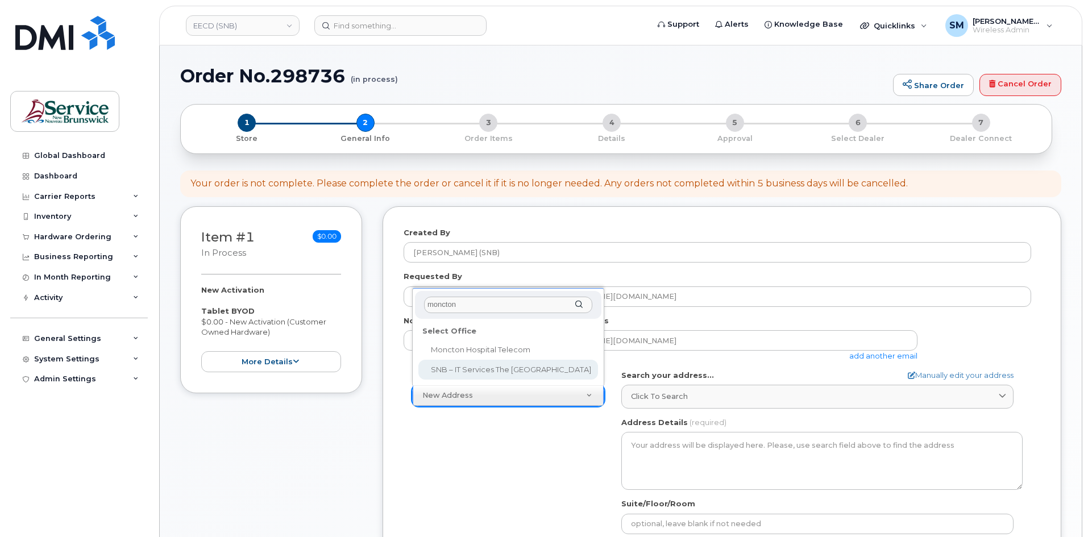
type input "moncton"
select select
type textarea "[STREET_ADDRESS]"
type input "[PERSON_NAME]/[PERSON_NAME]"
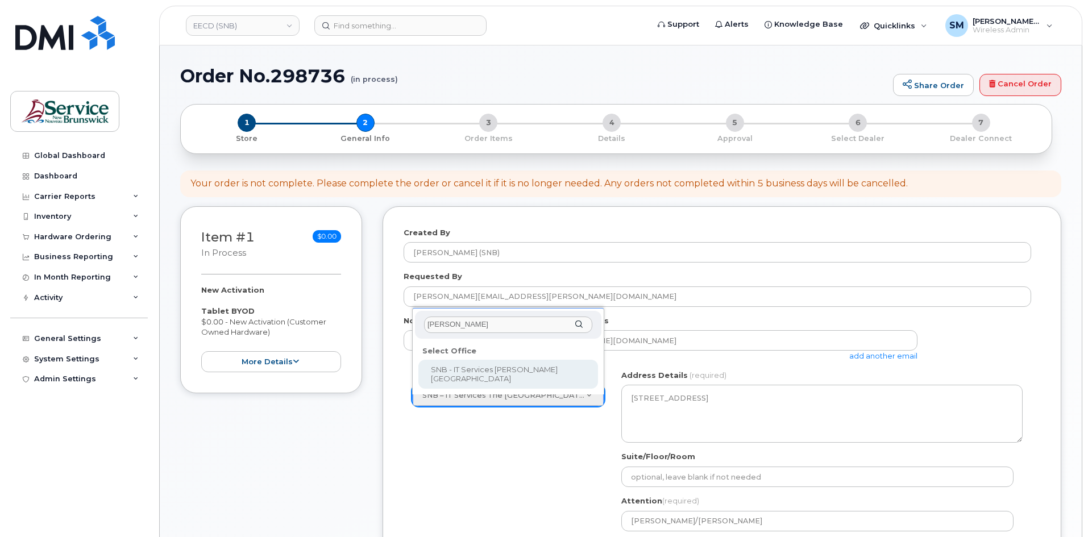
type input "[PERSON_NAME]"
select select
type textarea "[STREET_ADDRESS]"
type input "[PERSON_NAME]/[PERSON_NAME]/[PERSON_NAME]/[PERSON_NAME]"
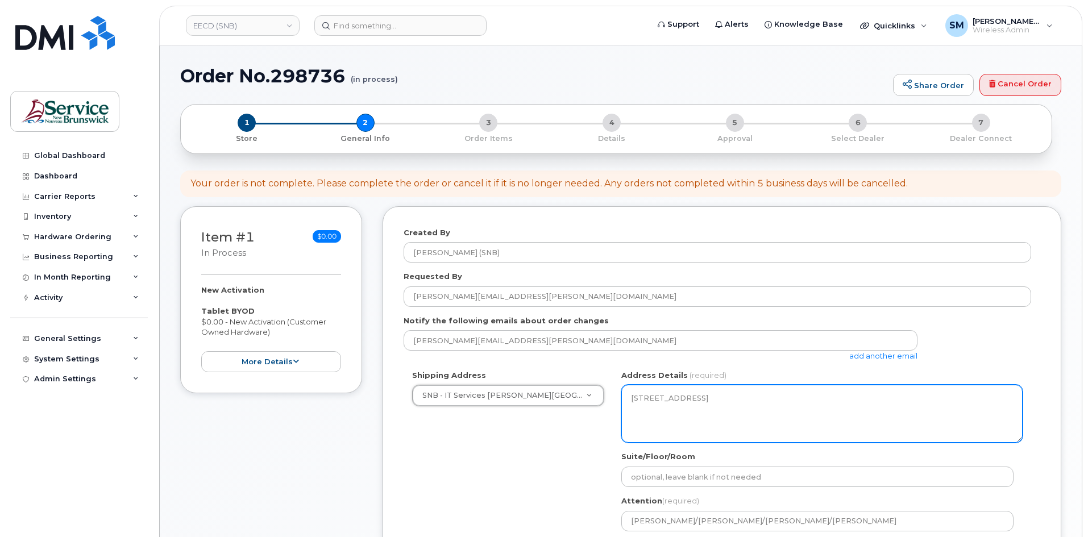
scroll to position [170, 0]
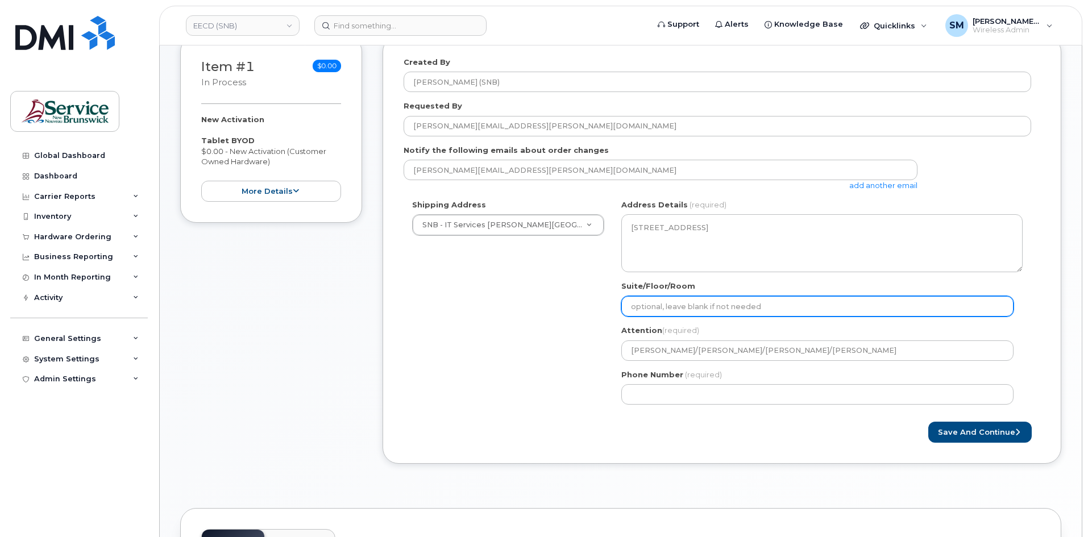
click at [697, 313] on input "Suite/Floor/Room" at bounding box center [817, 306] width 392 height 20
paste input "WO0000000479601"
select select
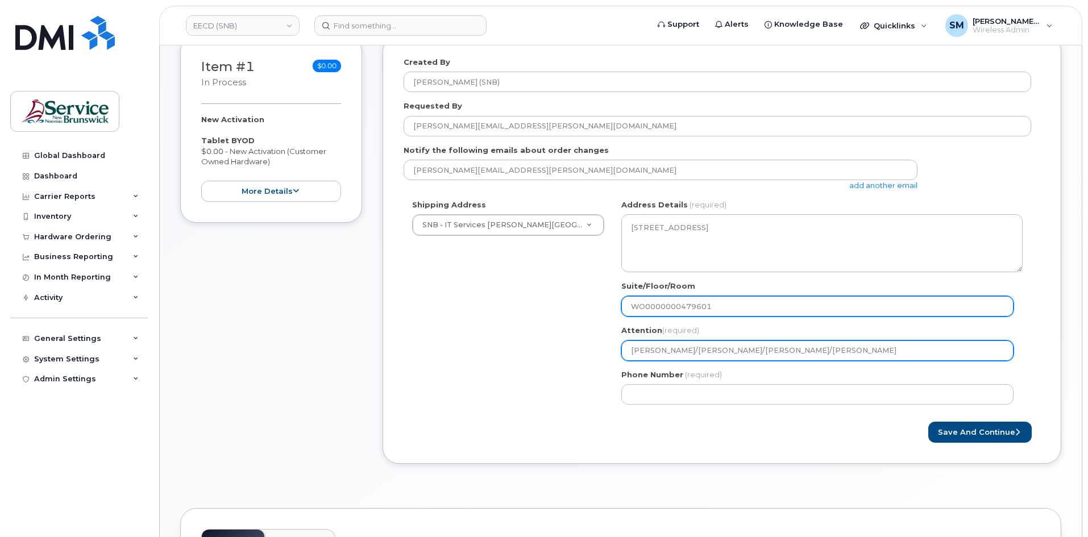
type input "WO0000000479601"
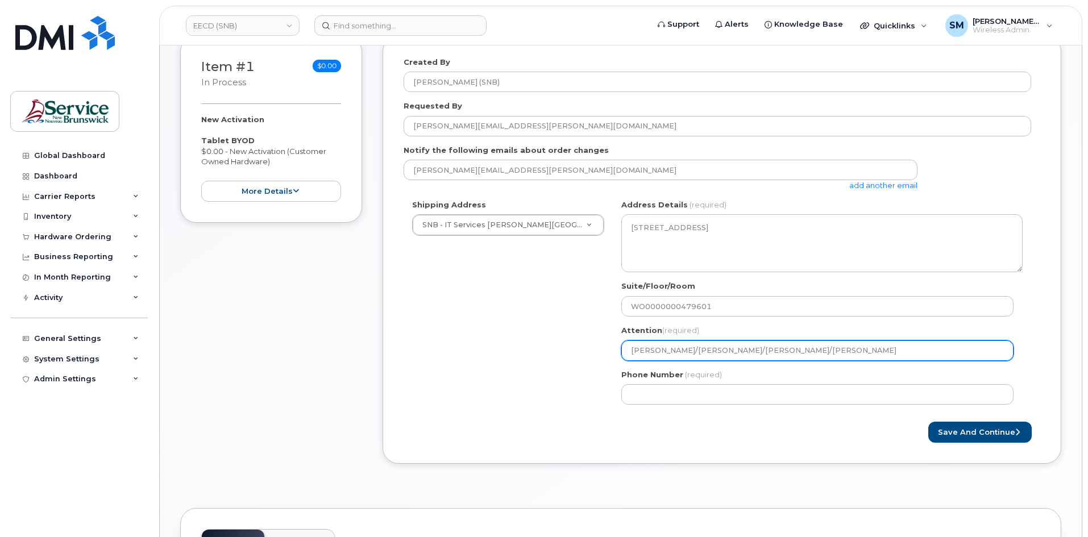
drag, startPoint x: 895, startPoint y: 352, endPoint x: 887, endPoint y: 352, distance: 8.0
click at [887, 352] on input "[PERSON_NAME]/[PERSON_NAME]/[PERSON_NAME]/[PERSON_NAME]" at bounding box center [817, 350] width 392 height 20
drag, startPoint x: 887, startPoint y: 352, endPoint x: 724, endPoint y: 372, distance: 164.3
click at [724, 372] on div "NB [GEOGRAPHIC_DATA] Search your address... Manually edit your address Click to…" at bounding box center [822, 306] width 418 height 214
select select
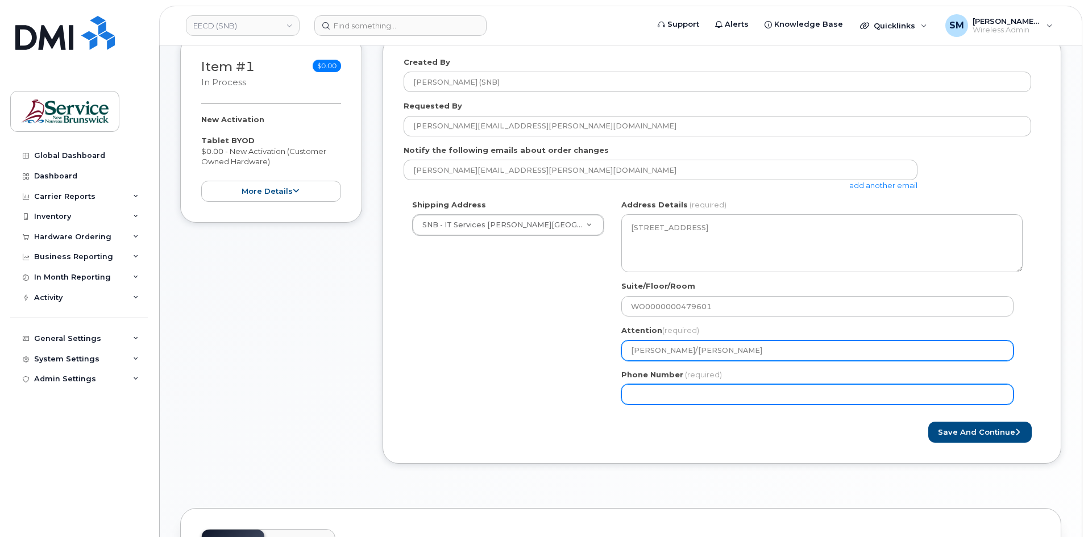
type input "[PERSON_NAME]/[PERSON_NAME]"
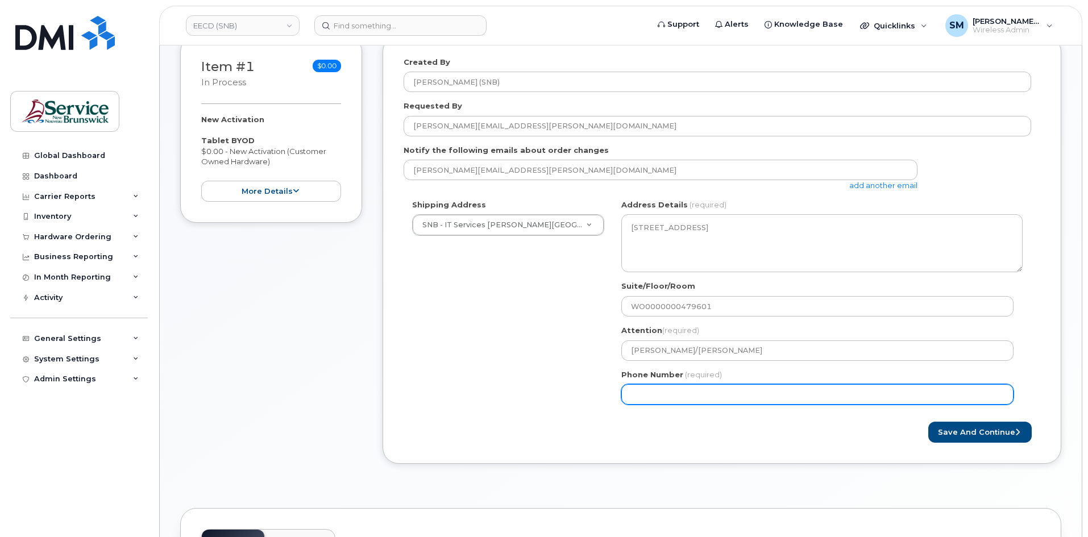
click at [748, 394] on input "Phone Number" at bounding box center [817, 394] width 392 height 20
select select
type input "506639633"
select select
type input "5066396338"
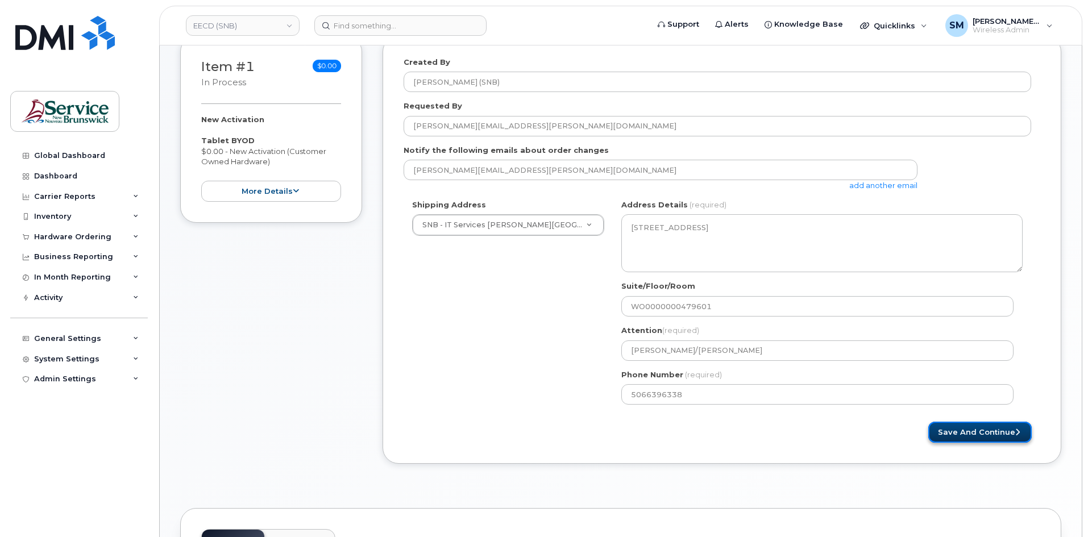
click at [985, 428] on button "Save and Continue" at bounding box center [979, 432] width 103 height 21
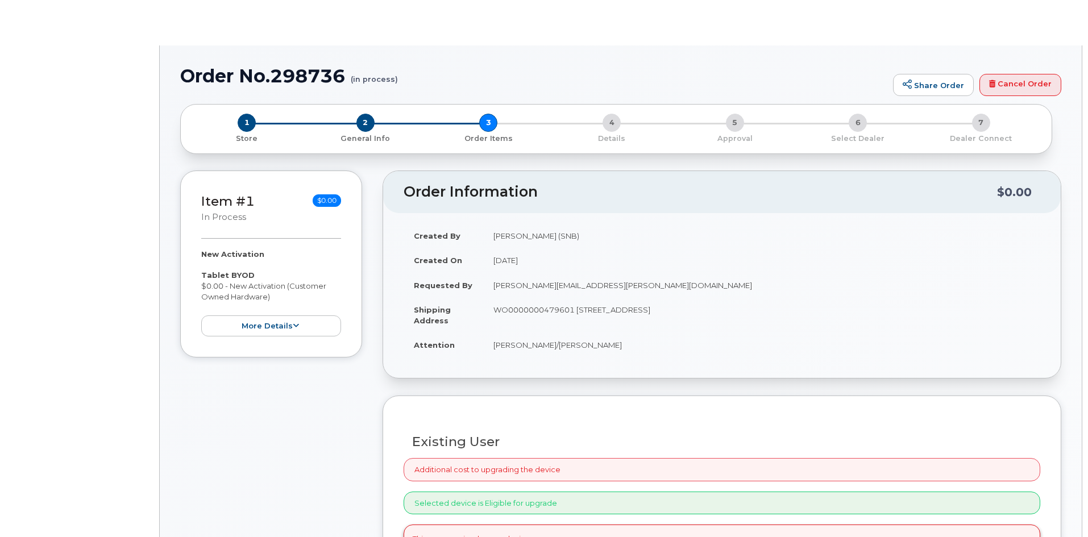
radio input "true"
select select
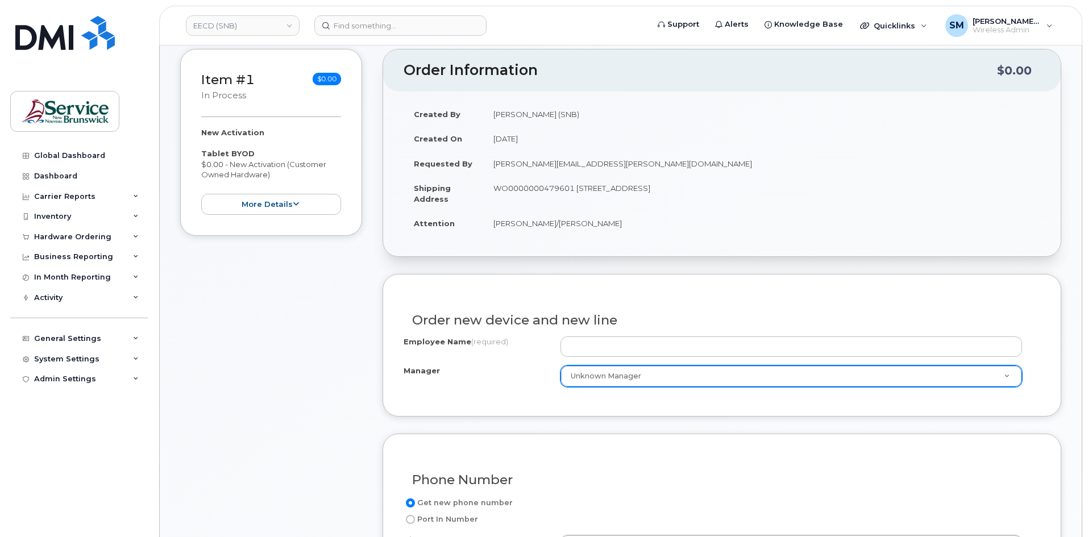
scroll to position [170, 0]
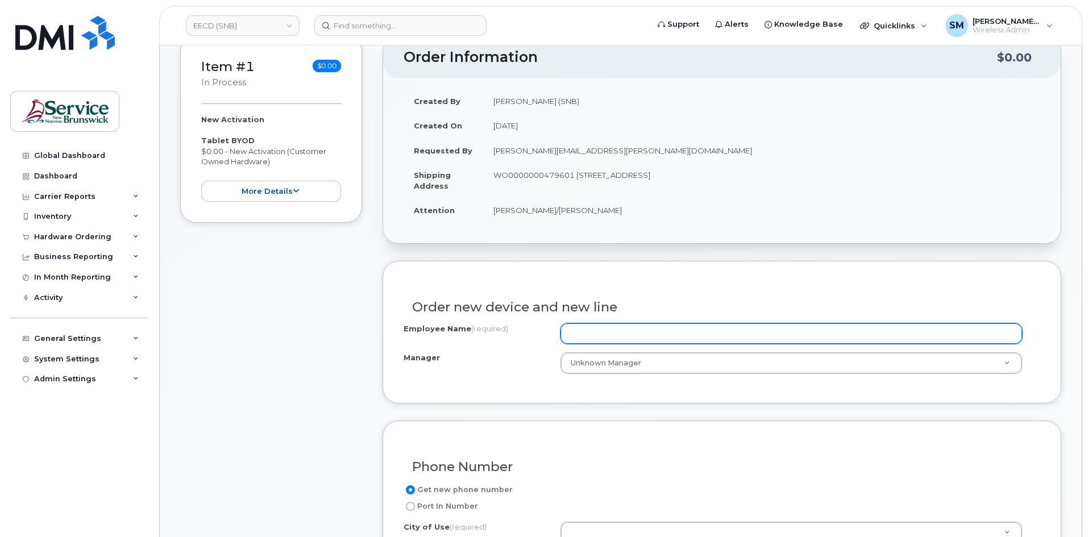
click at [652, 337] on input "Employee Name (required)" at bounding box center [790, 333] width 461 height 20
paste input "[PERSON_NAME]"
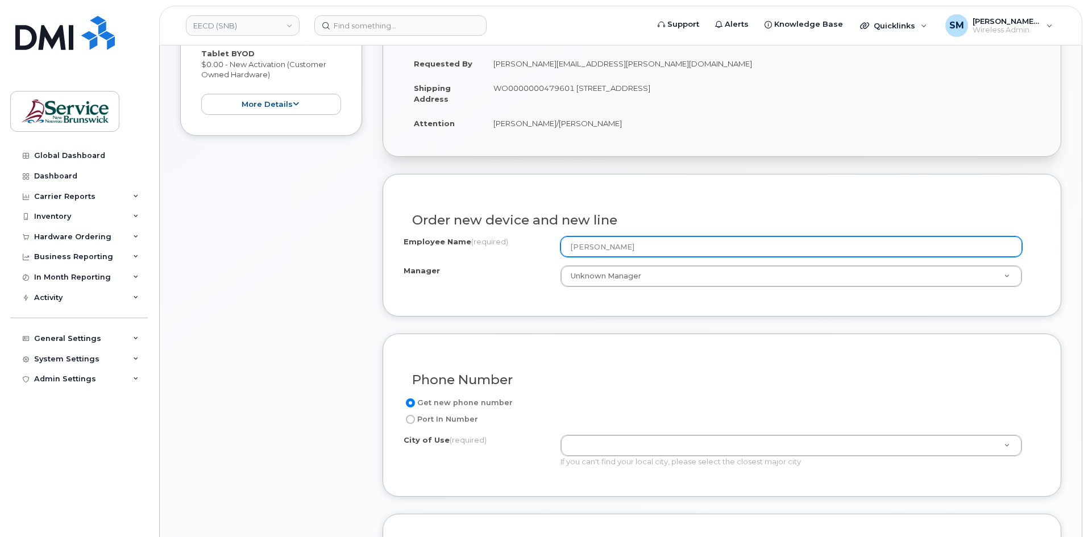
scroll to position [341, 0]
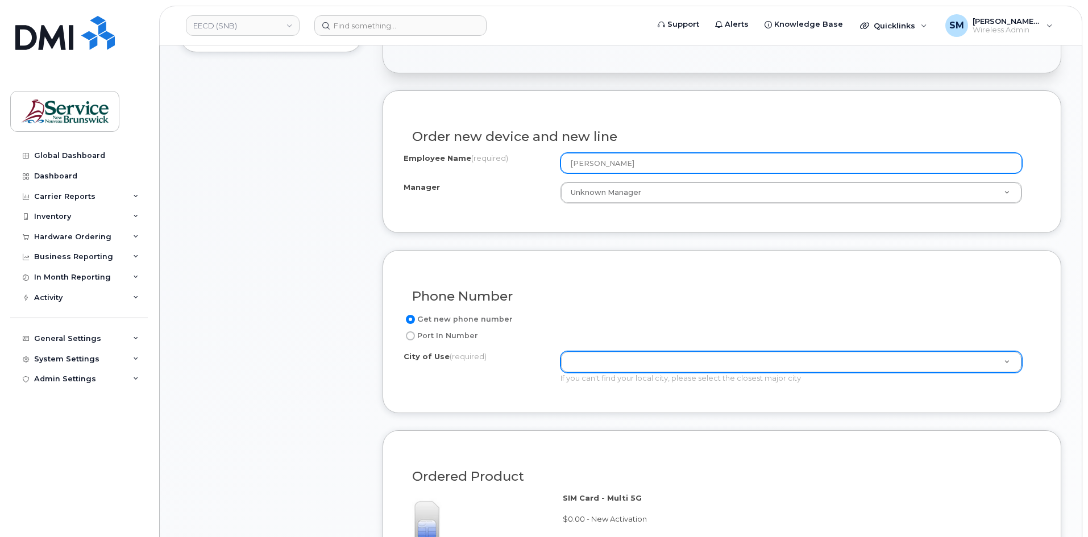
type input "[PERSON_NAME]"
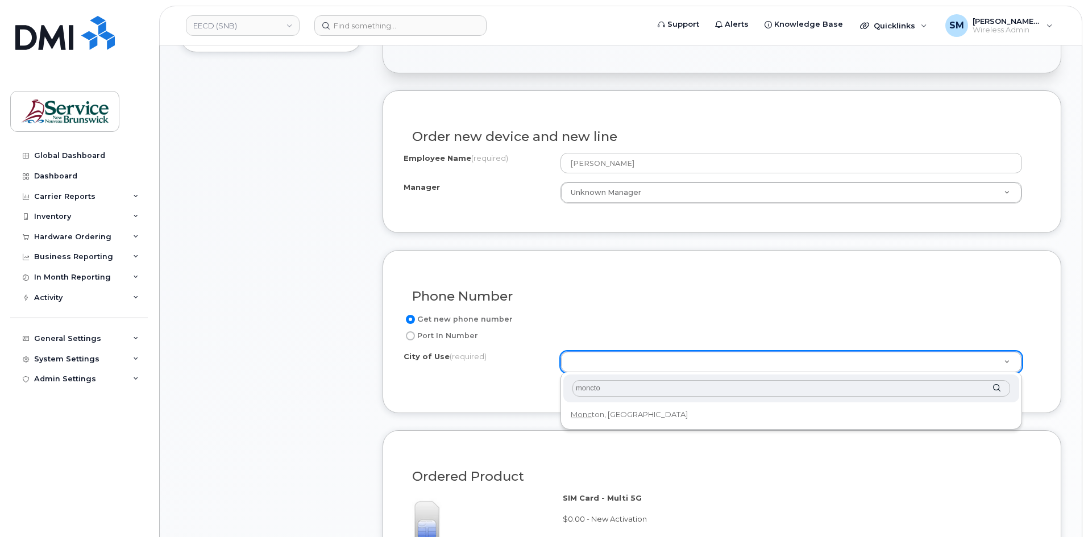
type input "moncton"
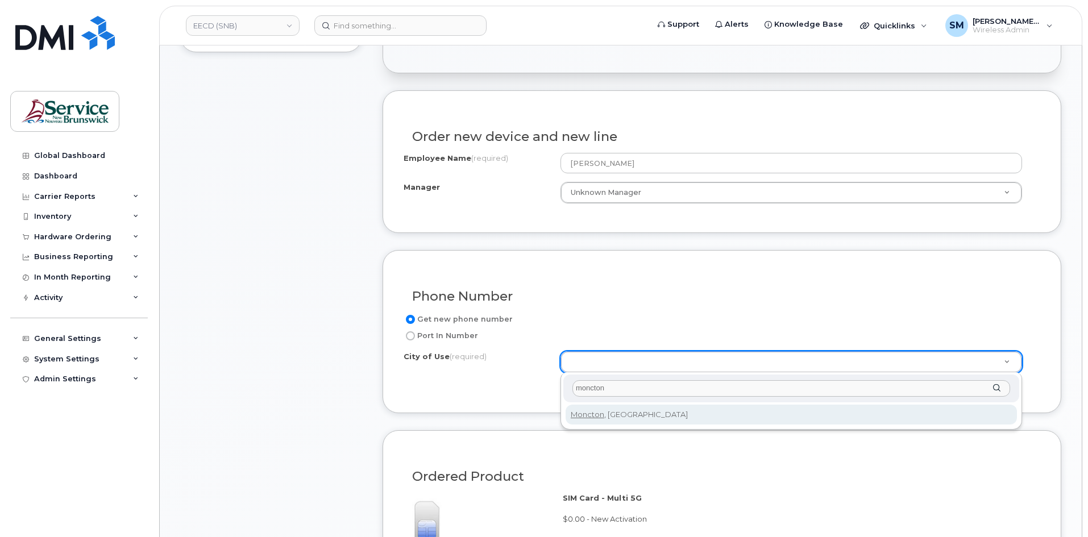
type input "1817"
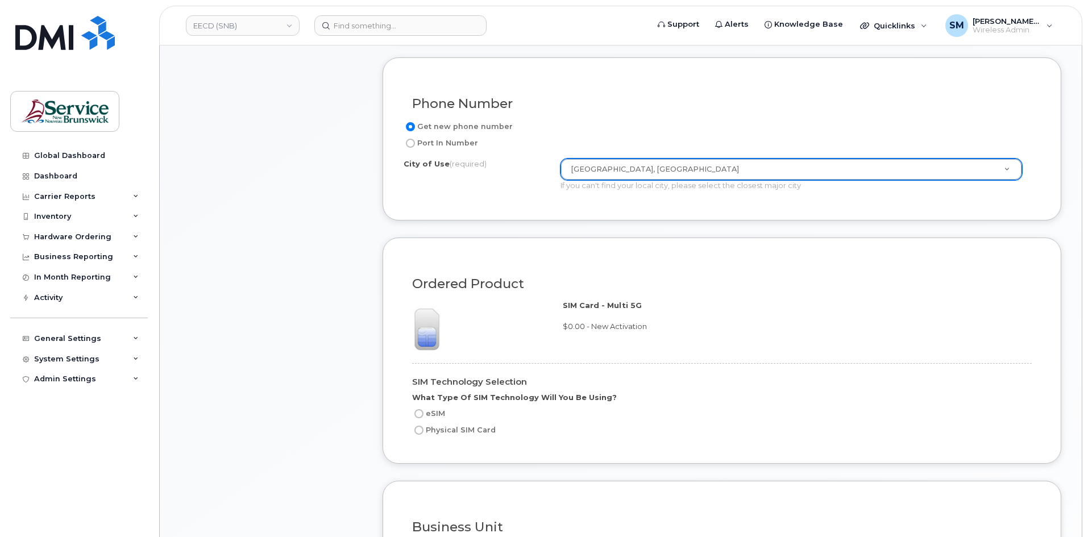
scroll to position [568, 0]
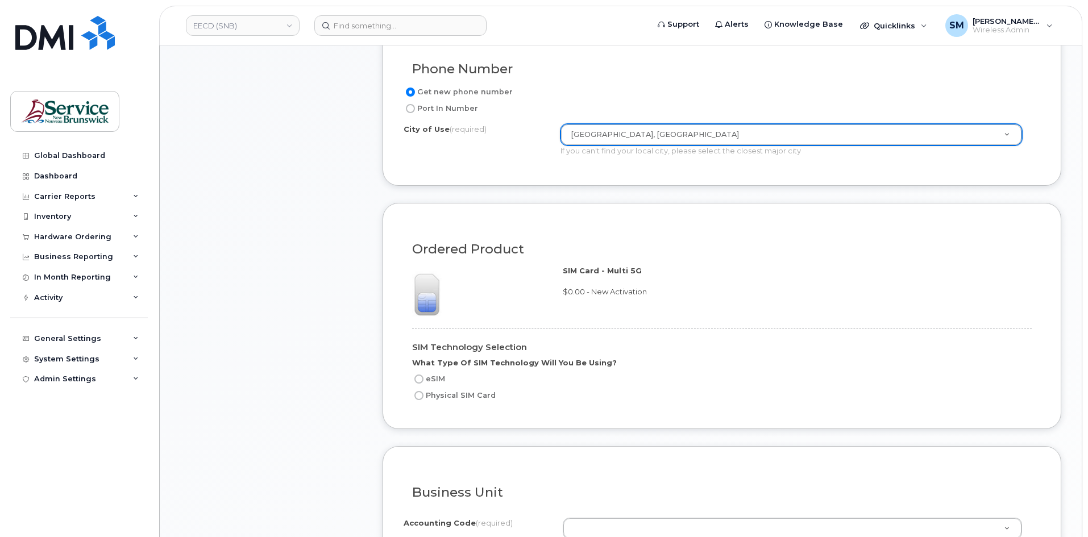
click at [468, 396] on label "Physical SIM Card" at bounding box center [454, 396] width 84 height 14
click at [423, 396] on input "Physical SIM Card" at bounding box center [418, 395] width 9 height 9
radio input "true"
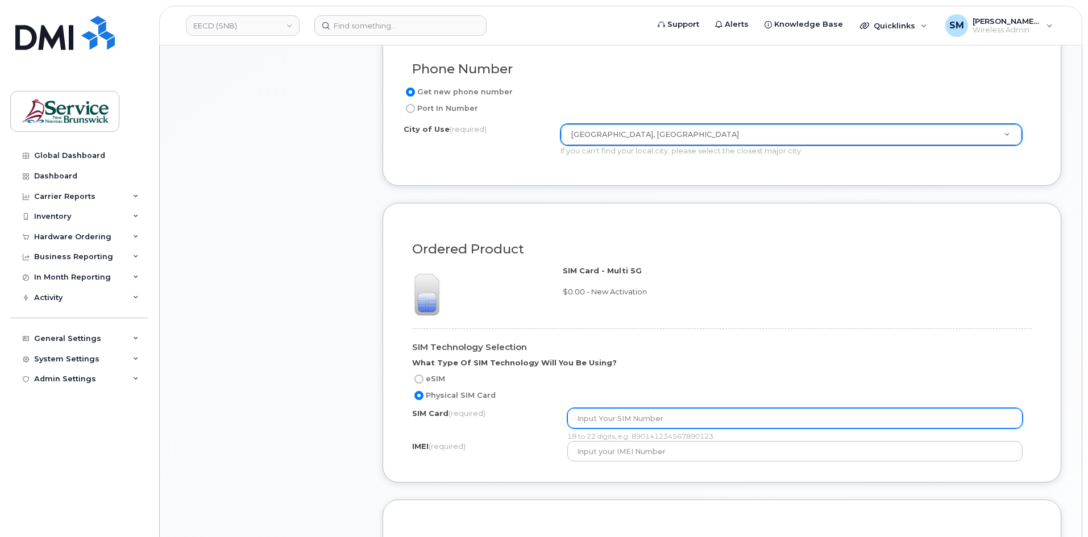
drag, startPoint x: 655, startPoint y: 411, endPoint x: 662, endPoint y: 409, distance: 7.9
click at [655, 411] on input "text" at bounding box center [795, 418] width 456 height 20
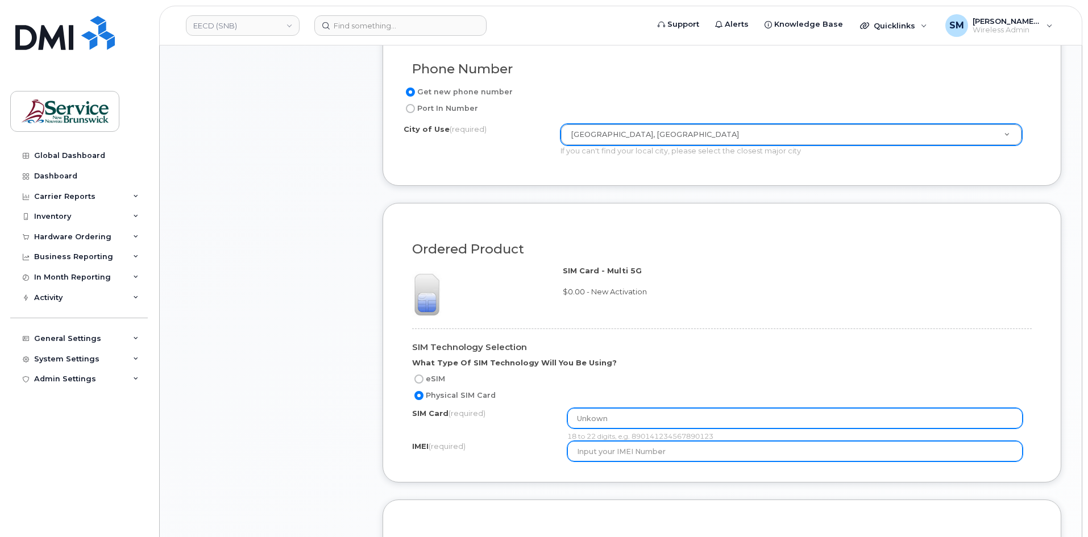
type input "Unkown"
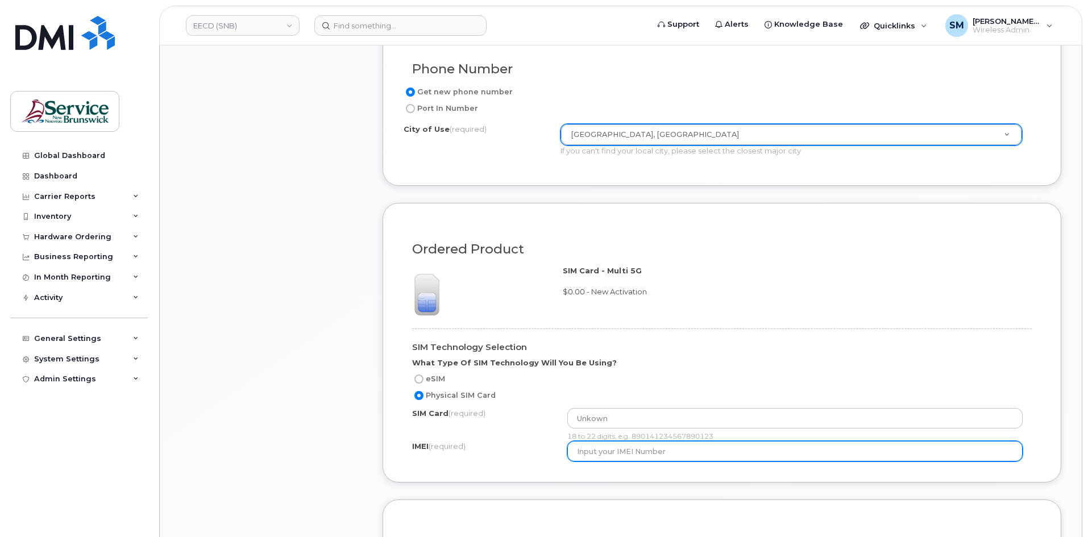
click at [705, 455] on input "text" at bounding box center [795, 451] width 456 height 20
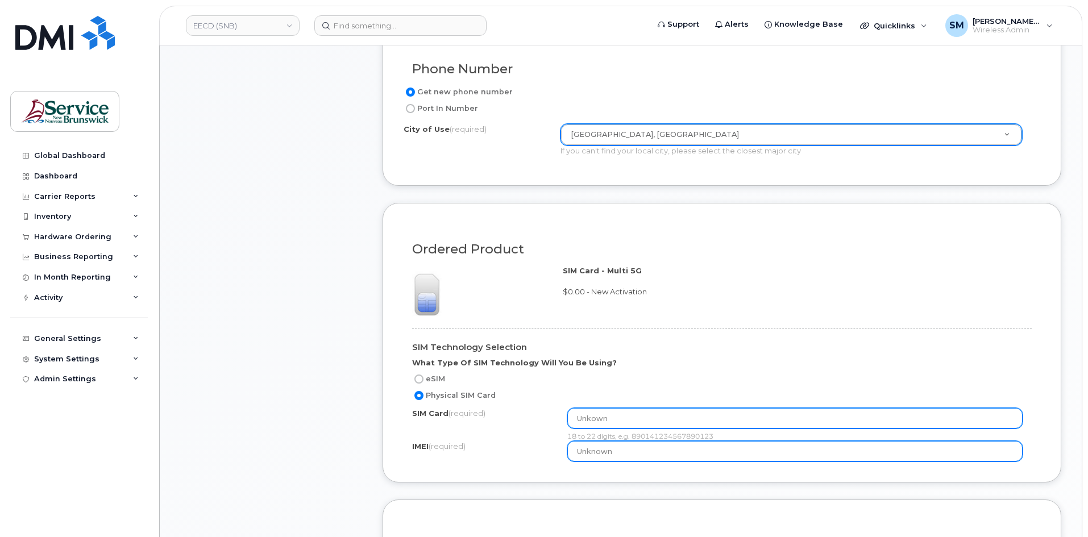
type input "Unknown"
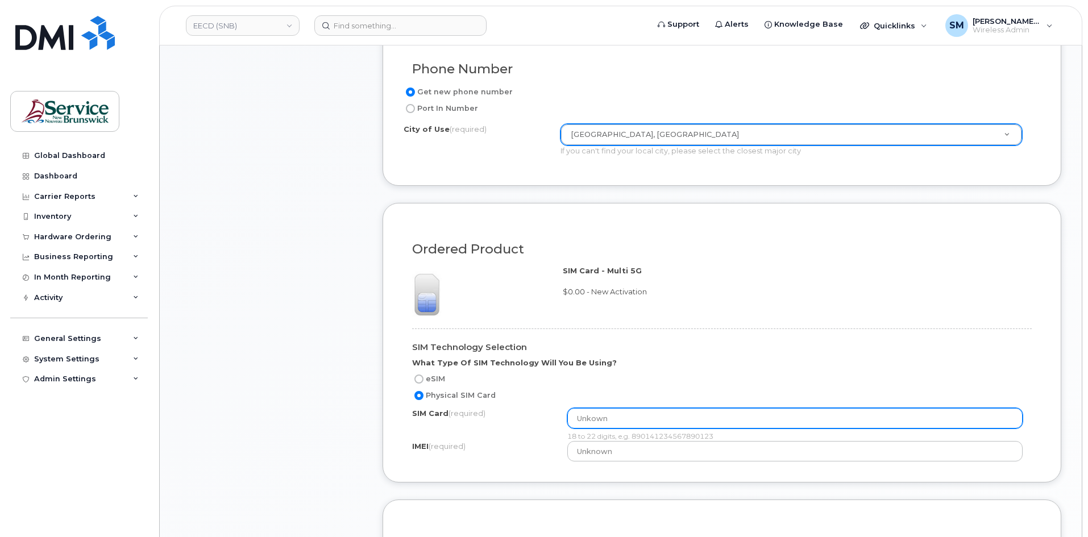
drag, startPoint x: 589, startPoint y: 418, endPoint x: 629, endPoint y: 410, distance: 40.7
click at [590, 418] on input "Unkown" at bounding box center [795, 418] width 456 height 20
type input "Unknown"
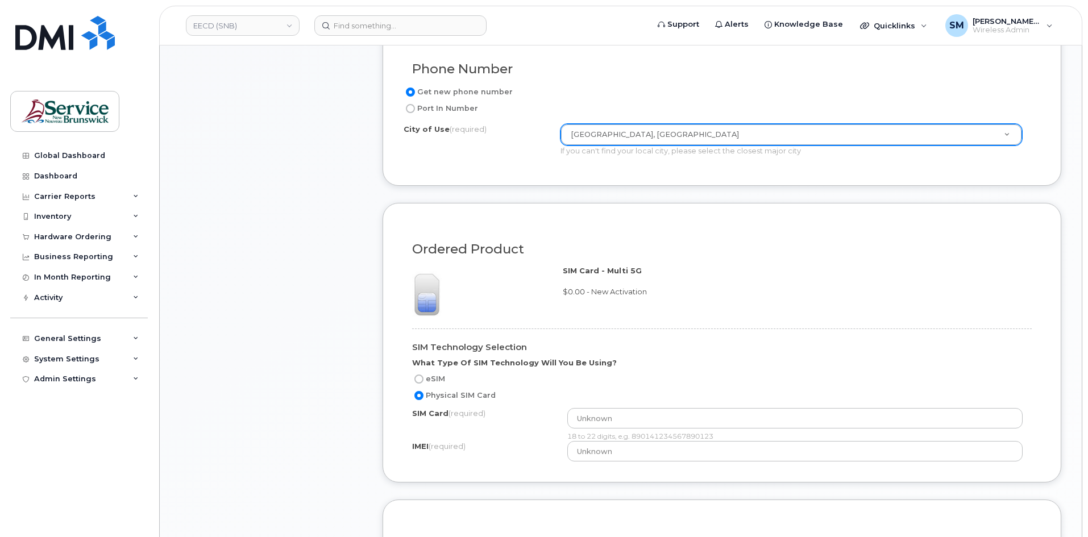
click at [758, 360] on div "SIM Technology Selection What Type Of SIM Technology Will You Be Using?" at bounding box center [721, 355] width 619 height 35
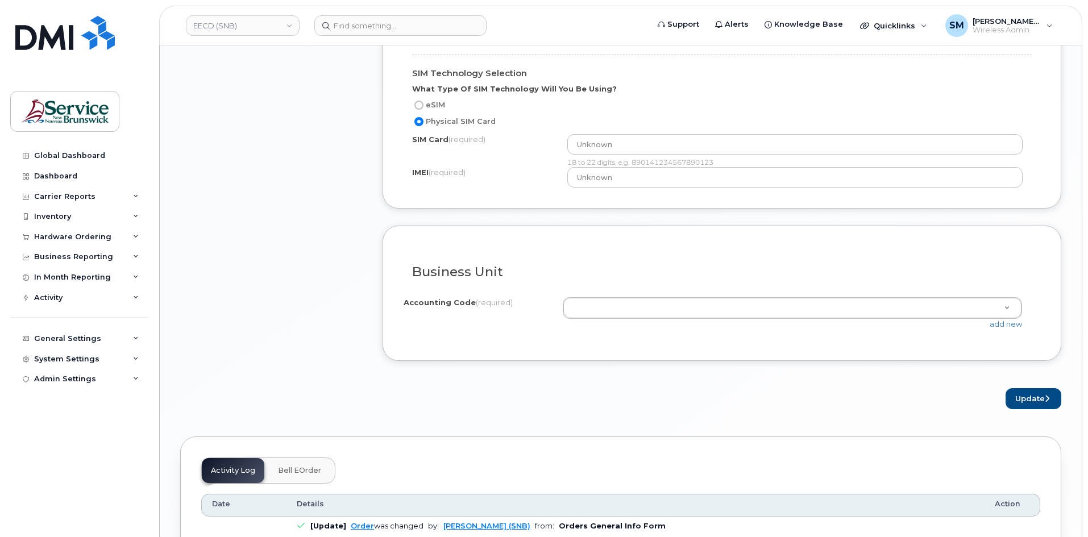
scroll to position [852, 0]
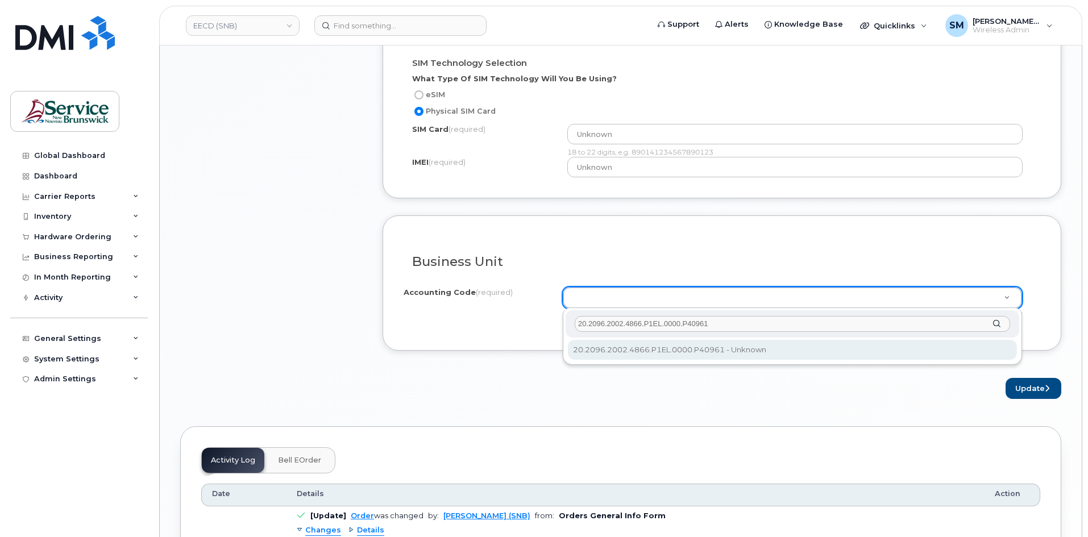
type input "20.2096.2002.4866.P1EL.0000.P40961"
drag, startPoint x: 715, startPoint y: 351, endPoint x: 753, endPoint y: 363, distance: 39.2
select select "20.2096.2002.4866.P1EL.0000.P40961"
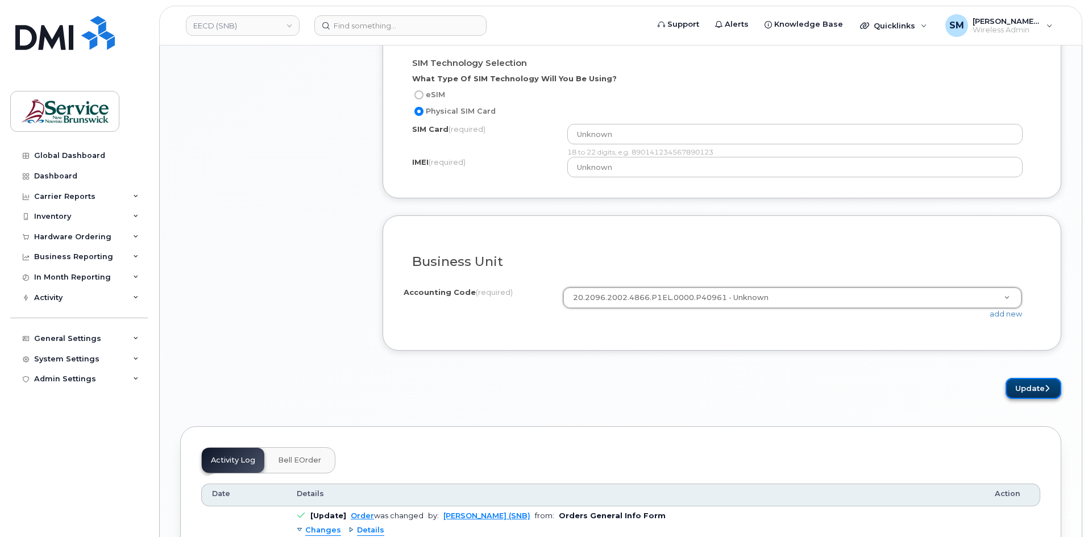
click at [1055, 388] on button "Update" at bounding box center [1033, 388] width 56 height 21
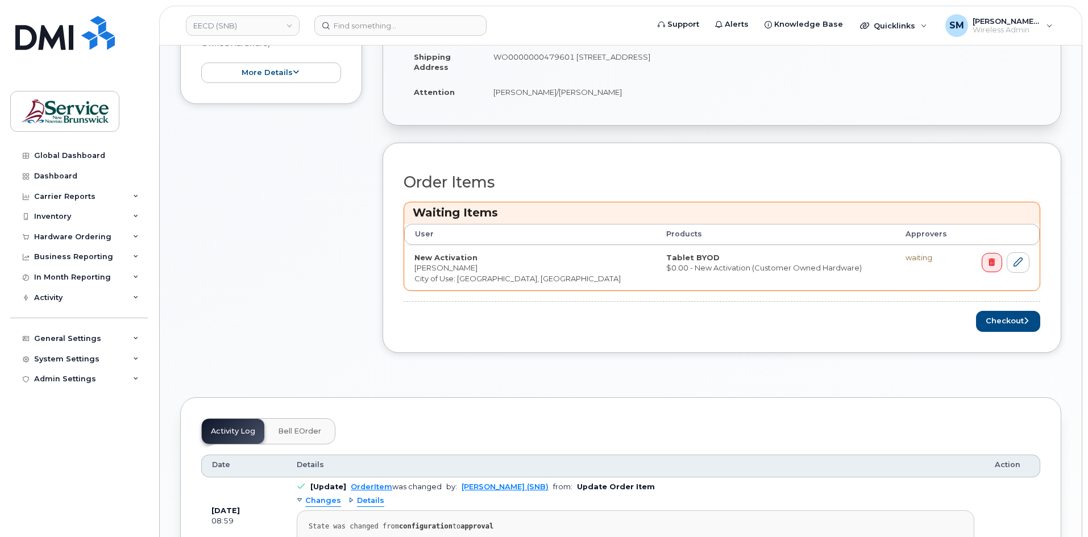
scroll to position [341, 0]
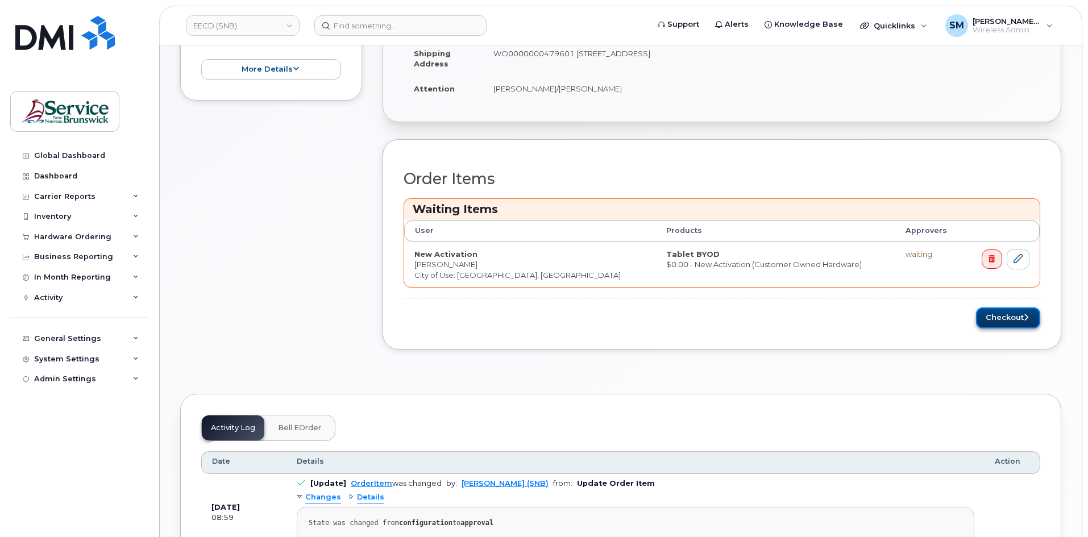
click at [1028, 315] on button "Checkout" at bounding box center [1008, 317] width 64 height 21
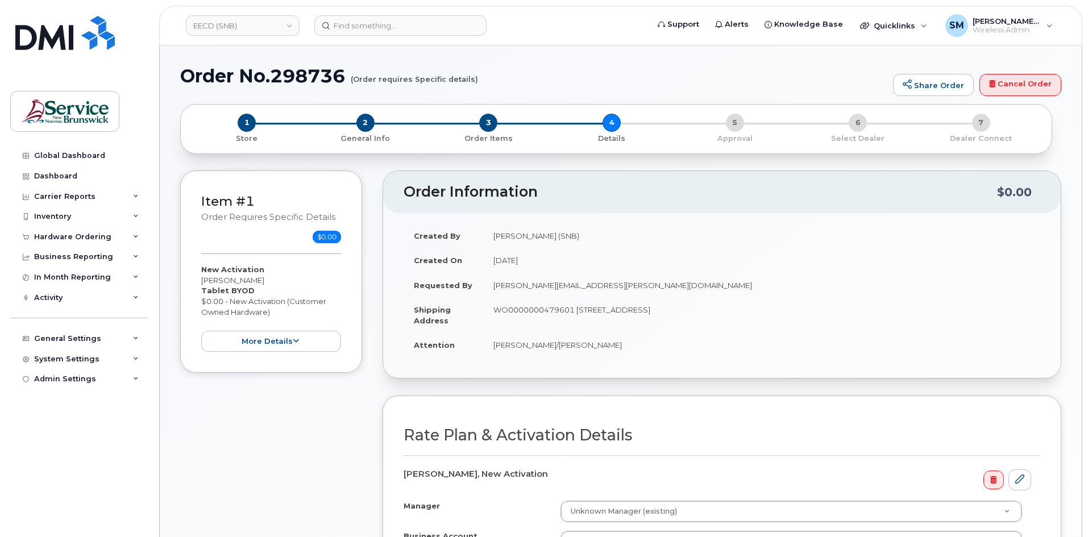
select select
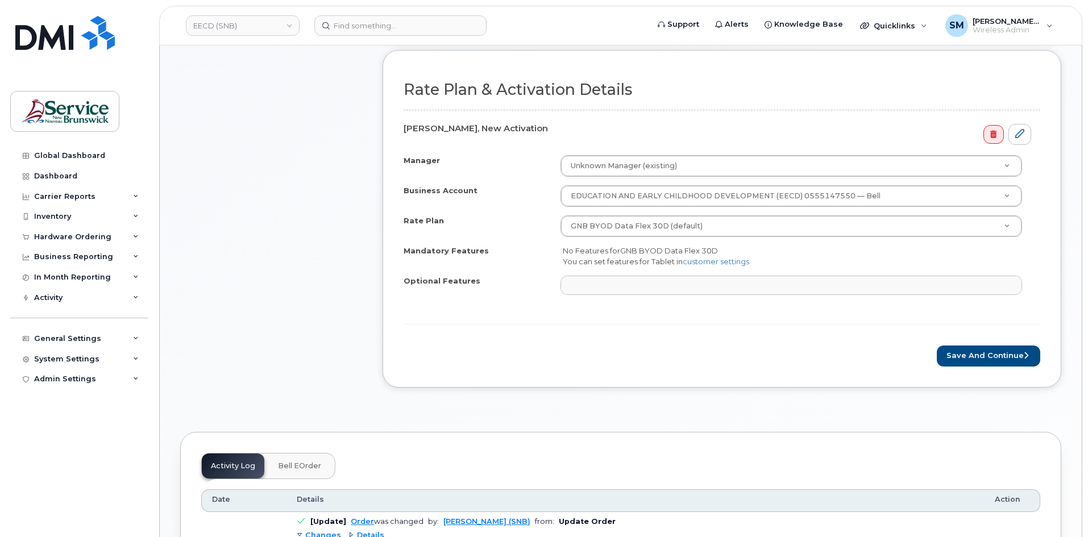
scroll to position [341, 0]
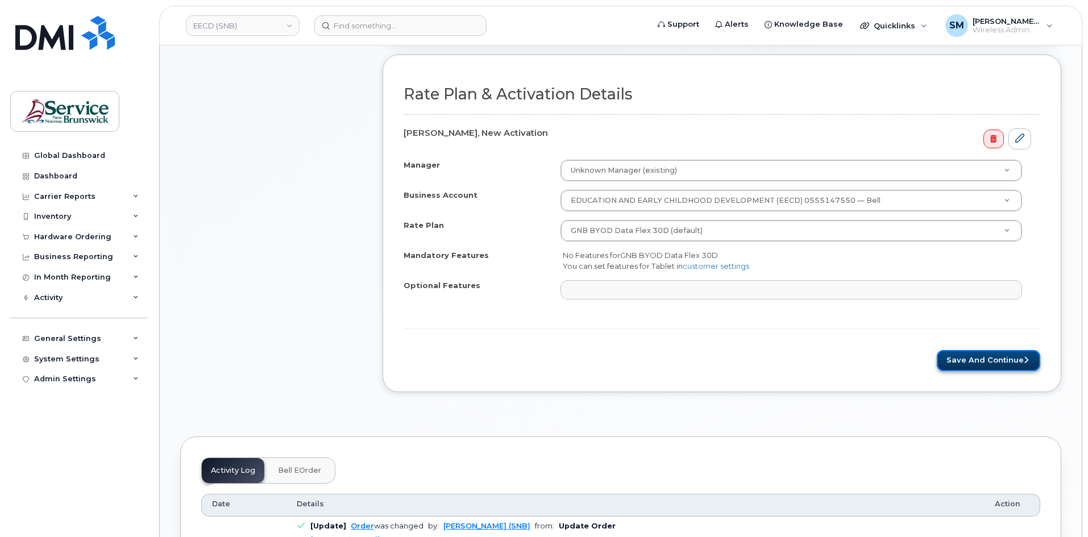
click at [1027, 366] on button "Save and Continue" at bounding box center [987, 360] width 103 height 21
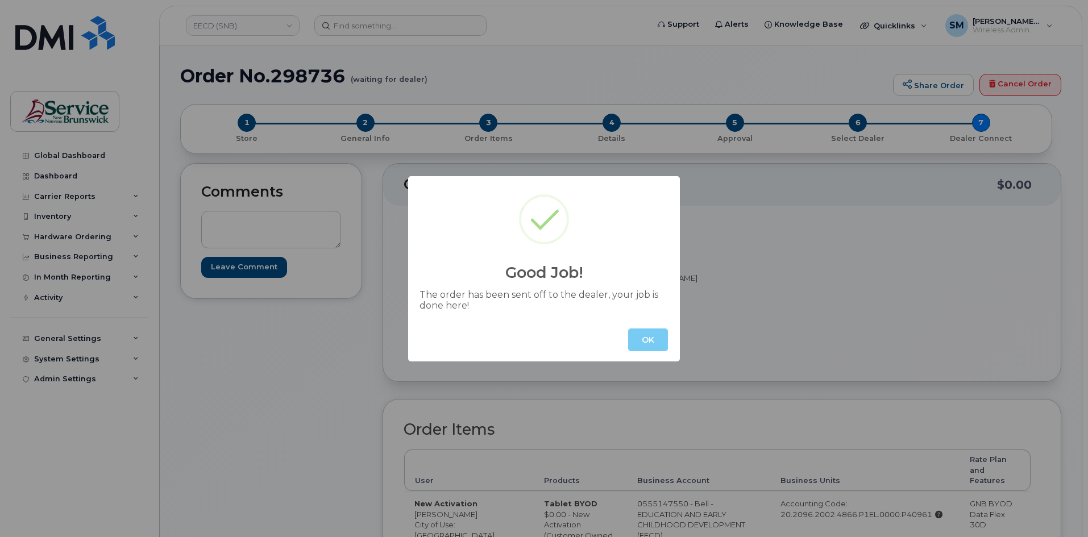
click at [657, 336] on button "OK" at bounding box center [648, 339] width 40 height 23
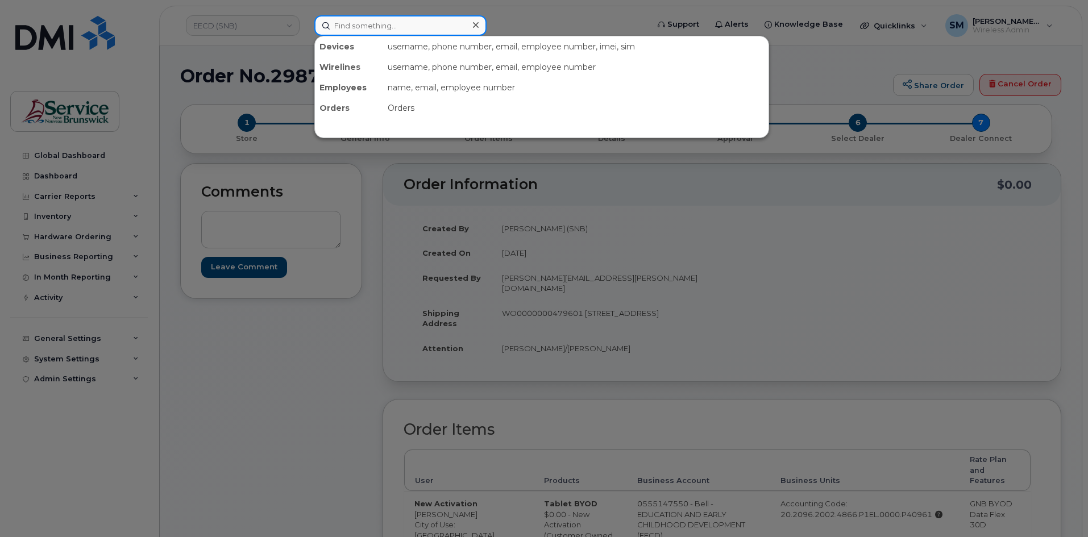
click at [398, 26] on input at bounding box center [400, 25] width 172 height 20
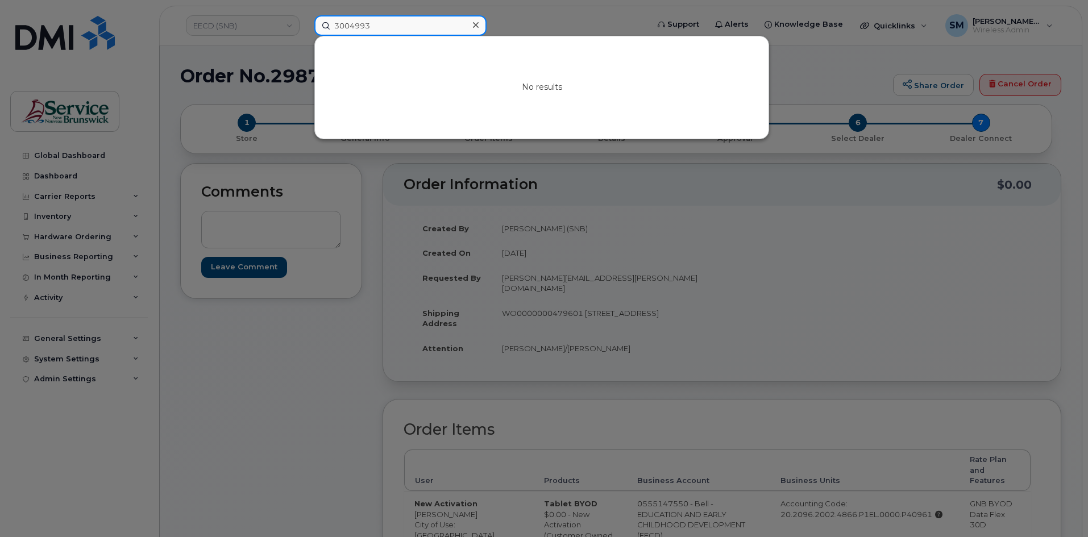
type input "3004993"
click at [253, 17] on div at bounding box center [544, 268] width 1088 height 537
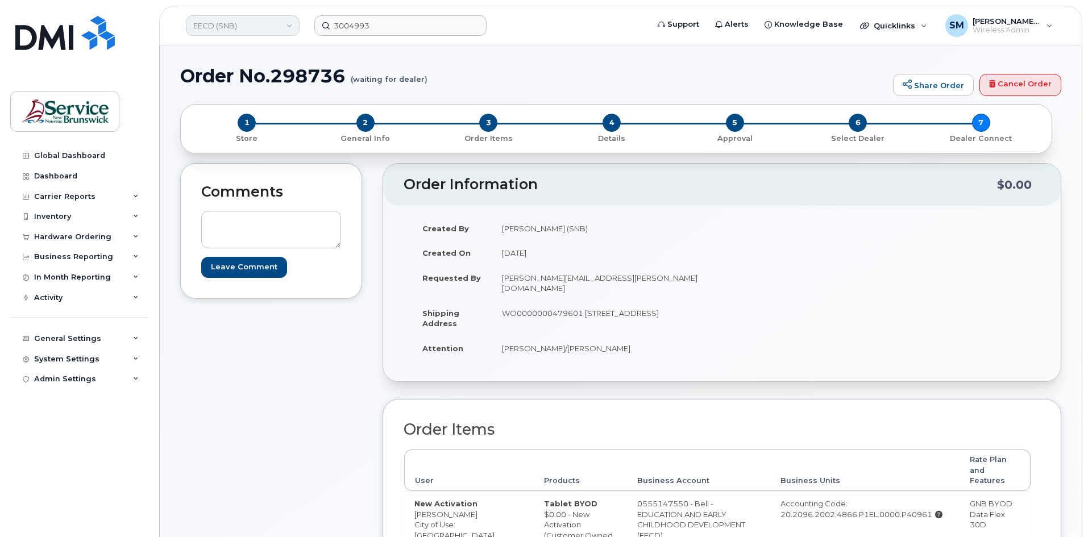
click at [250, 31] on link "EECD (SNB)" at bounding box center [243, 25] width 114 height 20
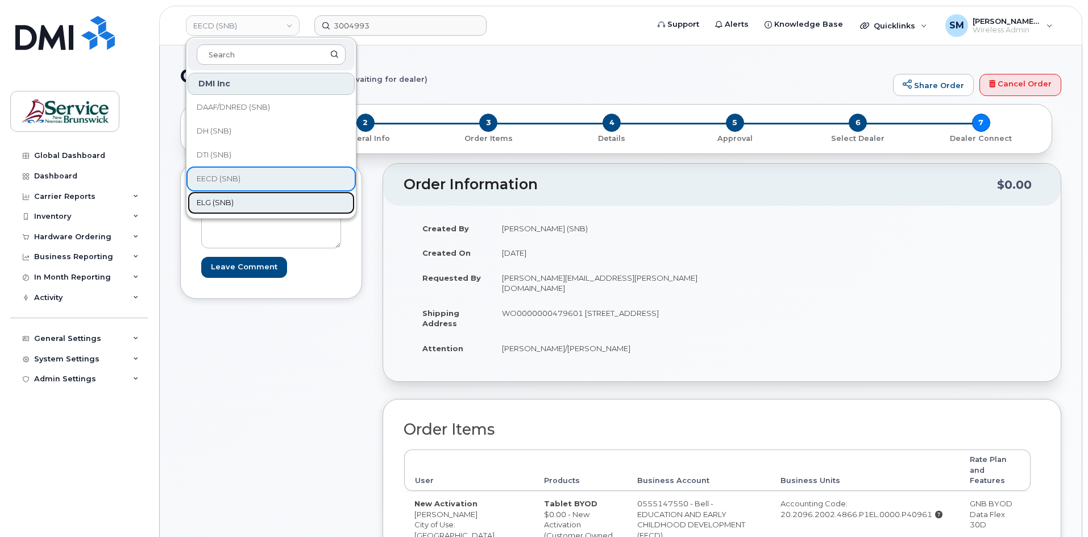
click at [222, 203] on span "ELG (SNB)" at bounding box center [215, 202] width 37 height 11
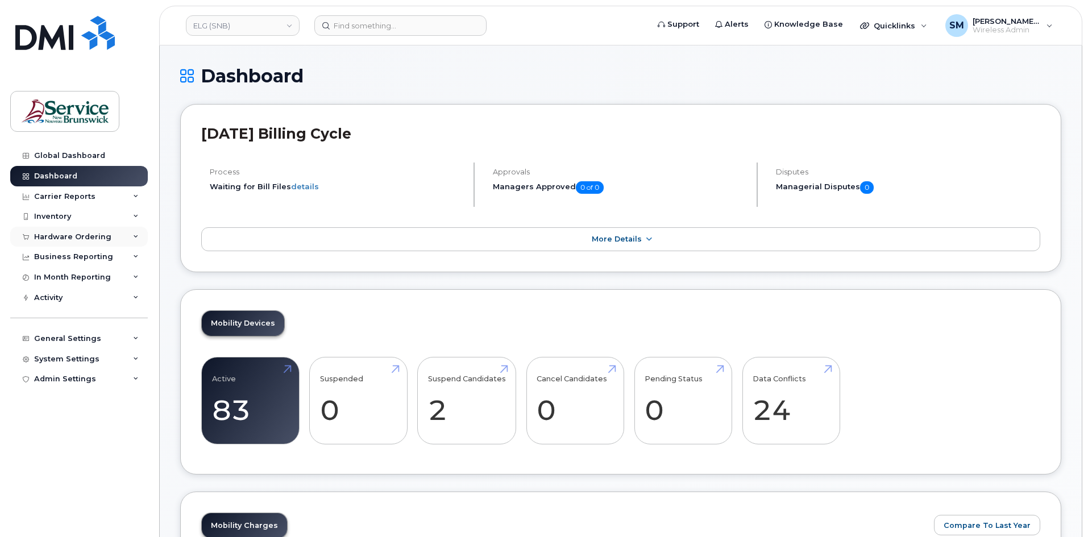
click at [85, 235] on div "Hardware Ordering" at bounding box center [72, 236] width 77 height 9
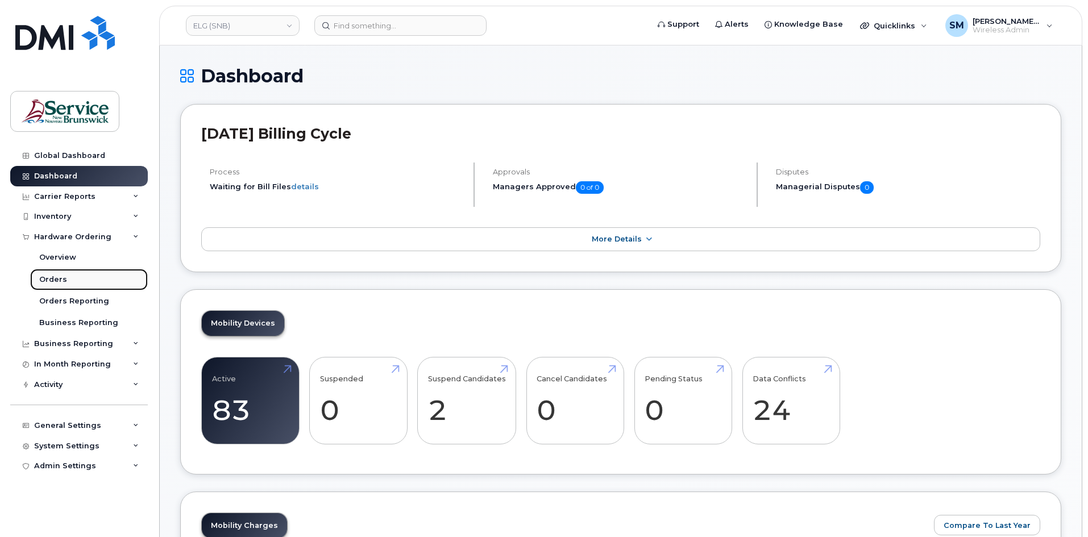
click at [66, 279] on link "Orders" at bounding box center [89, 280] width 118 height 22
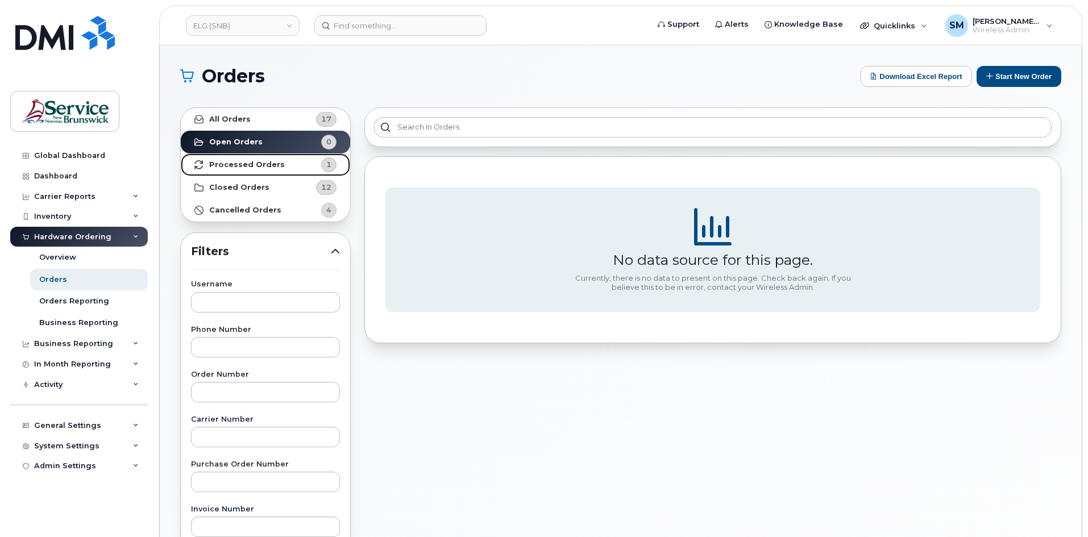
click at [283, 159] on link "Processed Orders 1" at bounding box center [265, 164] width 169 height 23
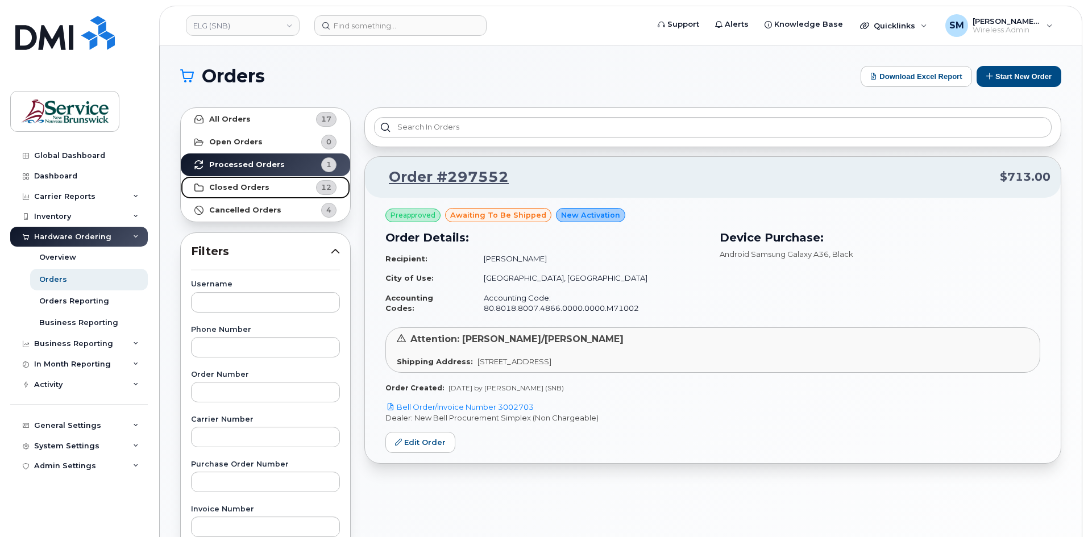
click at [276, 187] on link "Closed Orders 12" at bounding box center [265, 187] width 169 height 23
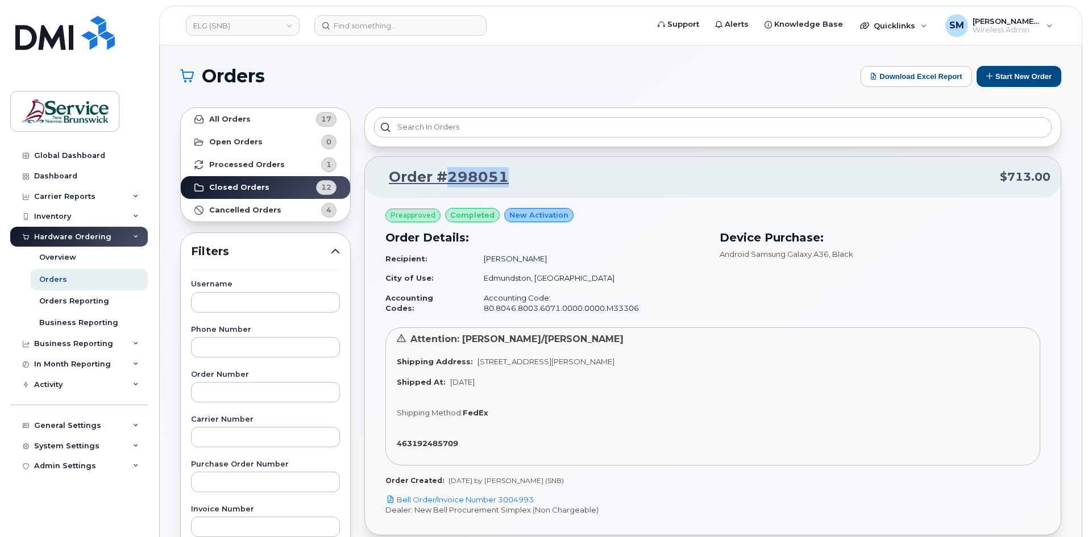
copy link "298051"
drag, startPoint x: 539, startPoint y: 180, endPoint x: 651, endPoint y: 203, distance: 114.8
